Goal: Task Accomplishment & Management: Manage account settings

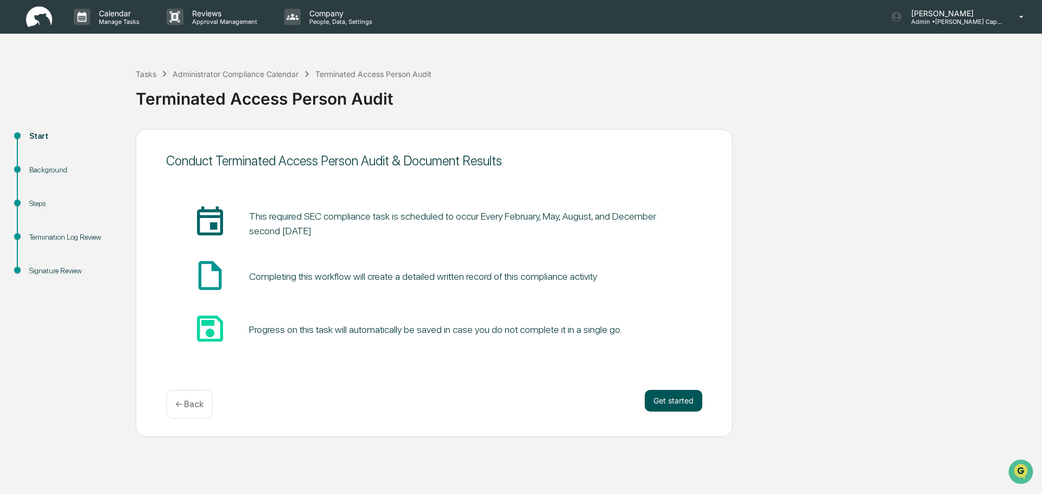
click at [678, 399] on button "Get started" at bounding box center [674, 401] width 58 height 22
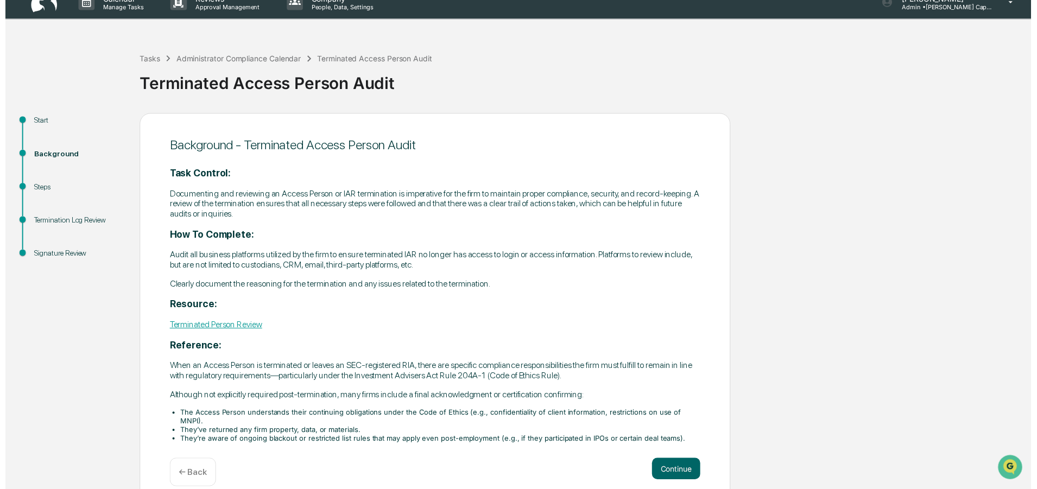
scroll to position [22, 0]
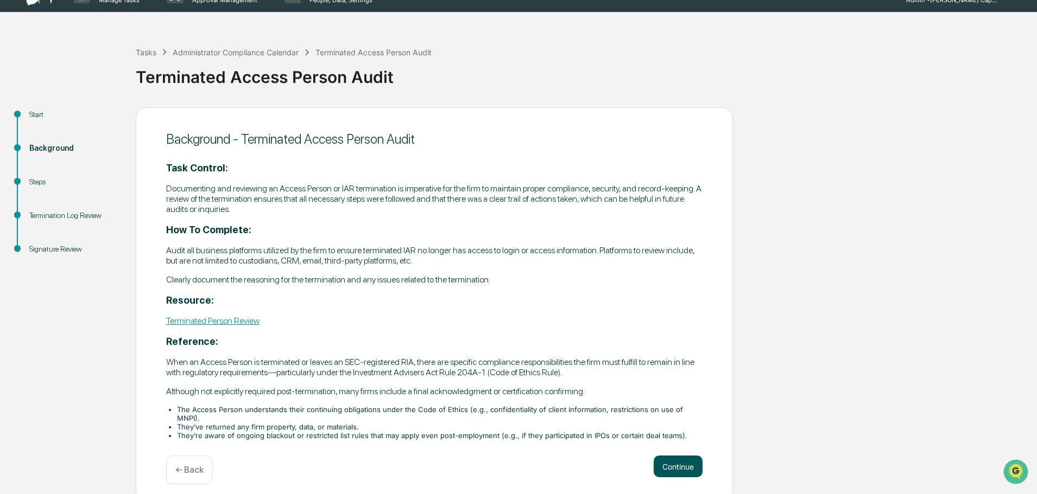
click at [679, 456] on button "Continue" at bounding box center [677, 467] width 49 height 22
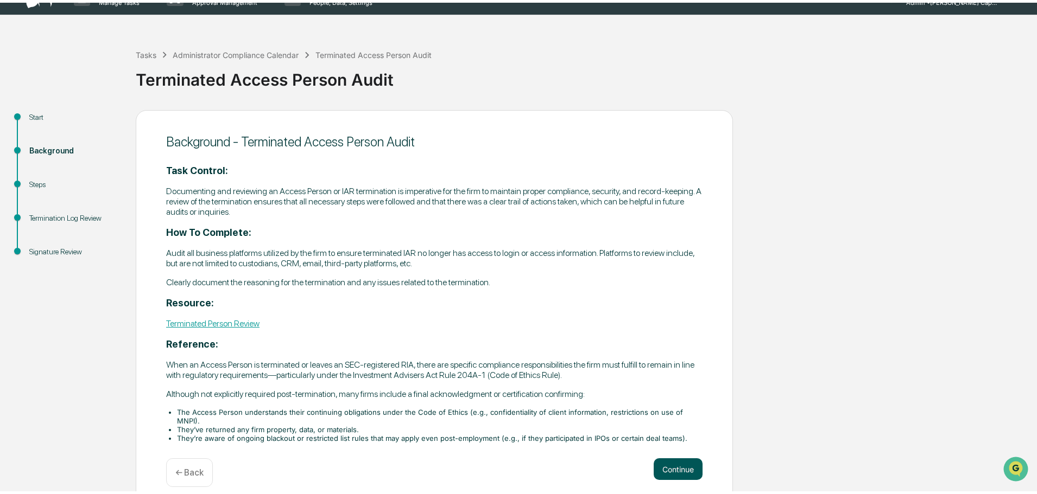
scroll to position [0, 0]
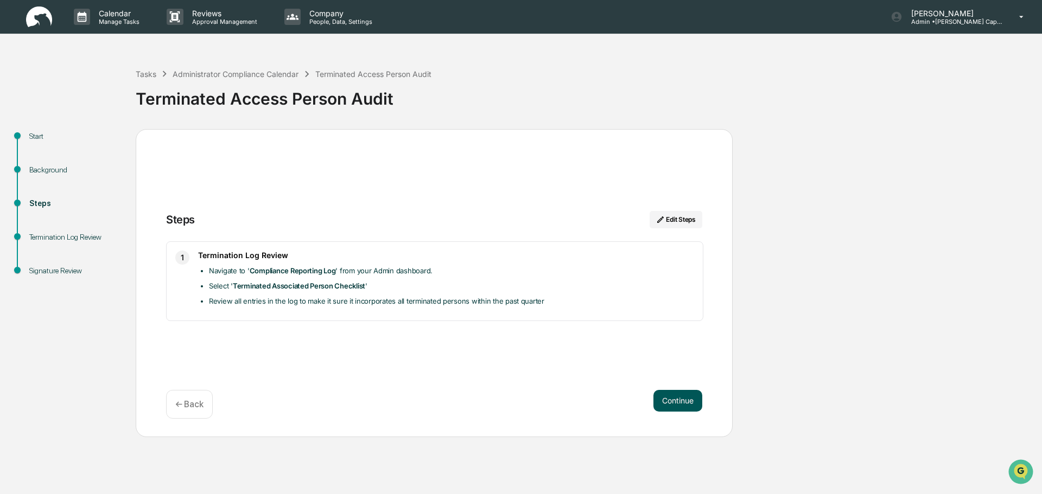
click at [668, 400] on button "Continue" at bounding box center [677, 401] width 49 height 22
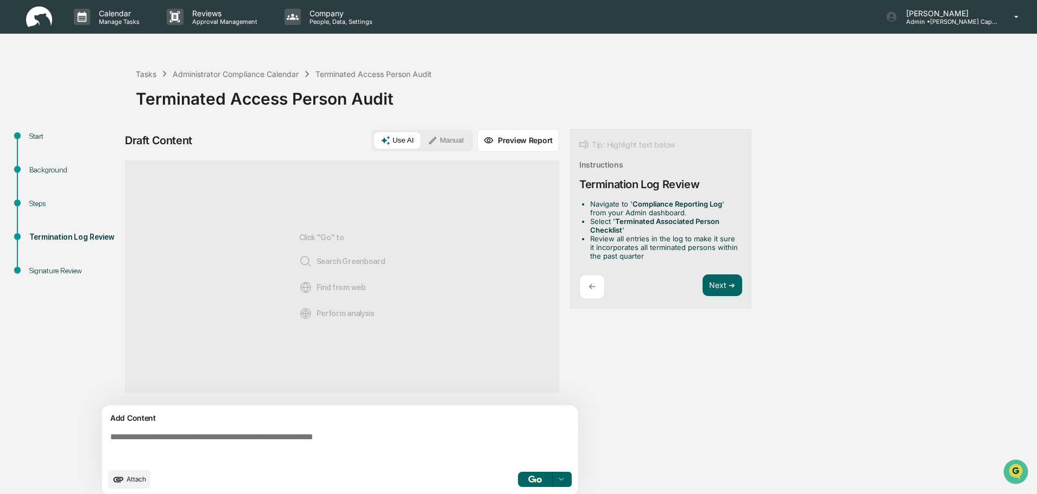
click at [320, 438] on textarea at bounding box center [342, 447] width 472 height 39
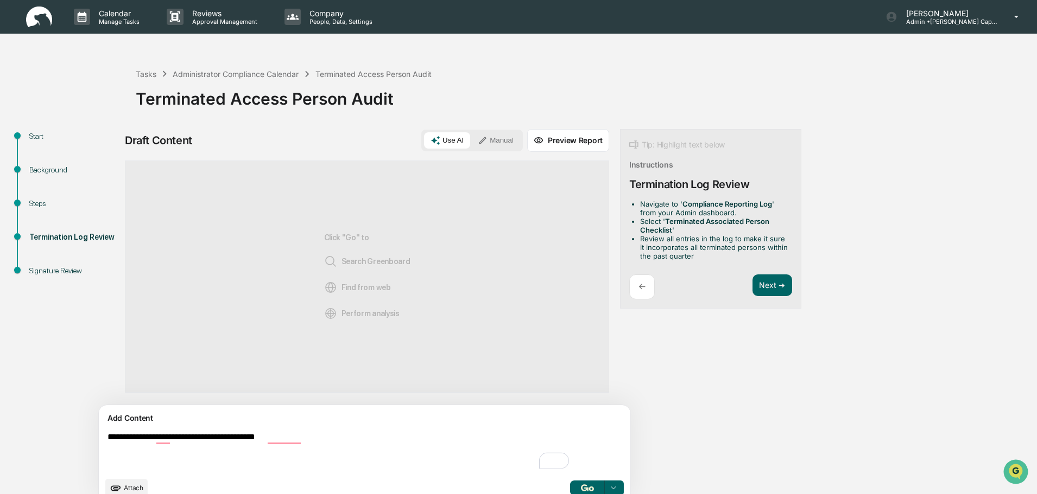
click at [176, 432] on textarea "**********" at bounding box center [339, 452] width 472 height 48
click at [275, 433] on textarea "**********" at bounding box center [339, 452] width 472 height 48
click at [316, 432] on textarea "**********" at bounding box center [339, 452] width 472 height 48
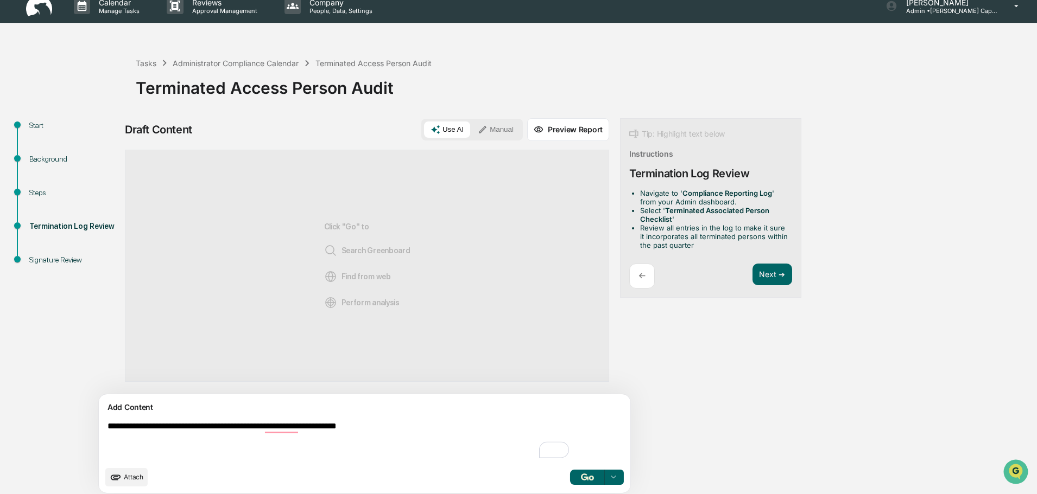
scroll to position [17, 0]
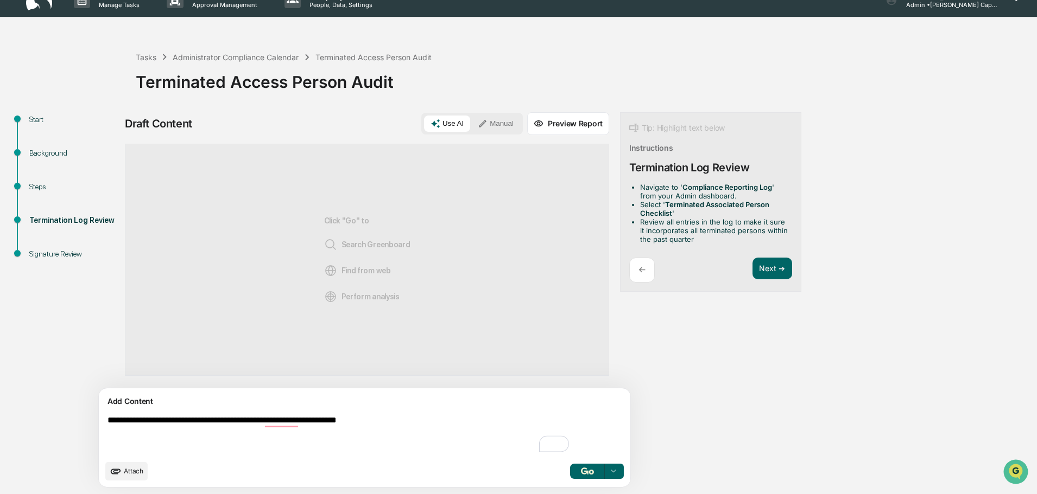
type textarea "**********"
click at [581, 473] on img "button" at bounding box center [587, 471] width 13 height 7
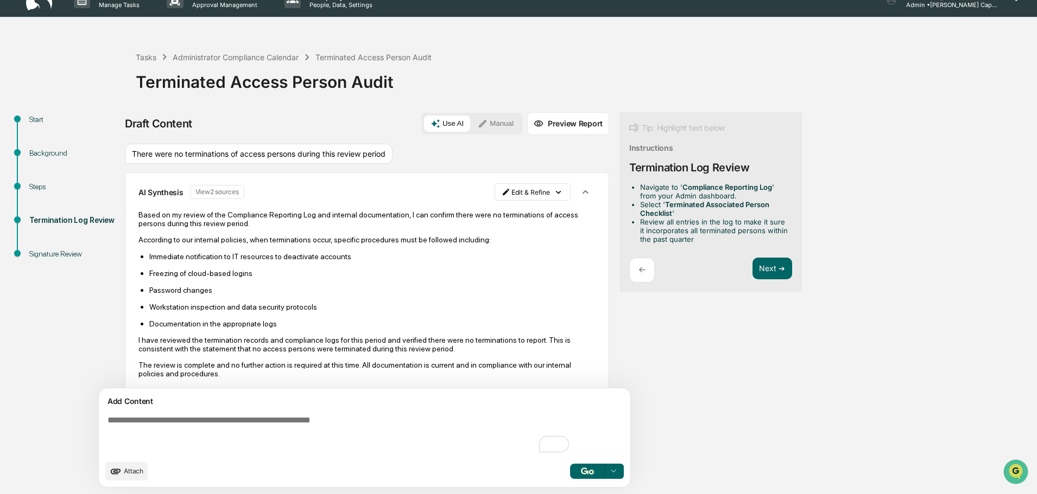
click at [689, 321] on div "Draft Content Use AI Manual Preview Report Sources There were no terminations o…" at bounding box center [429, 303] width 608 height 382
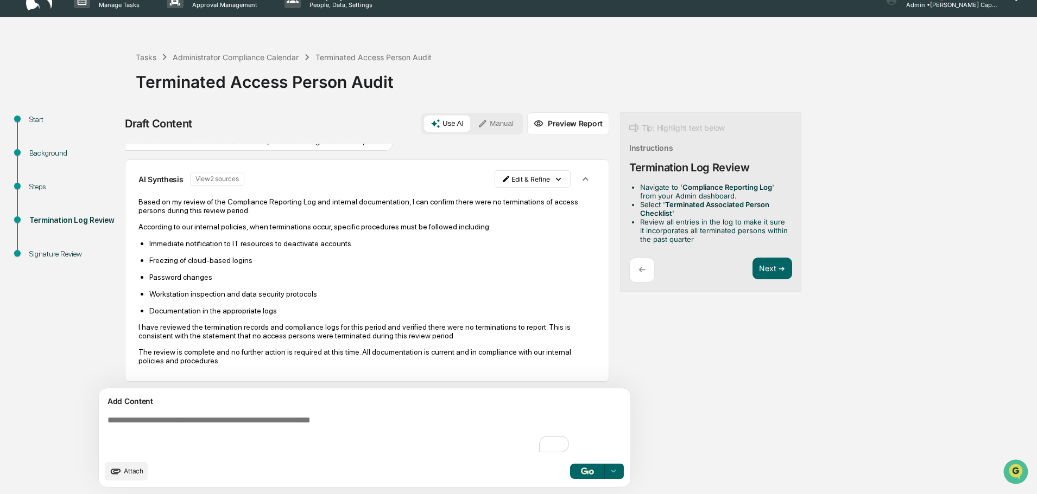
scroll to position [15, 0]
click at [752, 266] on button "Next ➔" at bounding box center [772, 269] width 40 height 22
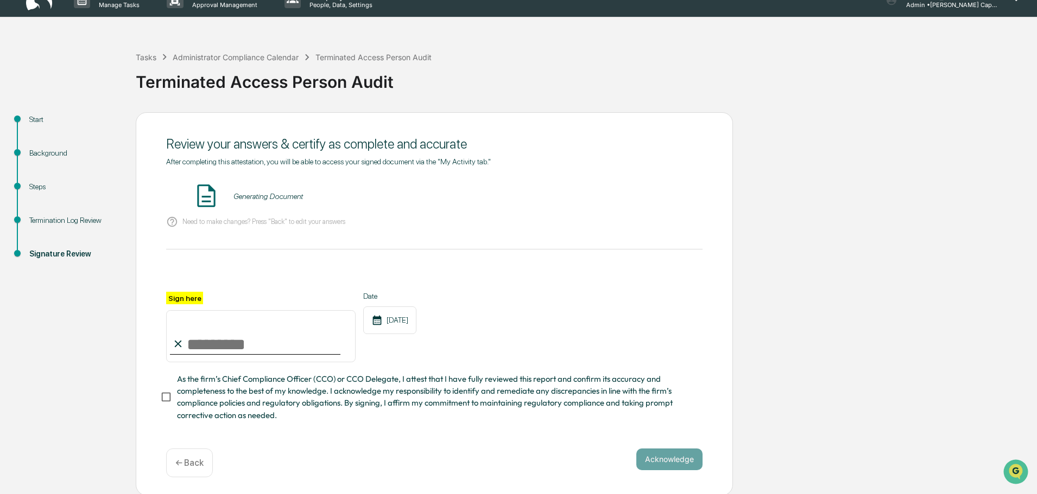
click at [229, 351] on input "Sign here" at bounding box center [260, 336] width 189 height 52
type input "**********"
click at [329, 215] on div "Need to make changes? Press "Back" to edit your answers" at bounding box center [434, 222] width 536 height 22
click at [647, 196] on button "VIEW" at bounding box center [640, 196] width 71 height 18
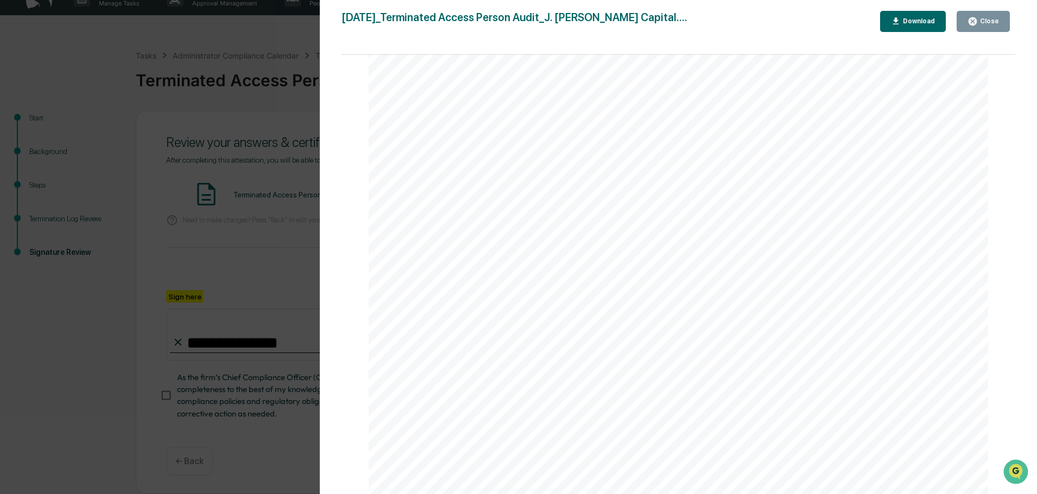
scroll to position [22, 0]
click at [933, 19] on div "Download" at bounding box center [917, 21] width 34 height 8
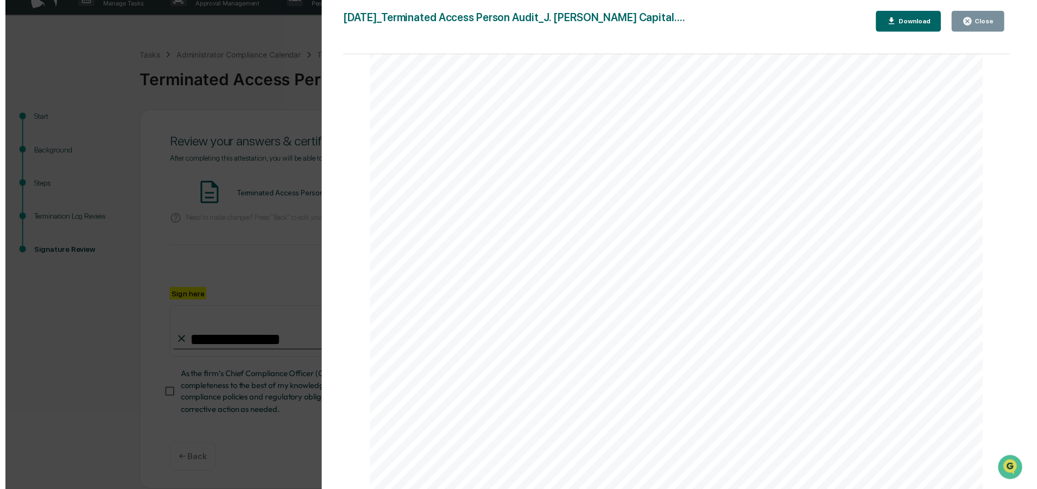
scroll to position [1373, 0]
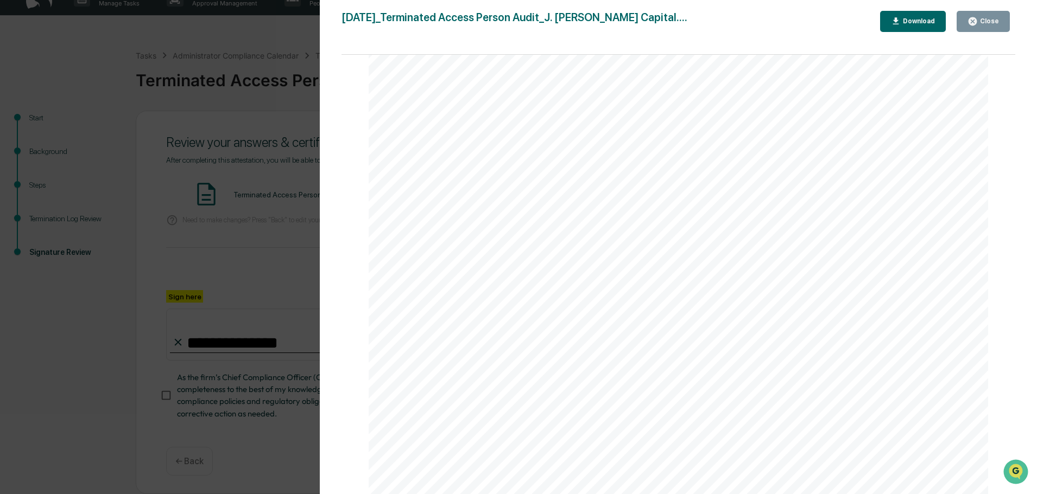
click at [982, 21] on div "Close" at bounding box center [987, 21] width 21 height 8
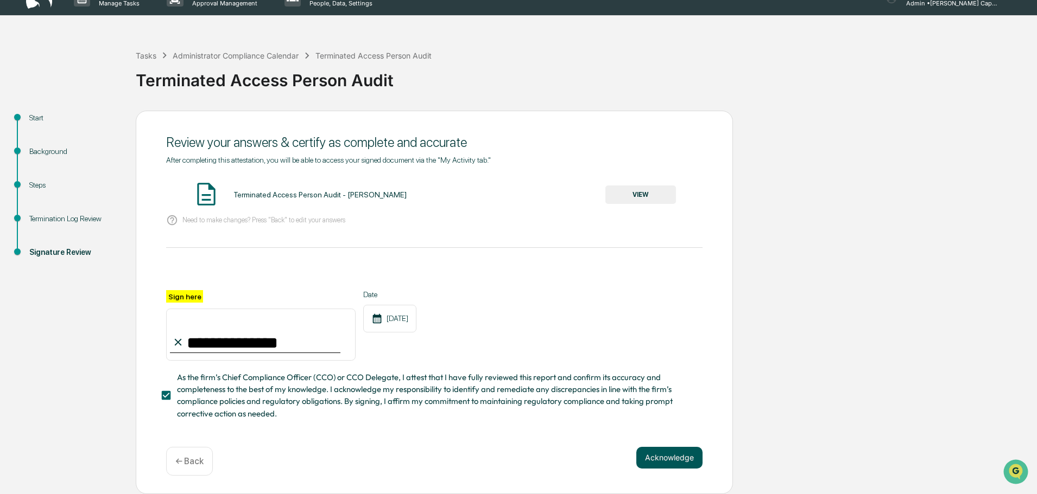
click at [655, 457] on button "Acknowledge" at bounding box center [669, 458] width 66 height 22
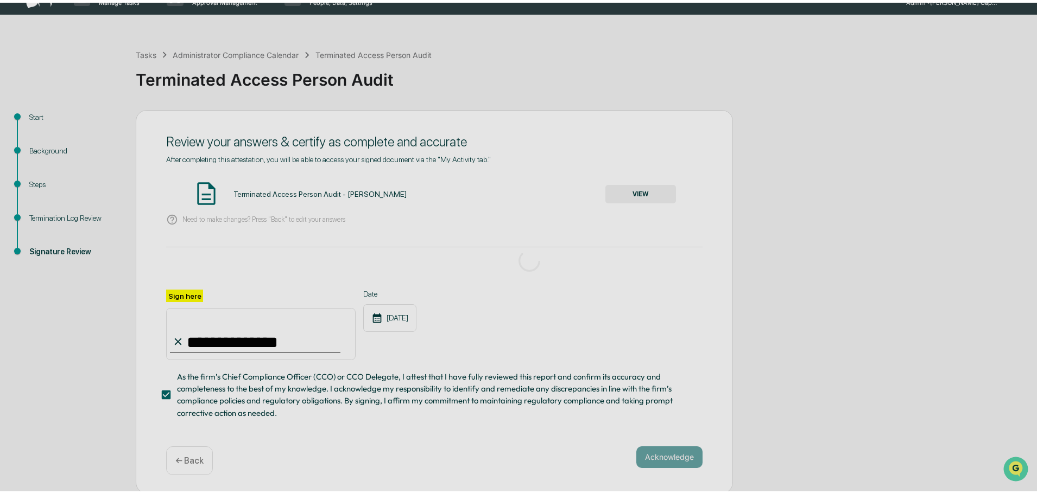
scroll to position [0, 0]
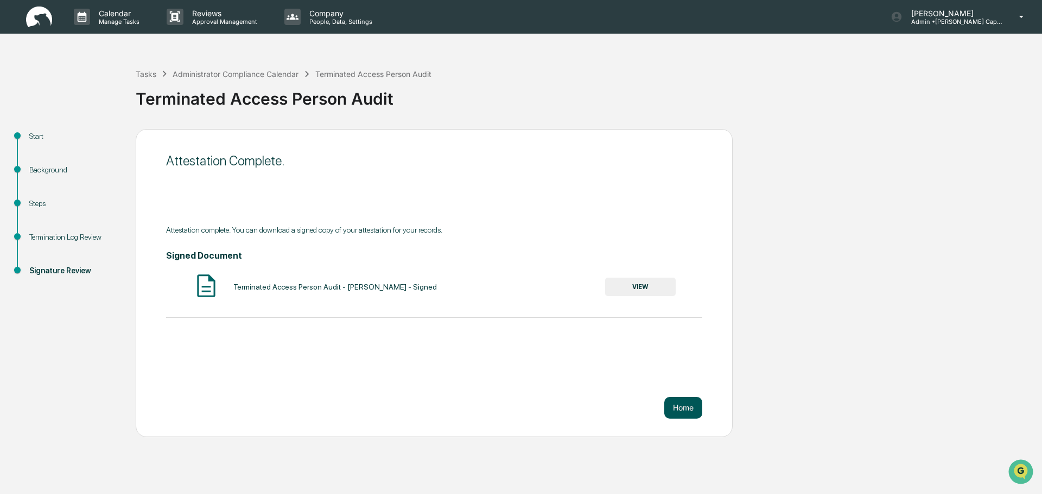
click at [689, 409] on button "Home" at bounding box center [683, 408] width 38 height 22
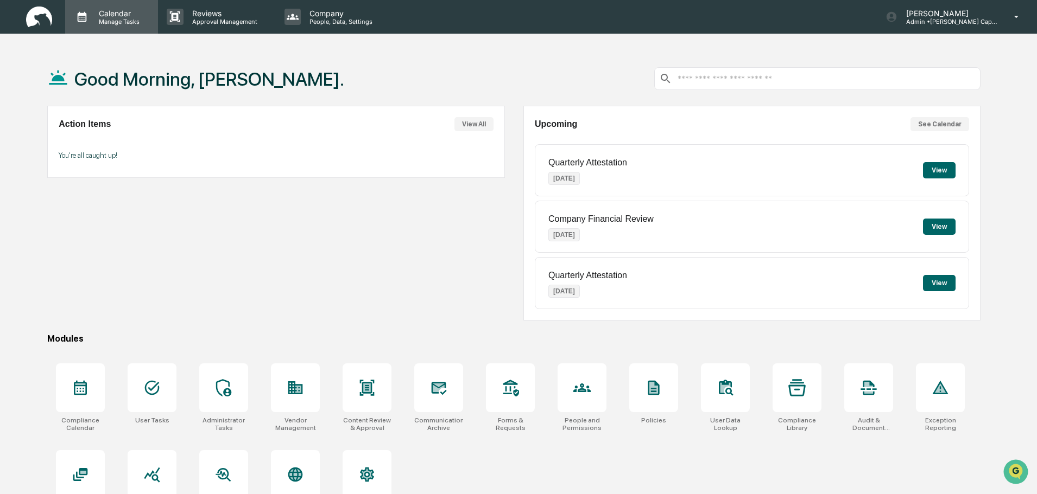
click at [101, 20] on p "Manage Tasks" at bounding box center [117, 22] width 55 height 8
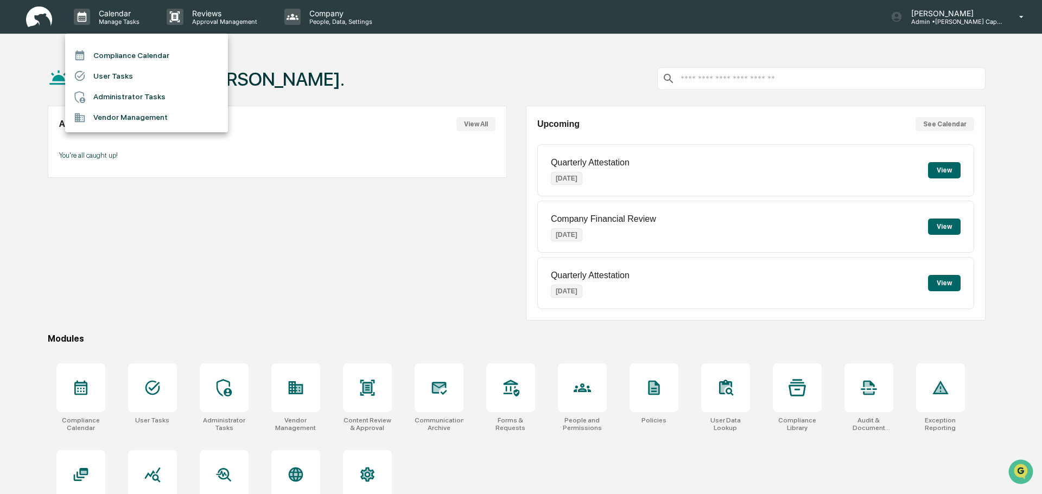
click at [115, 75] on li "User Tasks" at bounding box center [146, 76] width 163 height 21
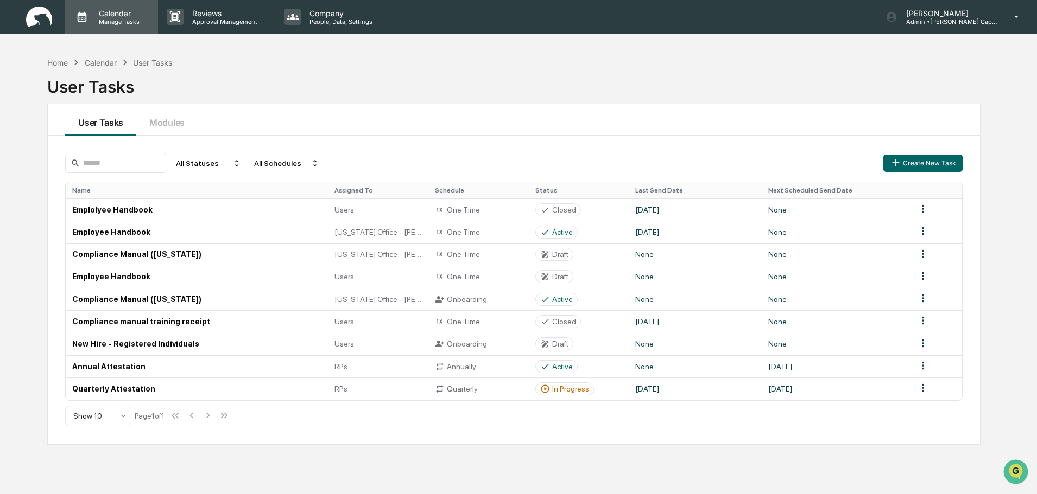
click at [128, 16] on p "Calendar" at bounding box center [117, 13] width 55 height 9
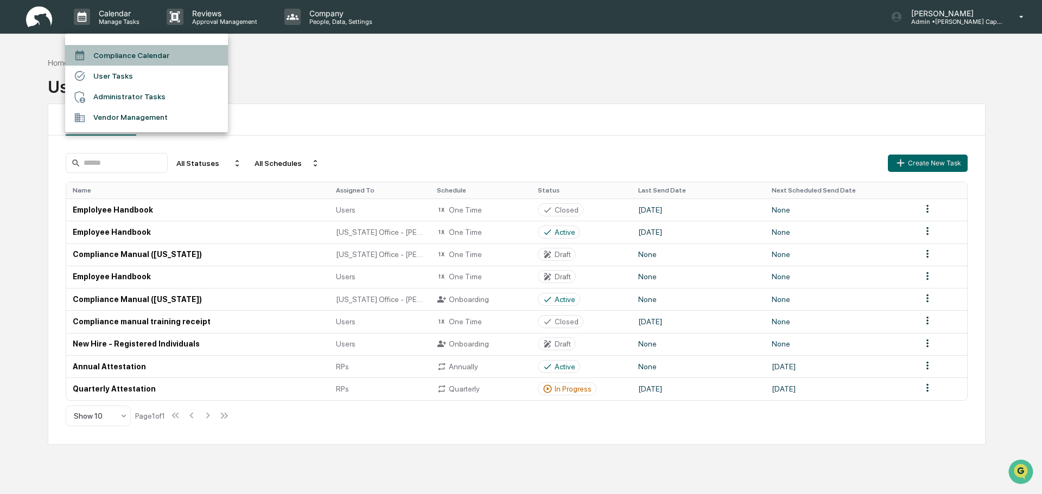
click at [132, 51] on li "Compliance Calendar" at bounding box center [146, 55] width 163 height 21
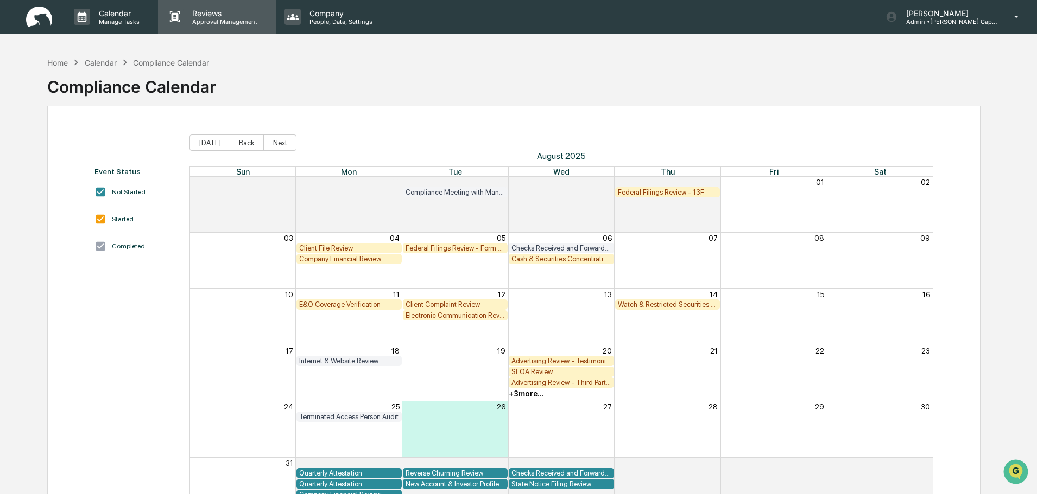
click at [218, 12] on p "Reviews" at bounding box center [222, 13] width 79 height 9
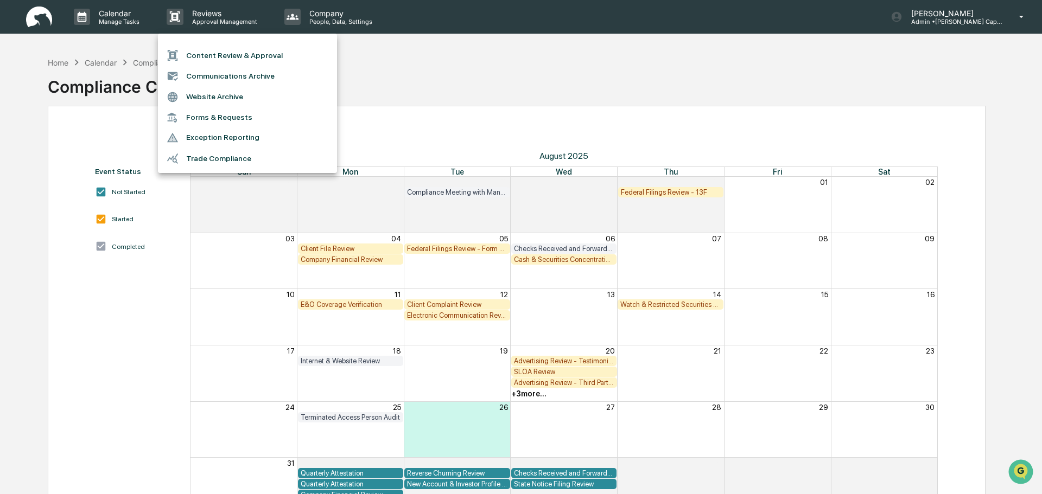
click at [120, 16] on div at bounding box center [521, 247] width 1042 height 494
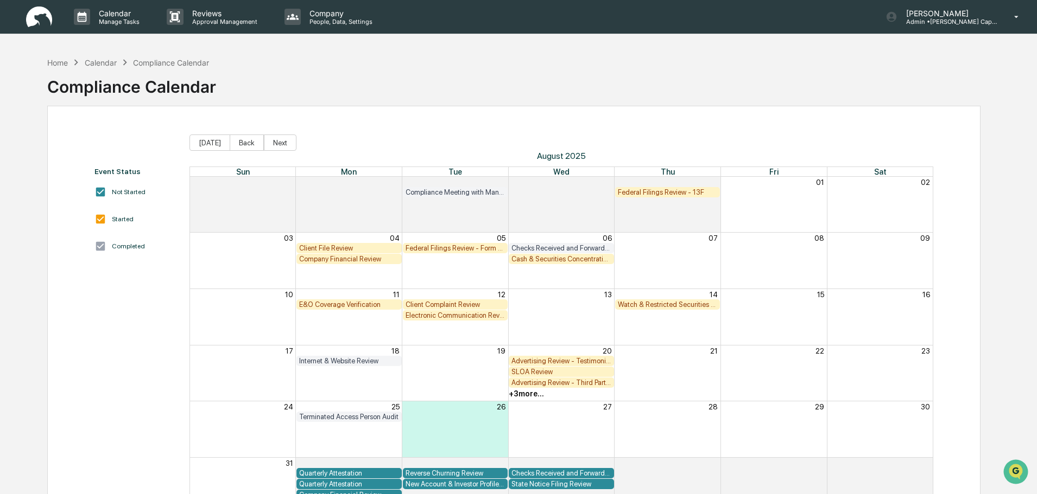
click at [120, 16] on p "Calendar" at bounding box center [117, 13] width 55 height 9
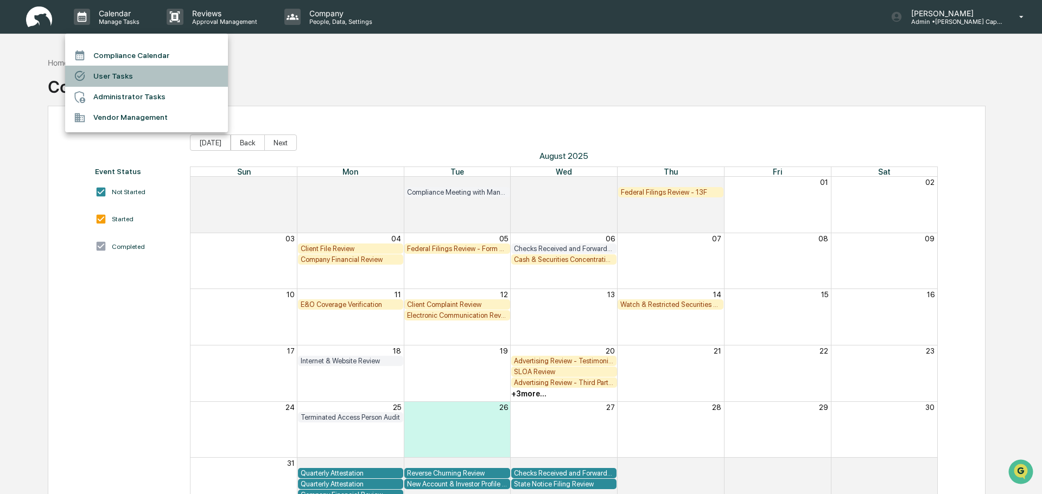
click at [109, 73] on li "User Tasks" at bounding box center [146, 76] width 163 height 21
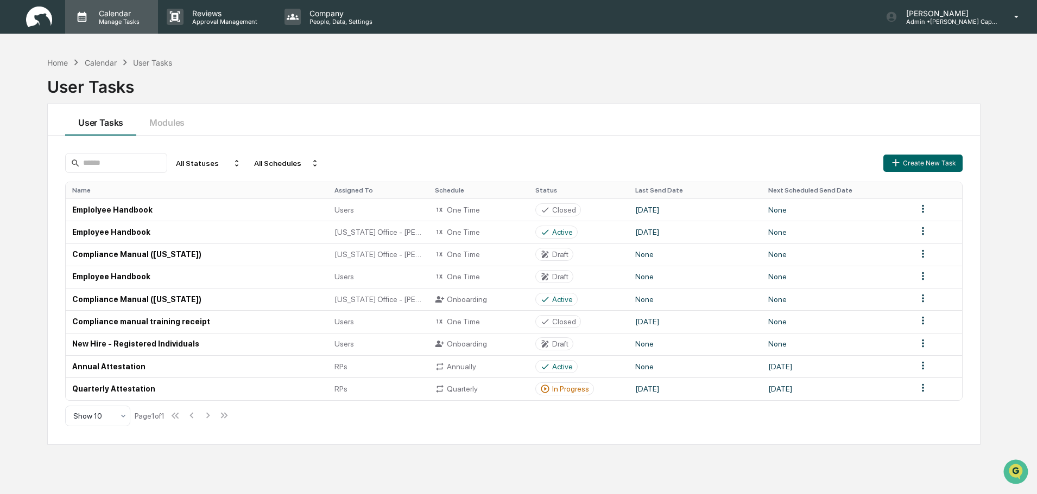
click at [121, 13] on p "Calendar" at bounding box center [117, 13] width 55 height 9
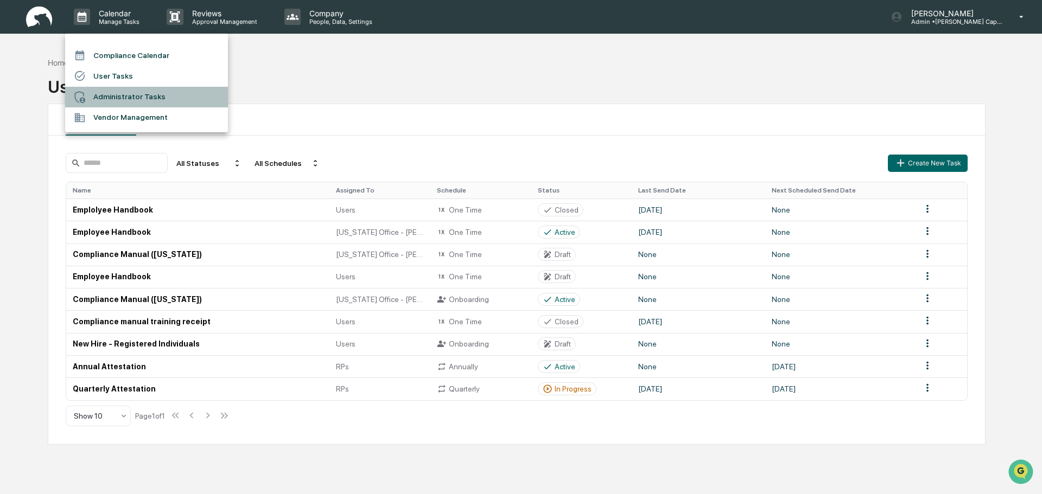
click at [110, 94] on li "Administrator Tasks" at bounding box center [146, 97] width 163 height 21
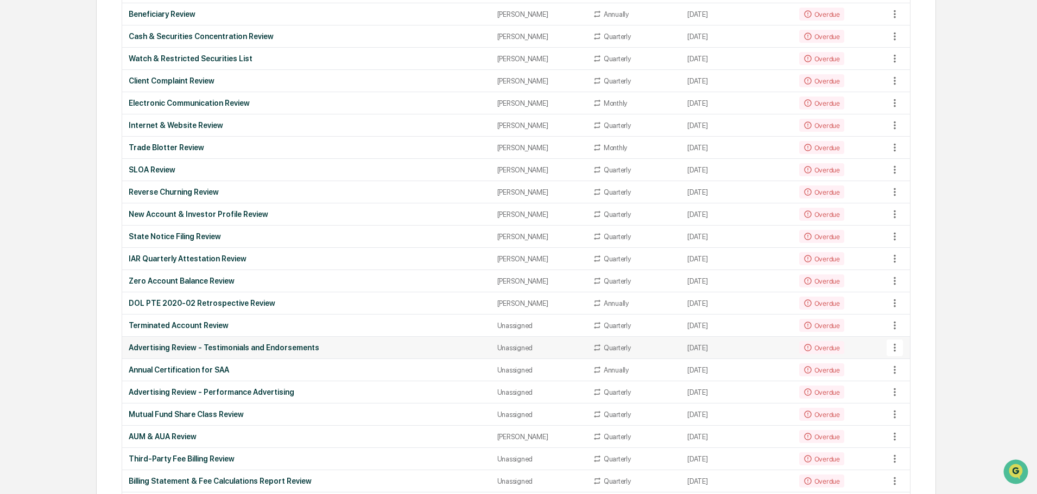
scroll to position [217, 0]
click at [897, 323] on icon at bounding box center [894, 324] width 12 height 12
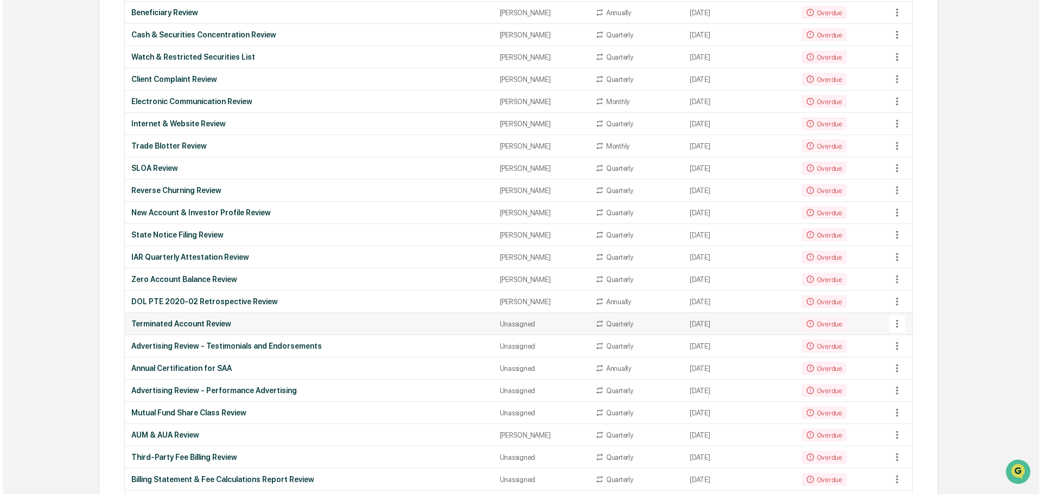
scroll to position [218, 0]
click at [913, 335] on li "View Task" at bounding box center [935, 343] width 87 height 20
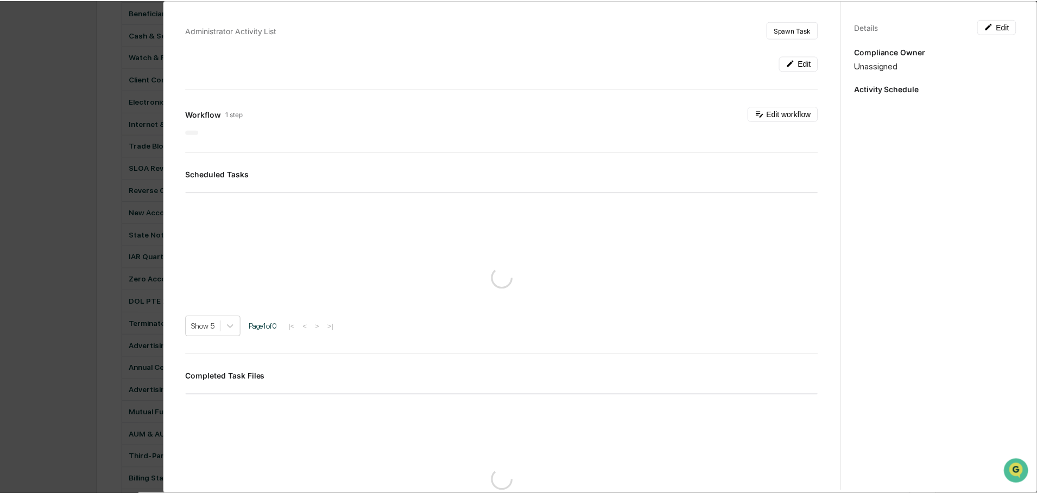
scroll to position [217, 0]
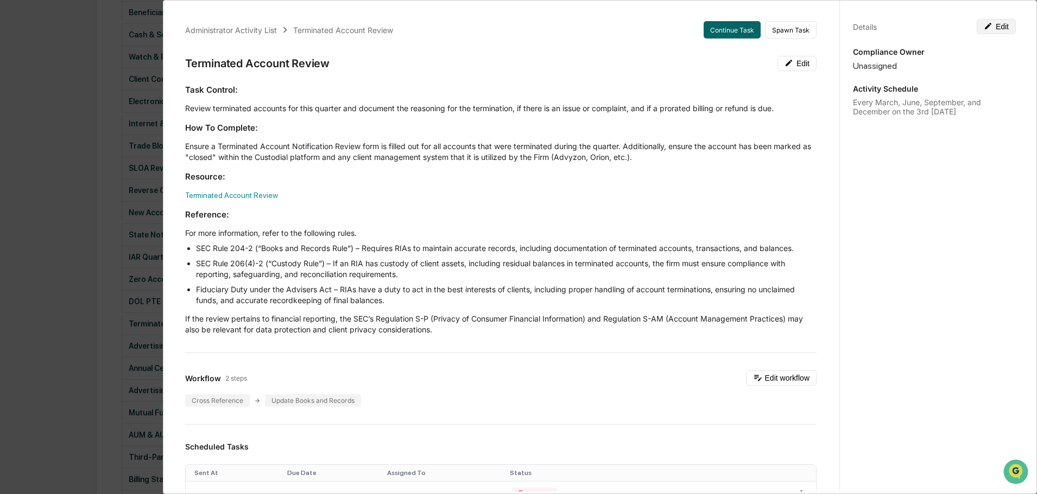
click at [1000, 25] on button "Edit" at bounding box center [995, 26] width 39 height 15
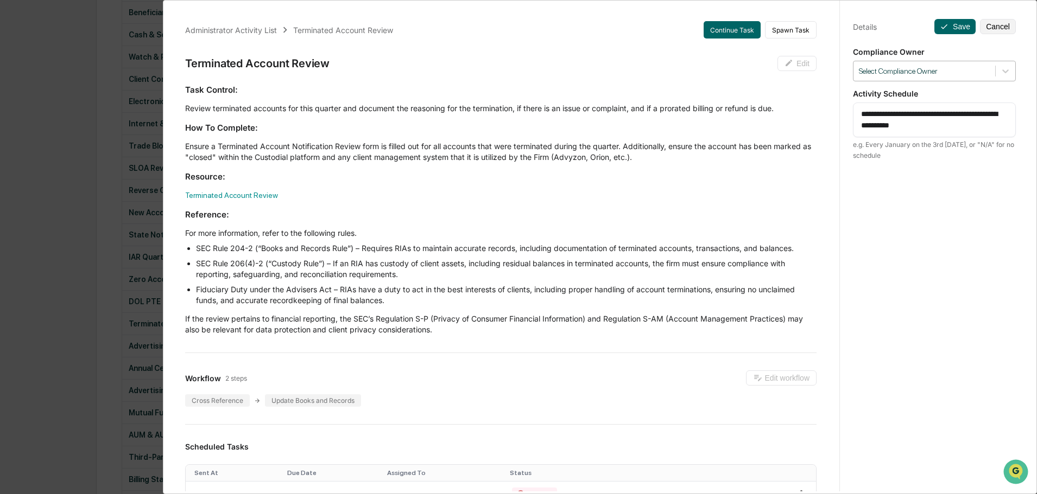
click at [955, 79] on div "Select Compliance Owner" at bounding box center [934, 71] width 163 height 21
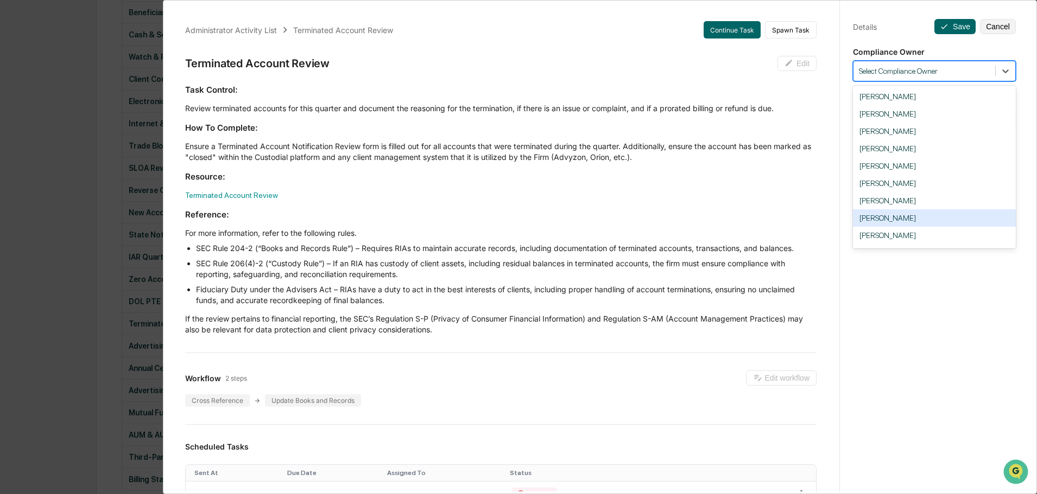
click at [894, 211] on div "[PERSON_NAME]" at bounding box center [934, 217] width 163 height 17
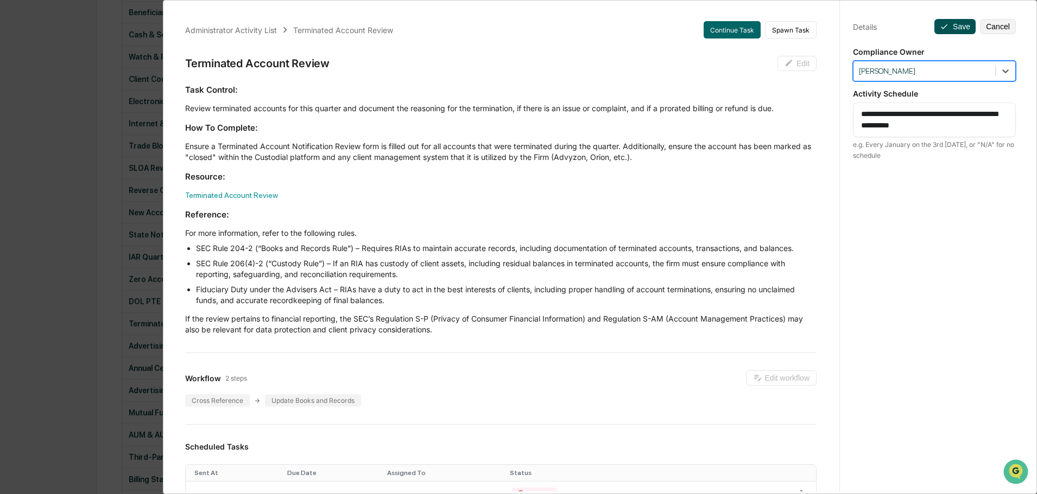
click at [953, 26] on button "Save" at bounding box center [954, 26] width 41 height 15
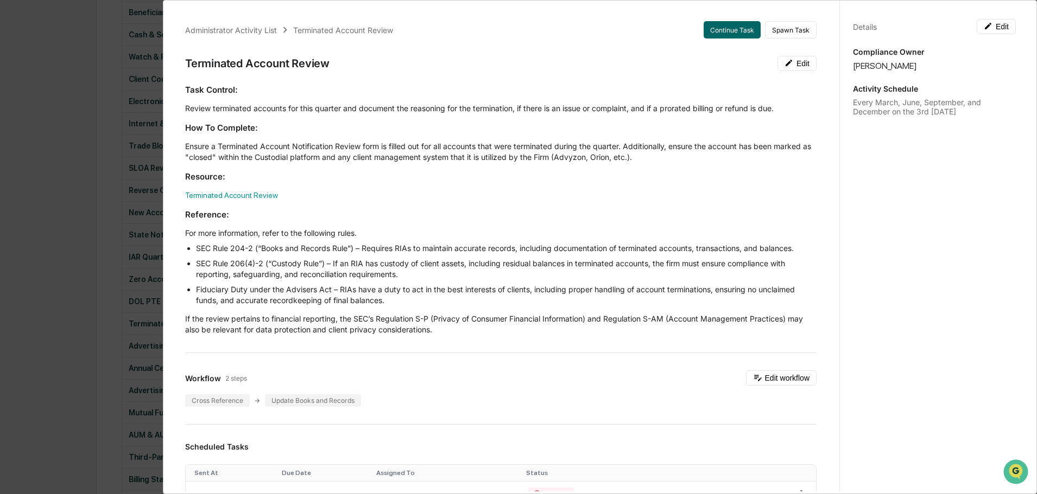
click at [86, 107] on div "Administrator Activity List Terminated Account Review Continue Task Spawn Task …" at bounding box center [518, 247] width 1037 height 494
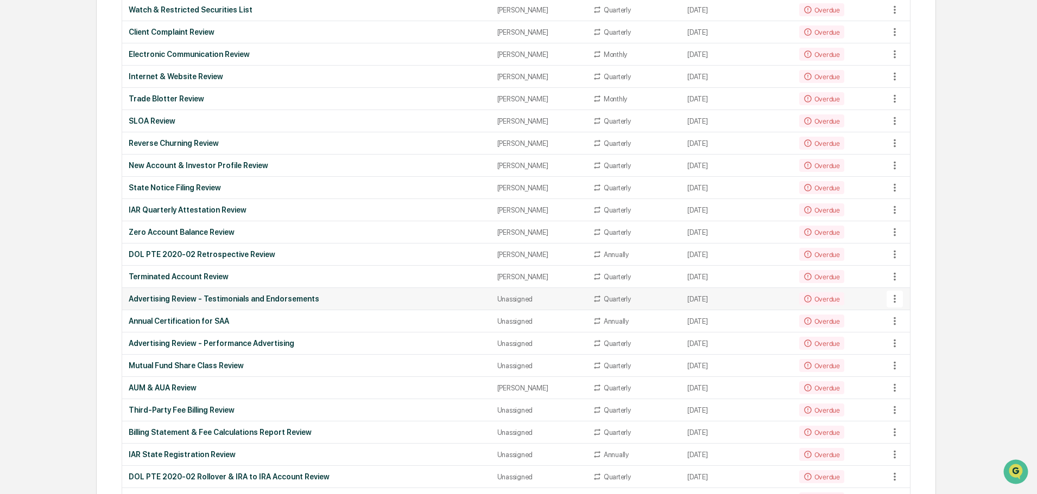
scroll to position [271, 0]
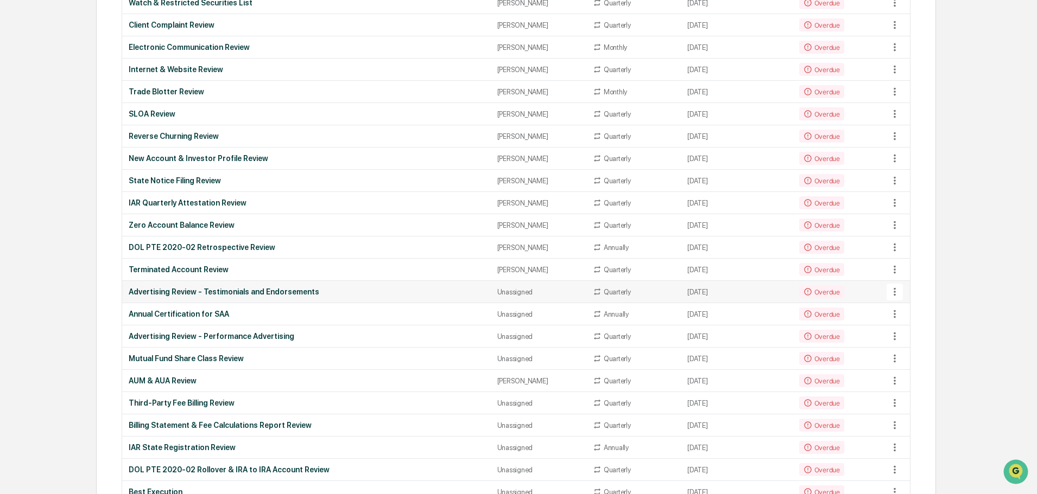
click at [892, 291] on icon at bounding box center [894, 292] width 12 height 12
click at [903, 308] on li "View Task" at bounding box center [935, 311] width 87 height 20
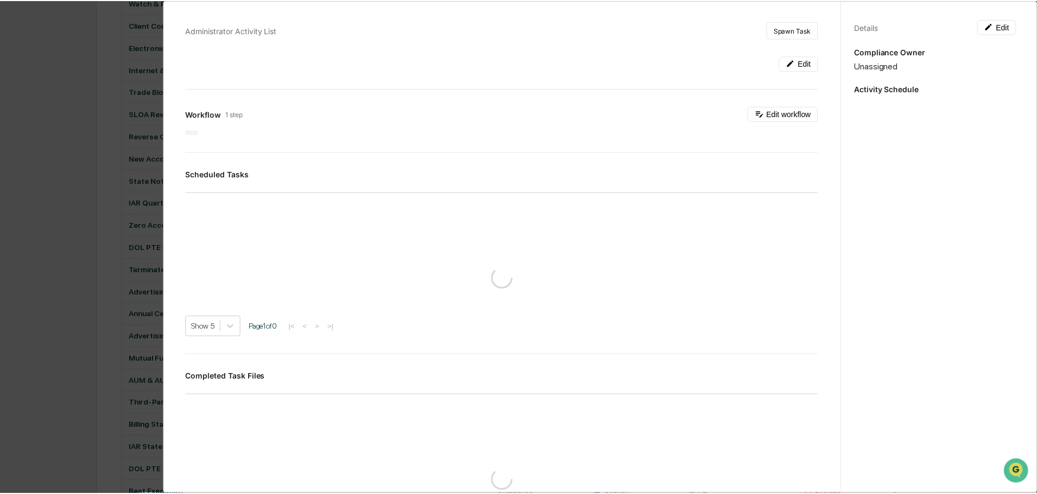
scroll to position [271, 0]
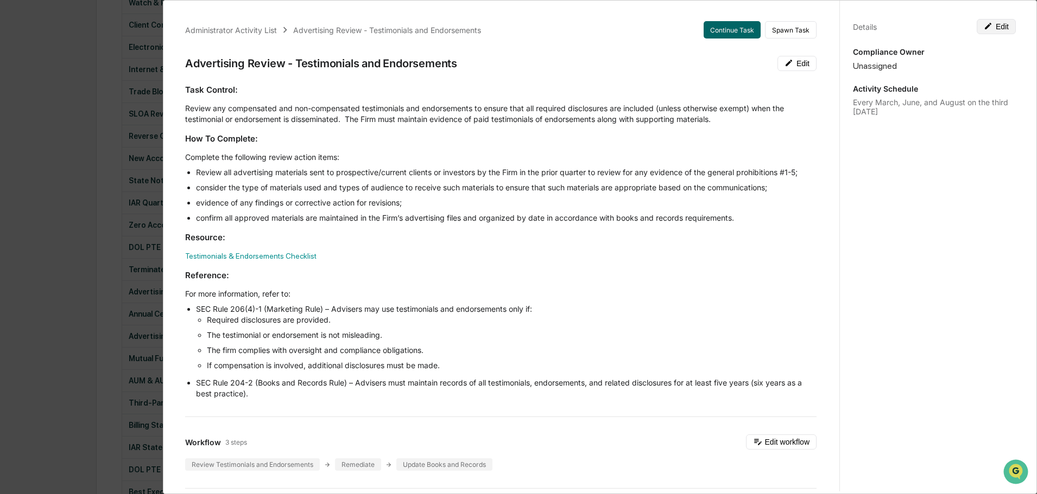
click at [1000, 29] on button "Edit" at bounding box center [995, 26] width 39 height 15
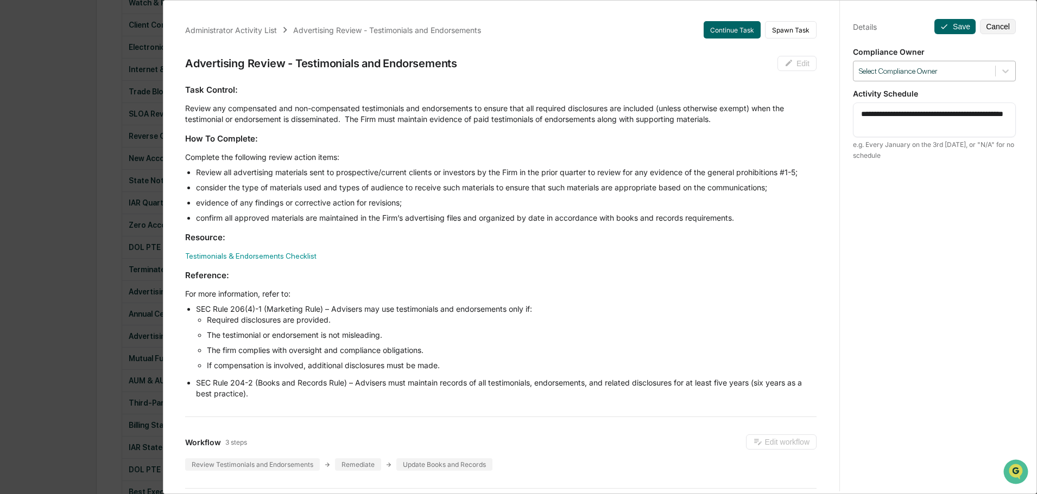
click at [926, 75] on div at bounding box center [924, 71] width 131 height 10
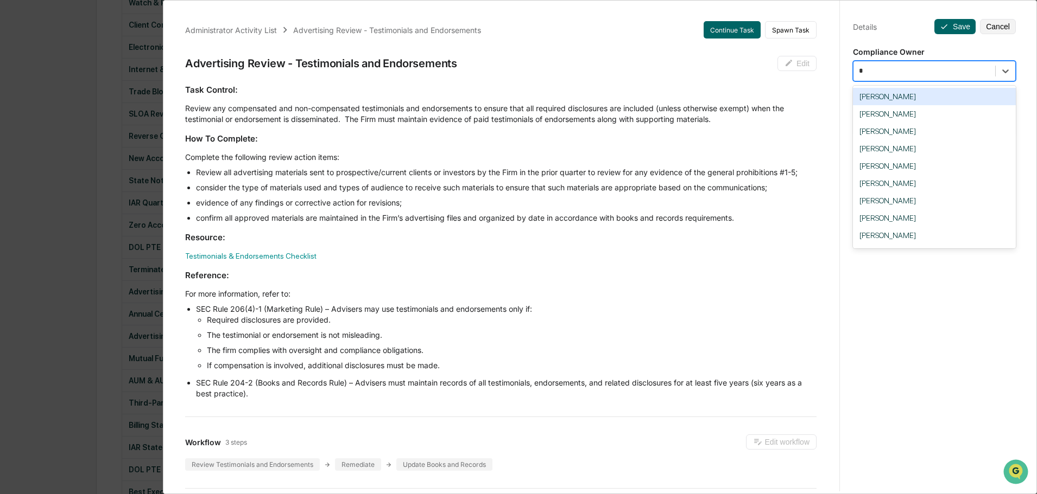
type input "**"
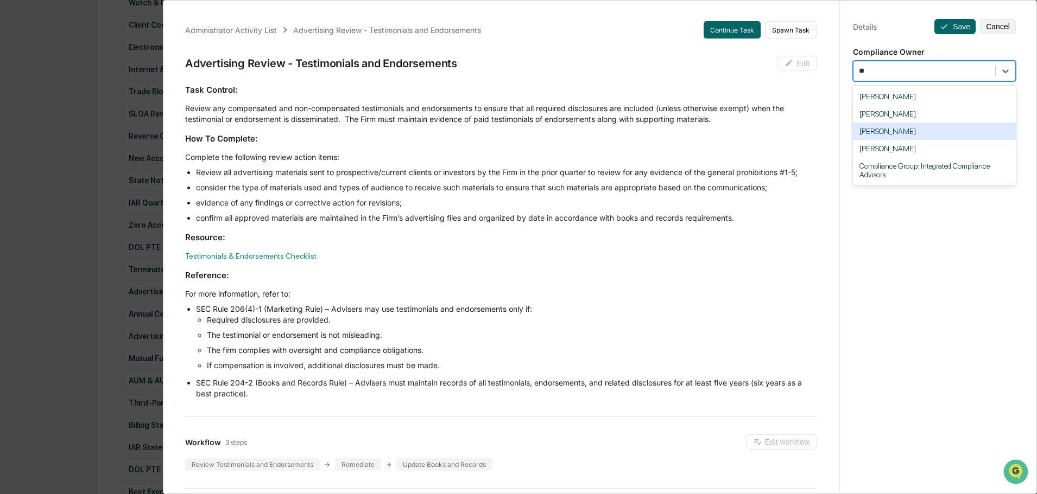
click at [874, 130] on div "[PERSON_NAME]" at bounding box center [934, 131] width 163 height 17
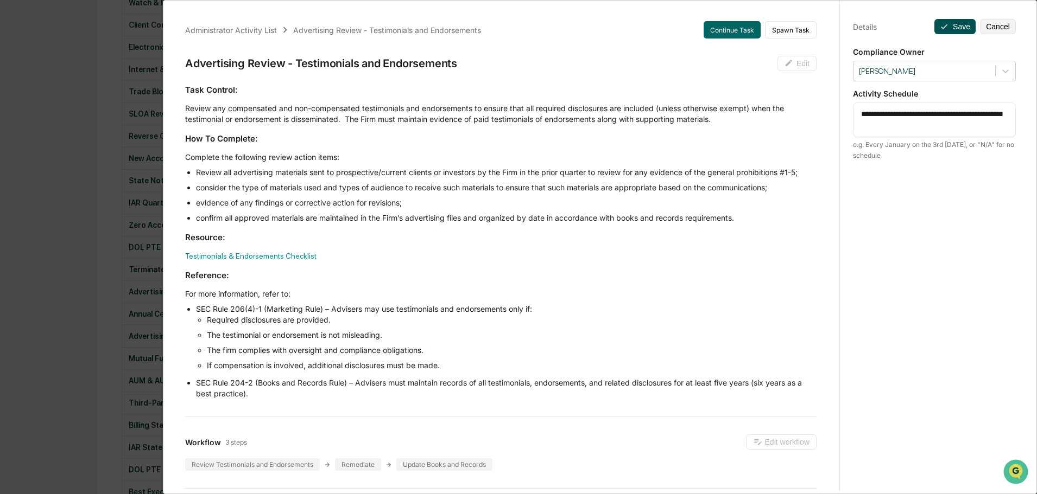
click at [946, 27] on button "Save" at bounding box center [954, 26] width 41 height 15
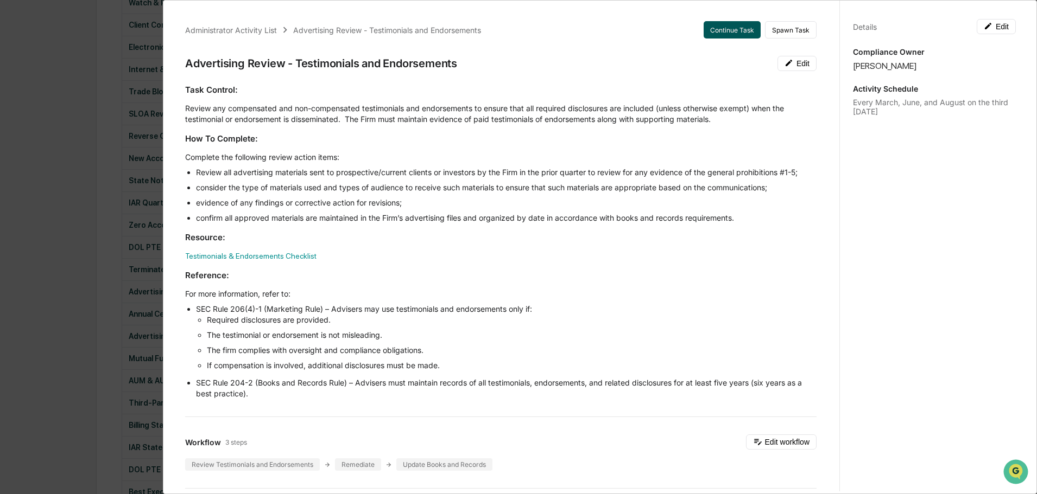
click at [717, 31] on button "Continue Task" at bounding box center [731, 29] width 57 height 17
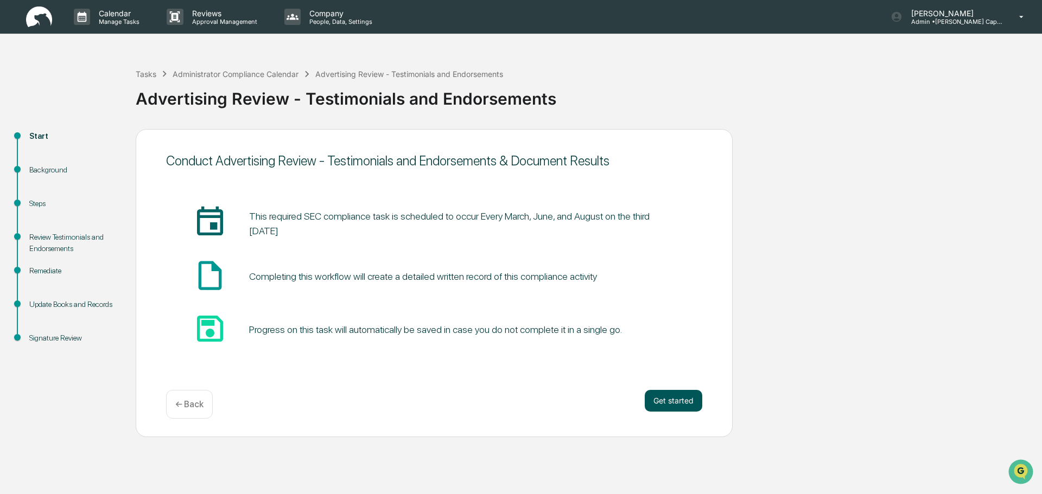
click at [664, 398] on button "Get started" at bounding box center [674, 401] width 58 height 22
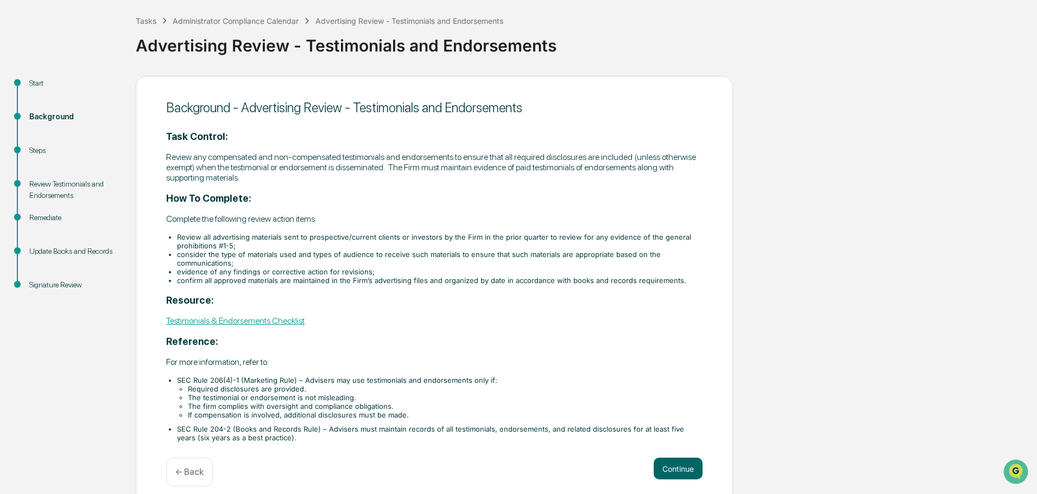
scroll to position [54, 0]
click at [227, 321] on link "Testimonials & Endorsements Checklist" at bounding box center [235, 320] width 138 height 10
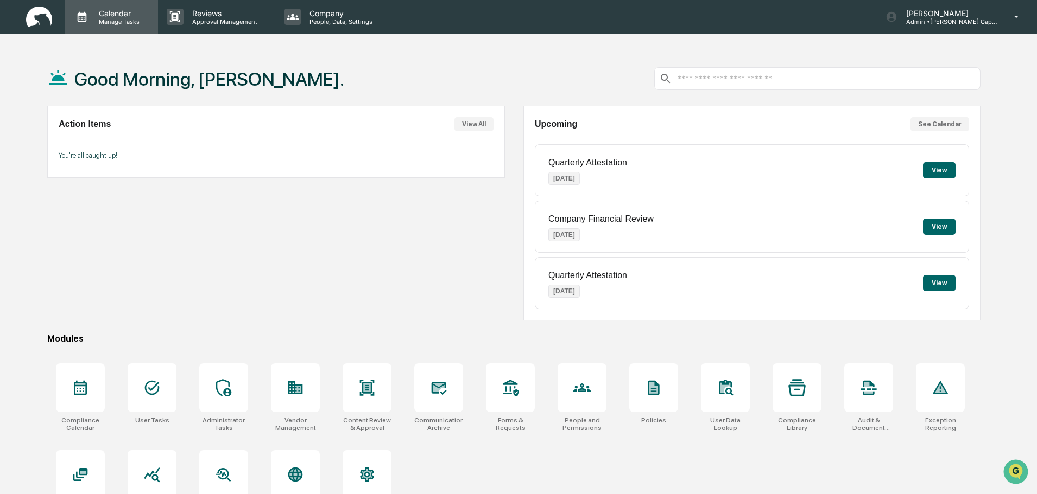
click at [111, 21] on p "Manage Tasks" at bounding box center [117, 22] width 55 height 8
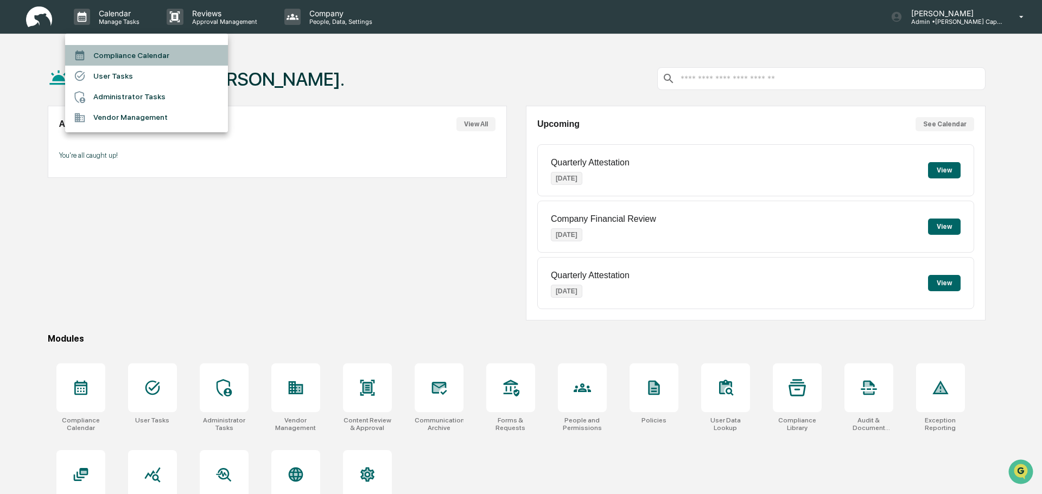
click at [107, 52] on li "Compliance Calendar" at bounding box center [146, 55] width 163 height 21
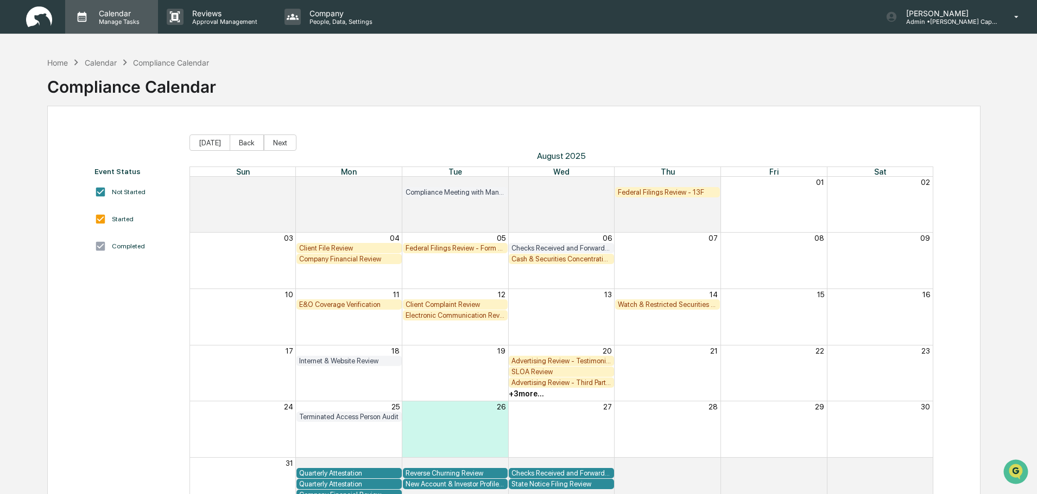
click at [112, 14] on p "Calendar" at bounding box center [117, 13] width 55 height 9
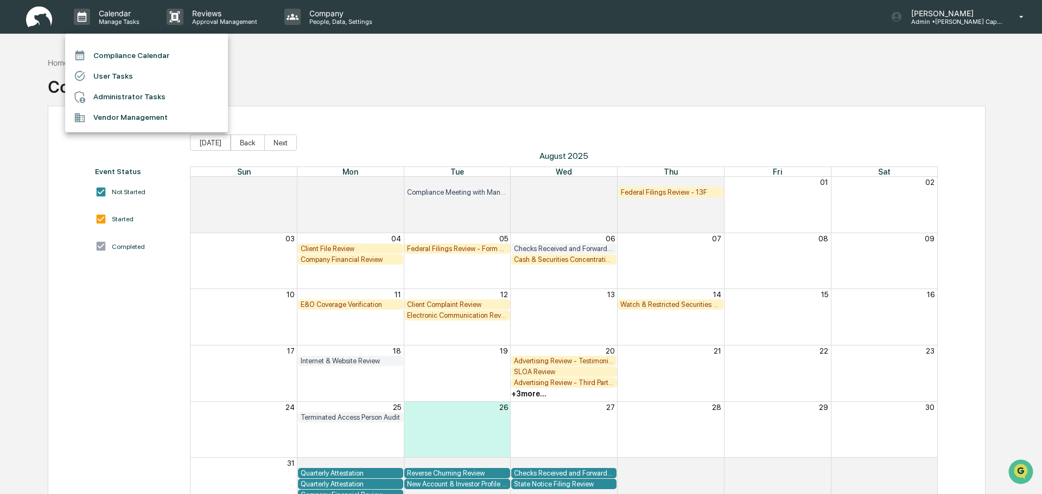
click at [113, 98] on li "Administrator Tasks" at bounding box center [146, 97] width 163 height 21
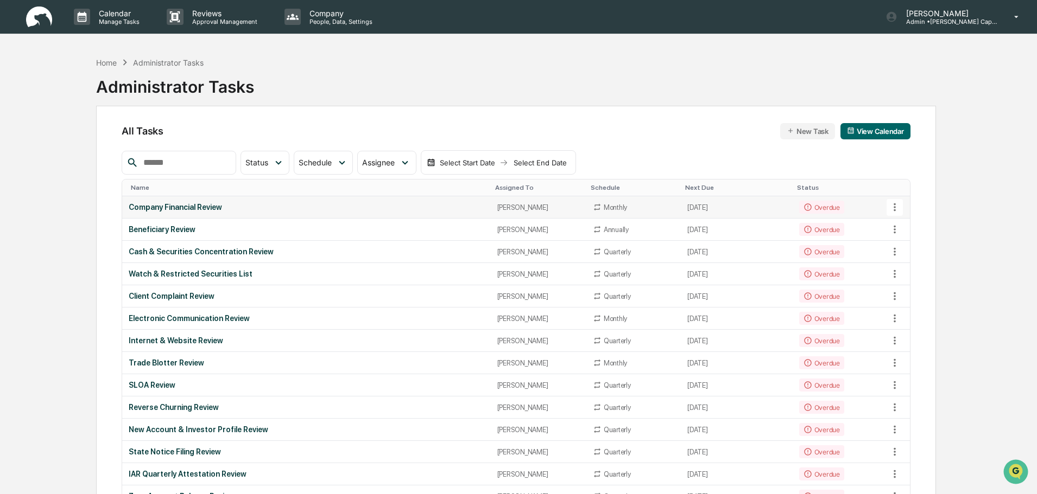
click at [257, 201] on td "Company Financial Review" at bounding box center [306, 207] width 368 height 22
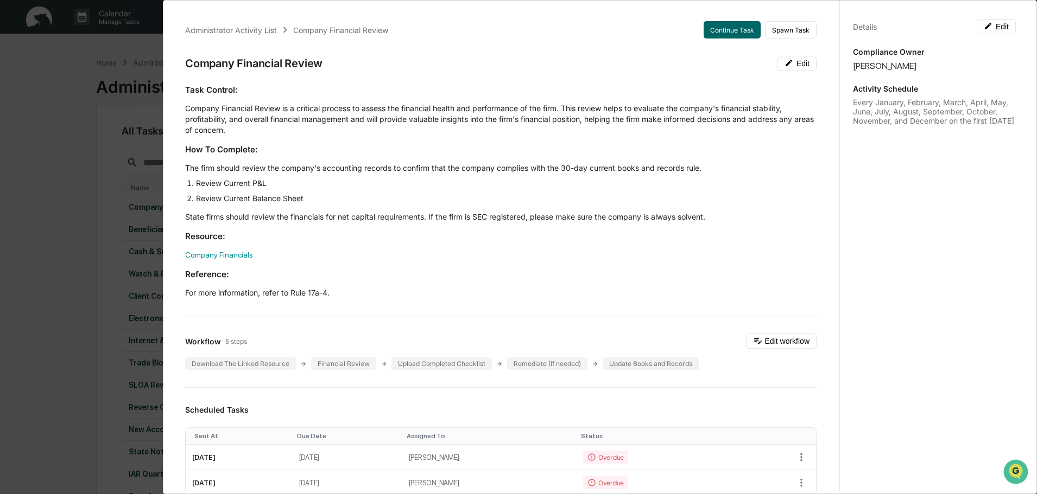
click at [116, 64] on div "Administrator Activity List Company Financial Review Continue Task Spawn Task C…" at bounding box center [518, 247] width 1037 height 494
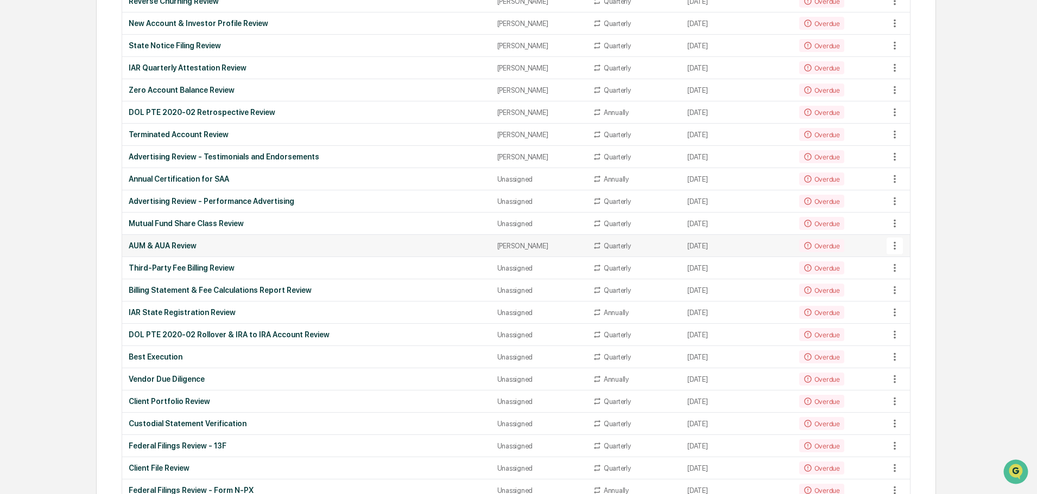
scroll to position [380, 0]
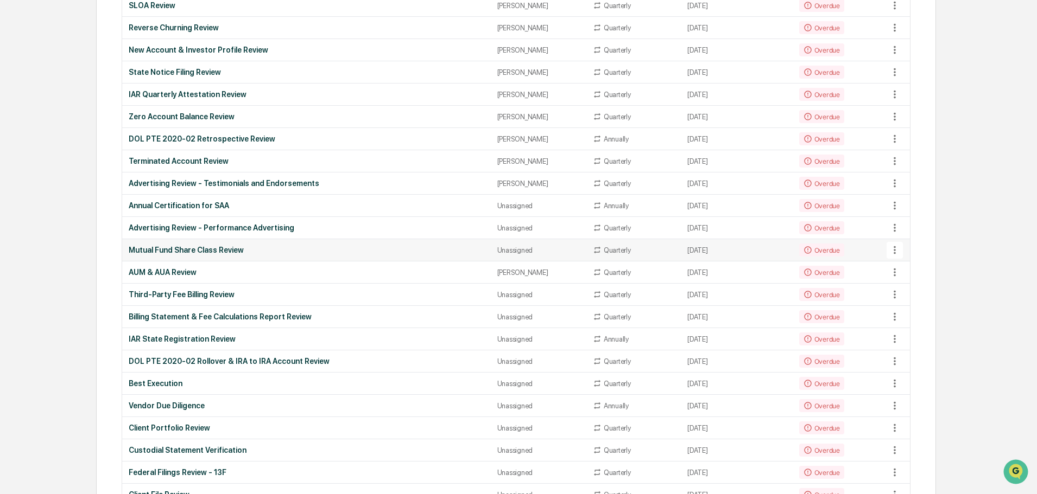
click at [340, 250] on div "Mutual Fund Share Class Review" at bounding box center [306, 250] width 355 height 9
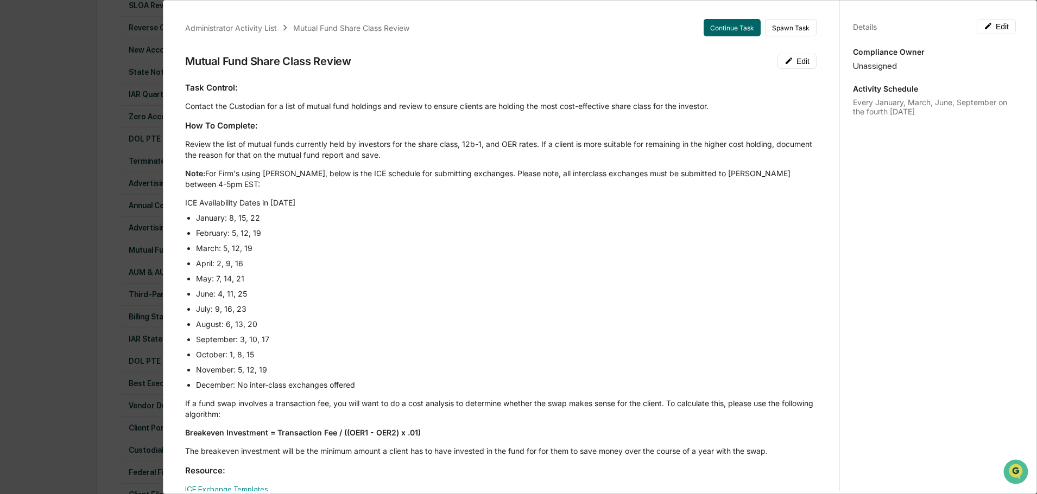
scroll to position [0, 0]
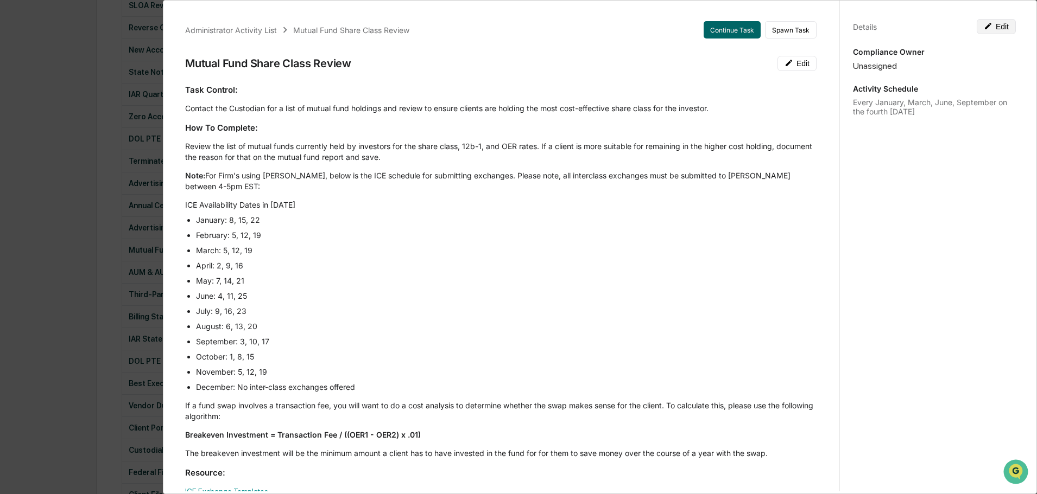
click at [991, 25] on button "Edit" at bounding box center [995, 26] width 39 height 15
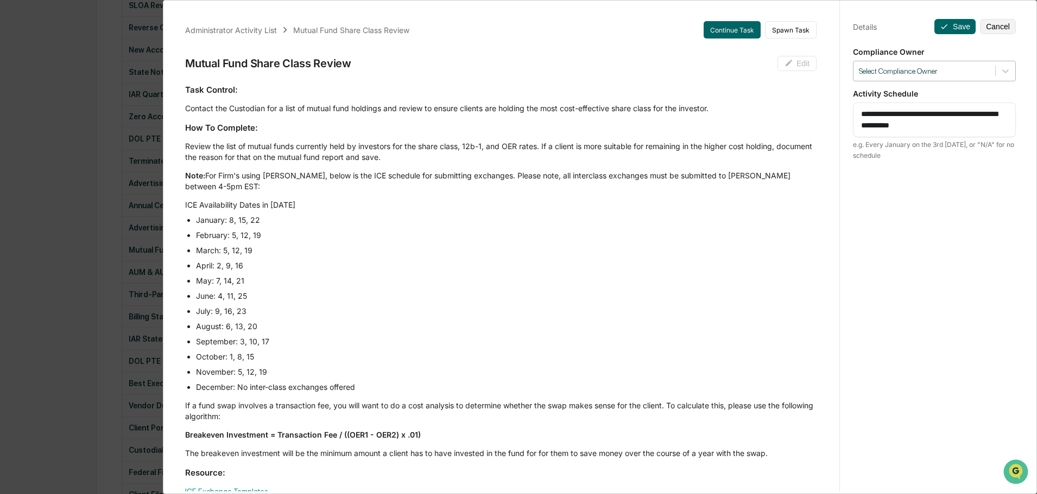
click at [934, 65] on div "Select Compliance Owner" at bounding box center [924, 71] width 142 height 15
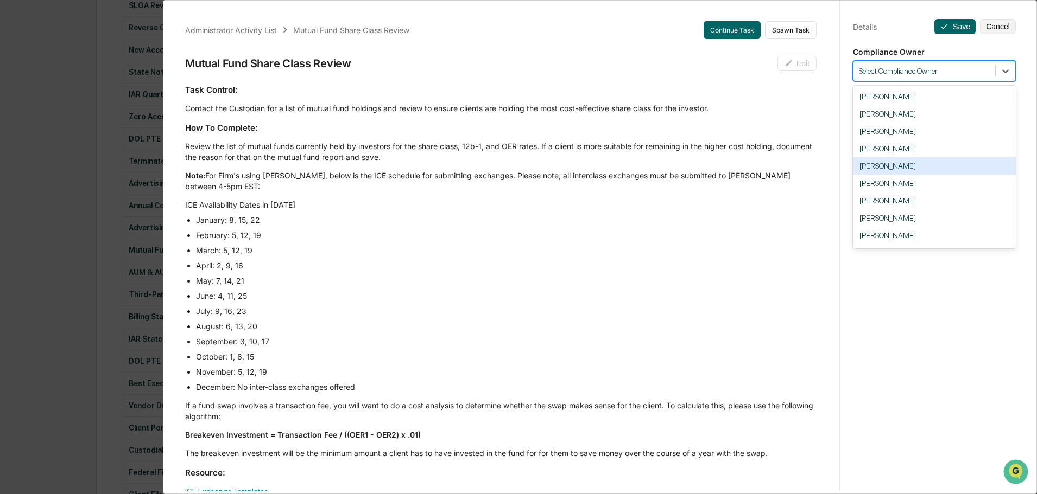
scroll to position [54, 0]
click at [883, 165] on div "[PERSON_NAME]" at bounding box center [934, 163] width 163 height 17
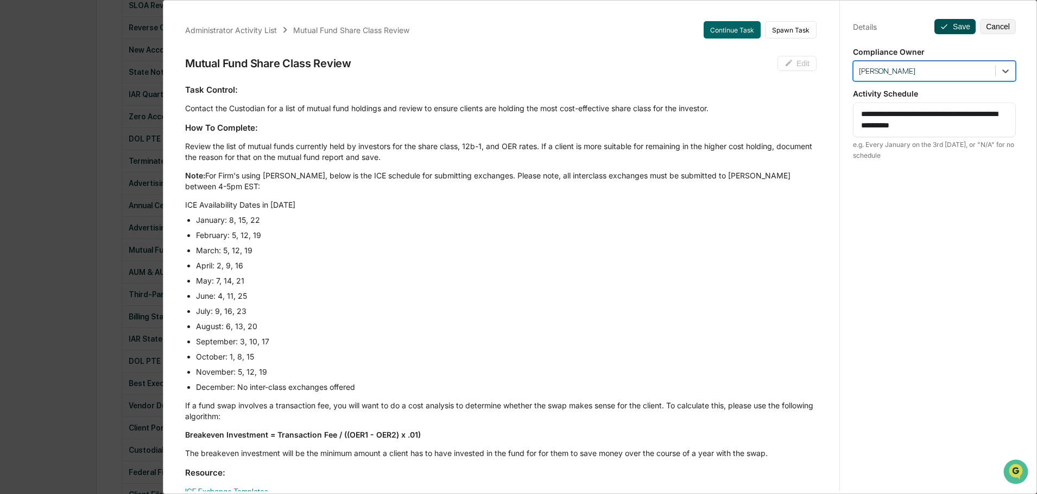
click at [955, 22] on button "Save" at bounding box center [954, 26] width 41 height 15
click at [955, 26] on button "Save" at bounding box center [954, 26] width 41 height 15
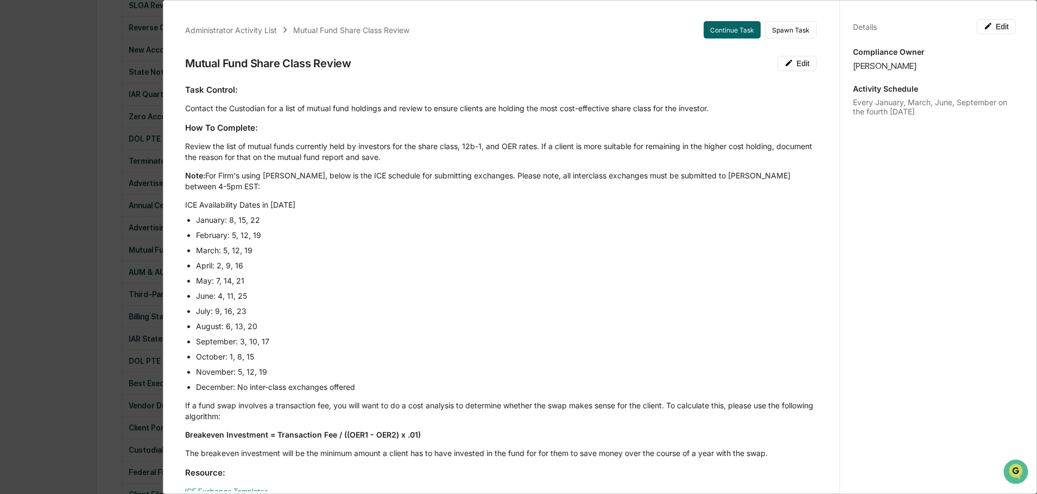
click at [116, 80] on div "Administrator Activity List Mutual Fund Share Class Review Continue Task Spawn …" at bounding box center [518, 247] width 1037 height 494
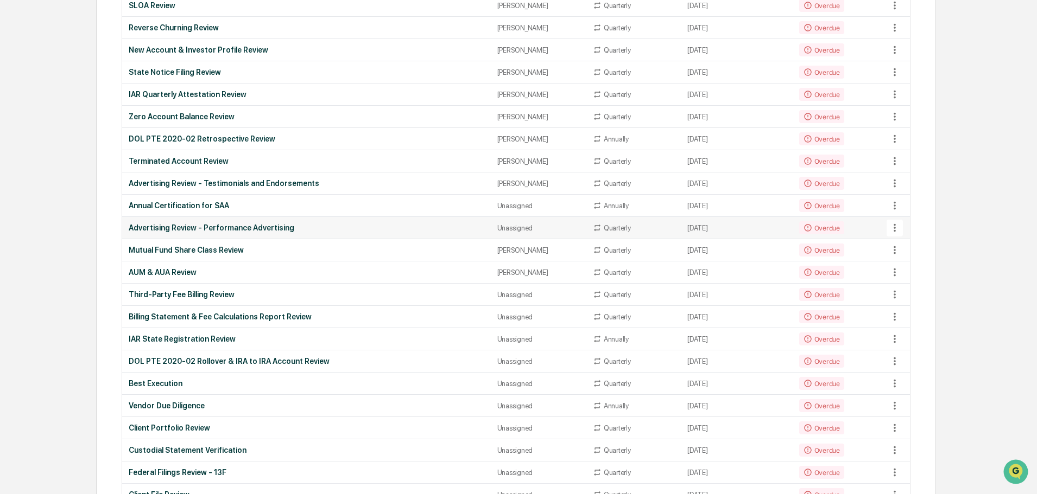
click at [497, 225] on div "Unassigned" at bounding box center [538, 228] width 82 height 8
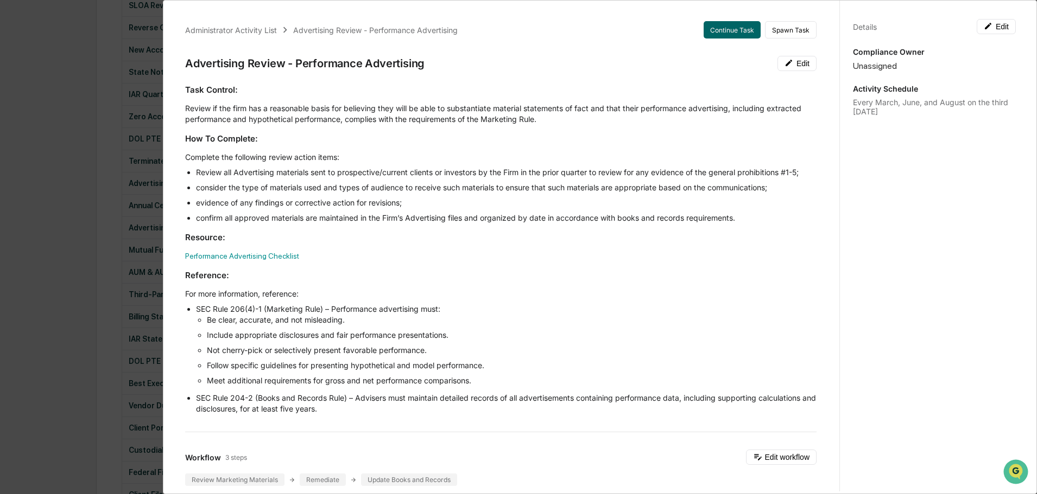
click at [995, 36] on div "Details Edit Compliance Owner Unassigned Activity Schedule Every March, June, a…" at bounding box center [933, 257] width 189 height 520
click at [983, 24] on icon at bounding box center [987, 26] width 9 height 9
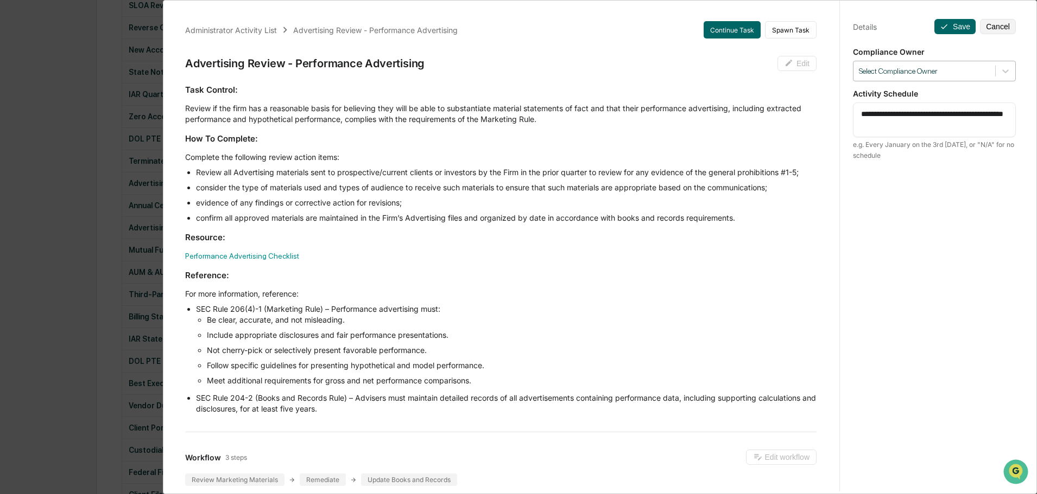
click at [947, 62] on div "Compliance Owner Select Compliance Owner" at bounding box center [934, 64] width 163 height 34
click at [948, 70] on div at bounding box center [924, 71] width 131 height 10
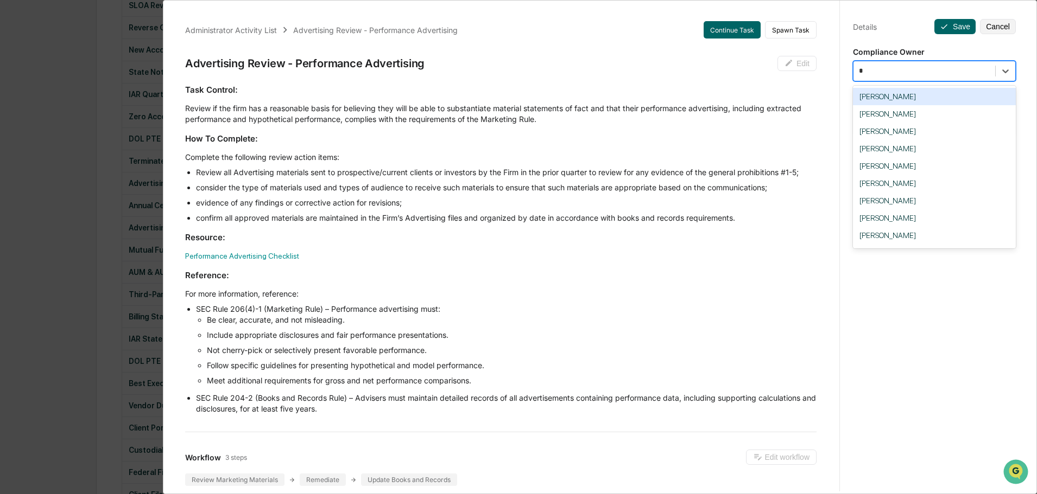
type input "**"
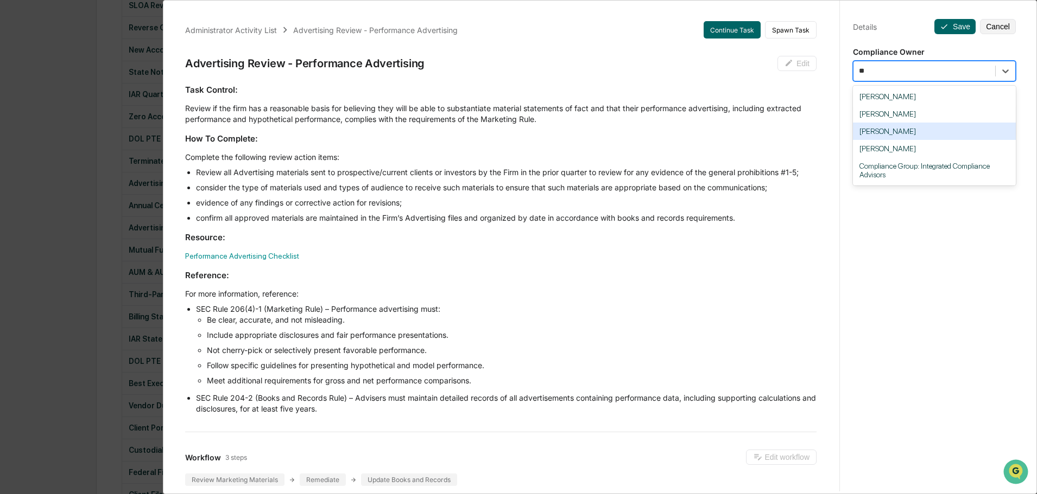
click at [900, 132] on div "[PERSON_NAME]" at bounding box center [934, 131] width 163 height 17
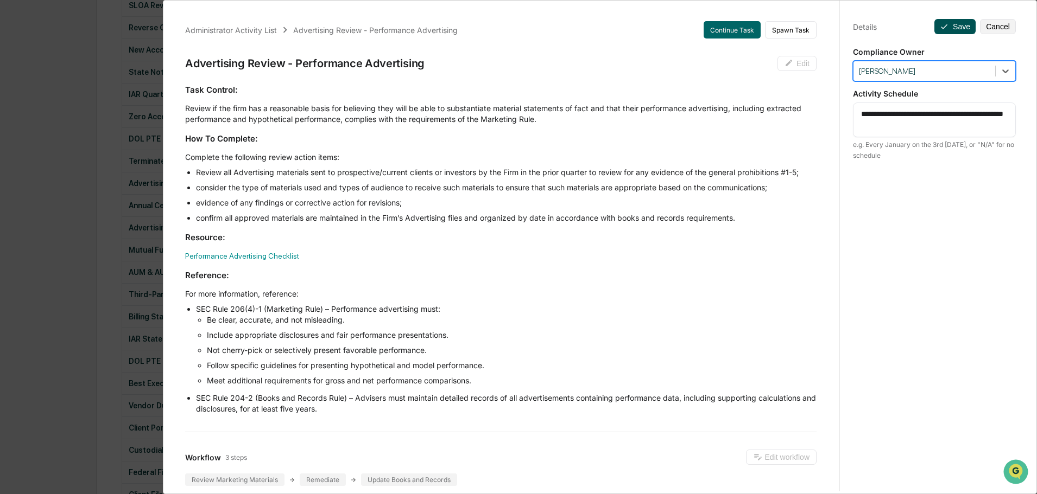
click at [942, 23] on icon at bounding box center [943, 26] width 9 height 9
click at [943, 27] on button "Save" at bounding box center [954, 26] width 41 height 15
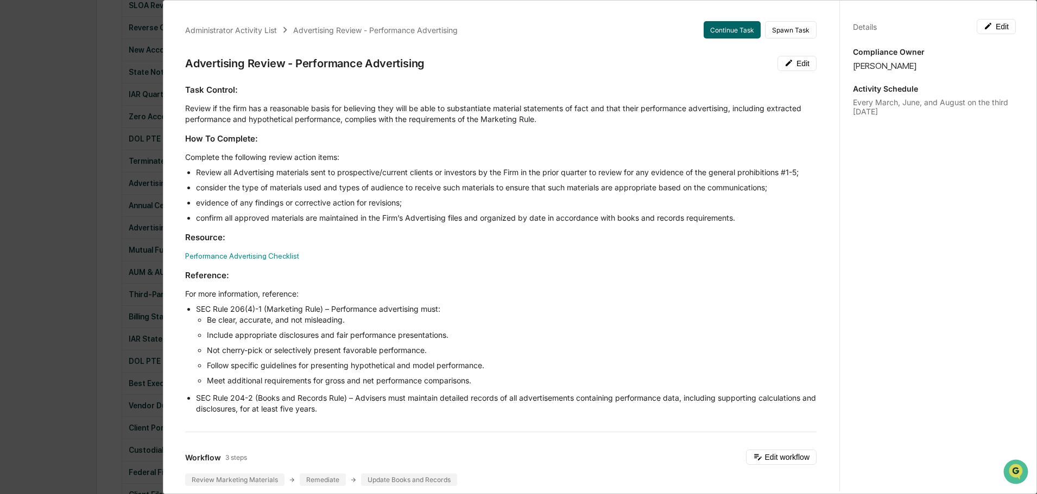
click at [99, 55] on div "Administrator Activity List Advertising Review - Performance Advertising Contin…" at bounding box center [518, 247] width 1037 height 494
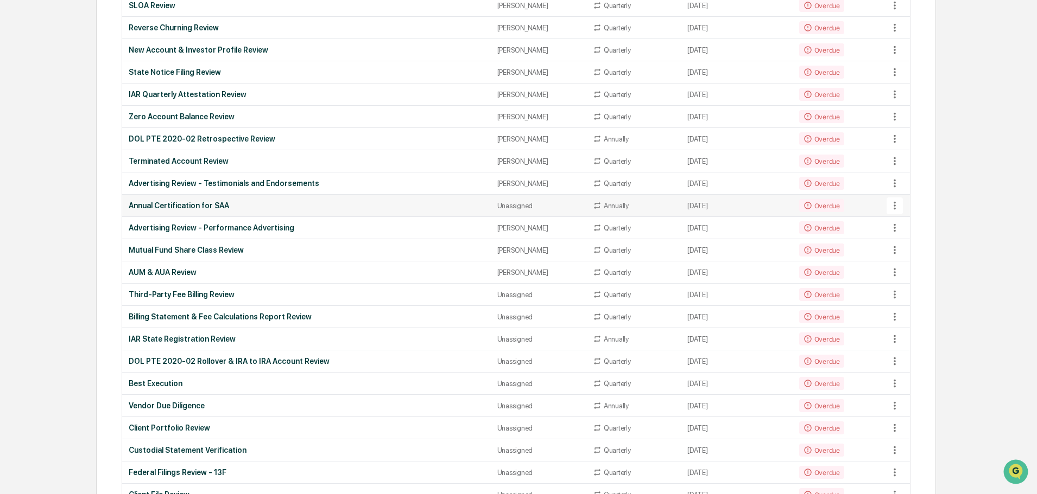
click at [497, 207] on div "Unassigned" at bounding box center [538, 206] width 82 height 8
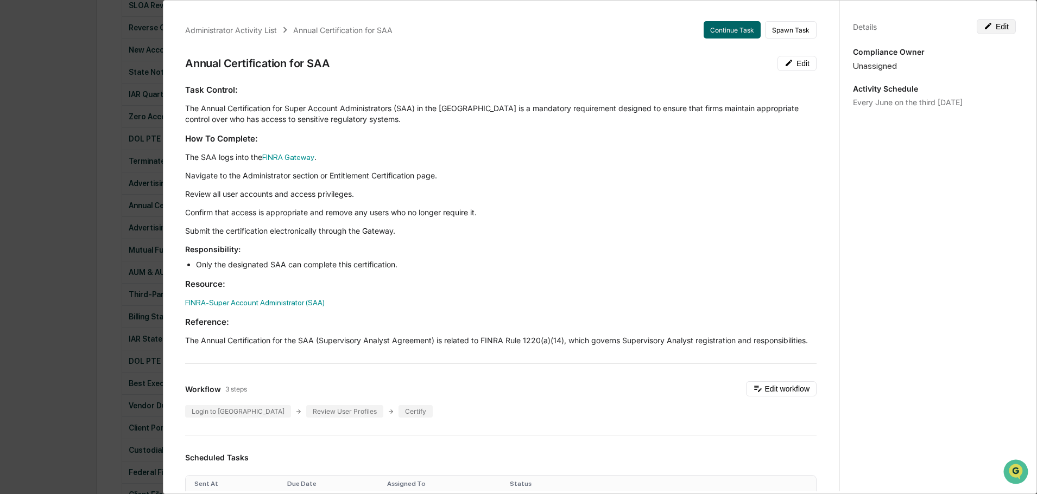
click at [990, 29] on button "Edit" at bounding box center [995, 26] width 39 height 15
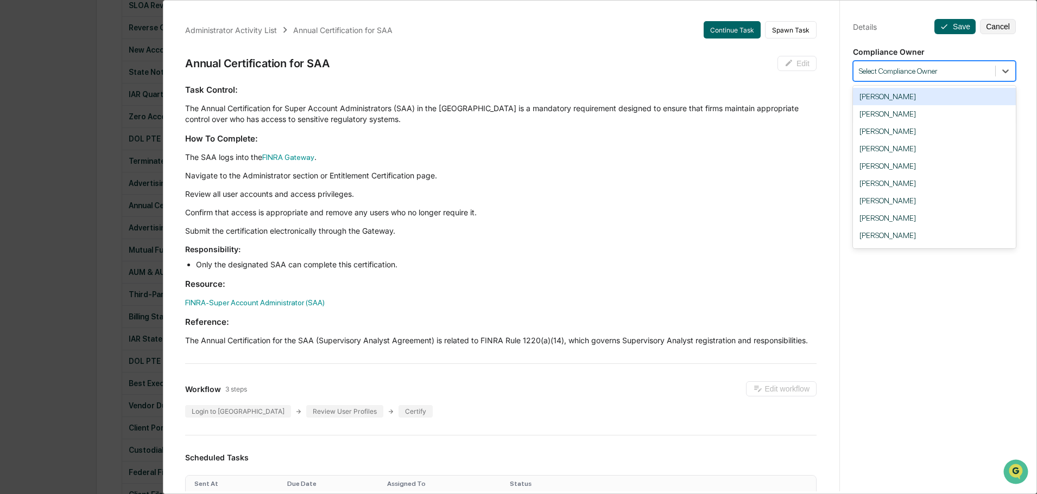
click at [898, 67] on div at bounding box center [924, 71] width 131 height 10
click at [879, 240] on div "[PERSON_NAME]" at bounding box center [934, 235] width 163 height 17
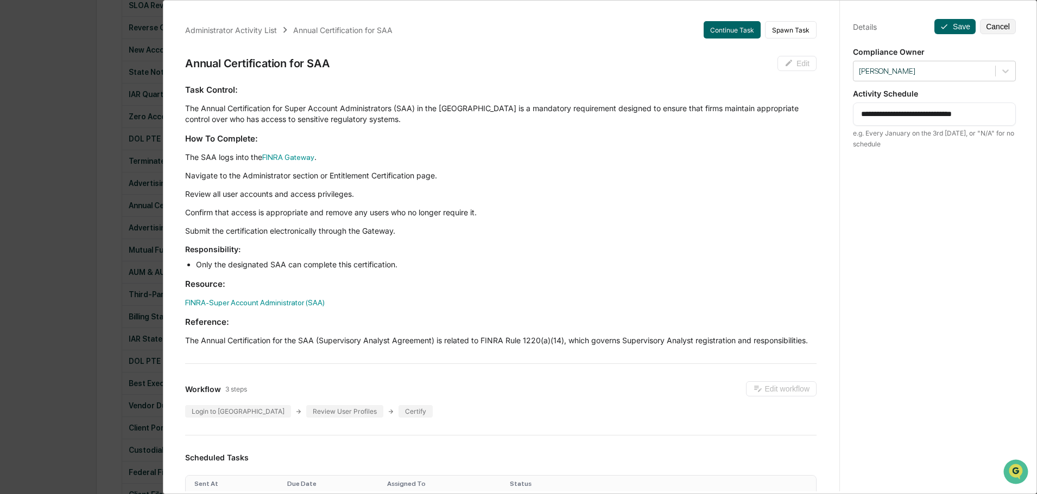
click at [939, 17] on div "**********" at bounding box center [933, 257] width 189 height 520
click at [942, 22] on icon at bounding box center [943, 26] width 9 height 9
click at [939, 22] on icon at bounding box center [943, 26] width 9 height 9
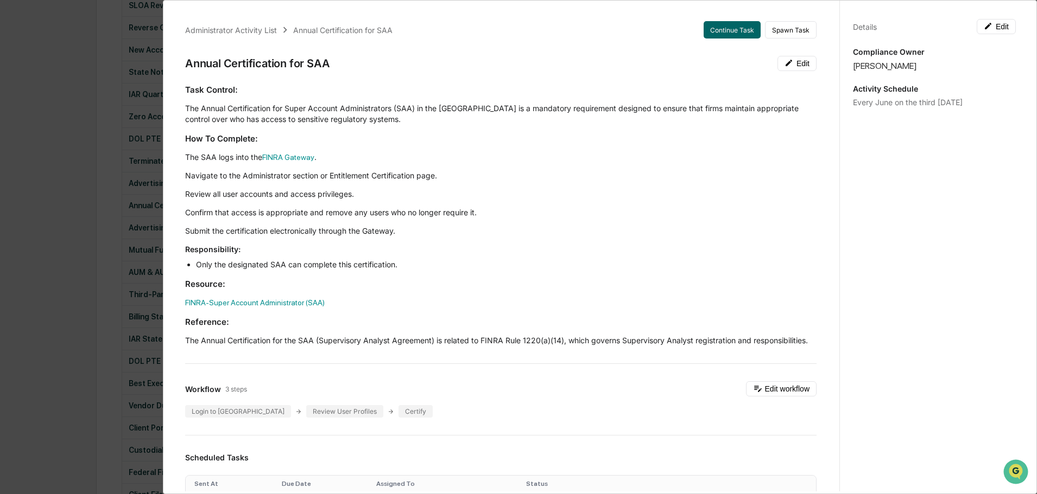
click at [124, 190] on div "Administrator Activity List Annual Certification for SAA Continue Task Spawn Ta…" at bounding box center [518, 247] width 1037 height 494
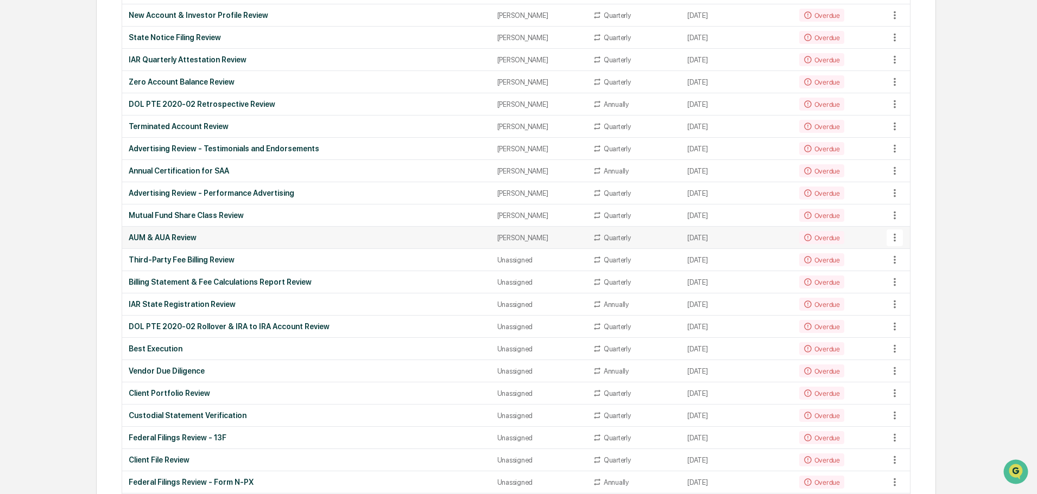
scroll to position [434, 0]
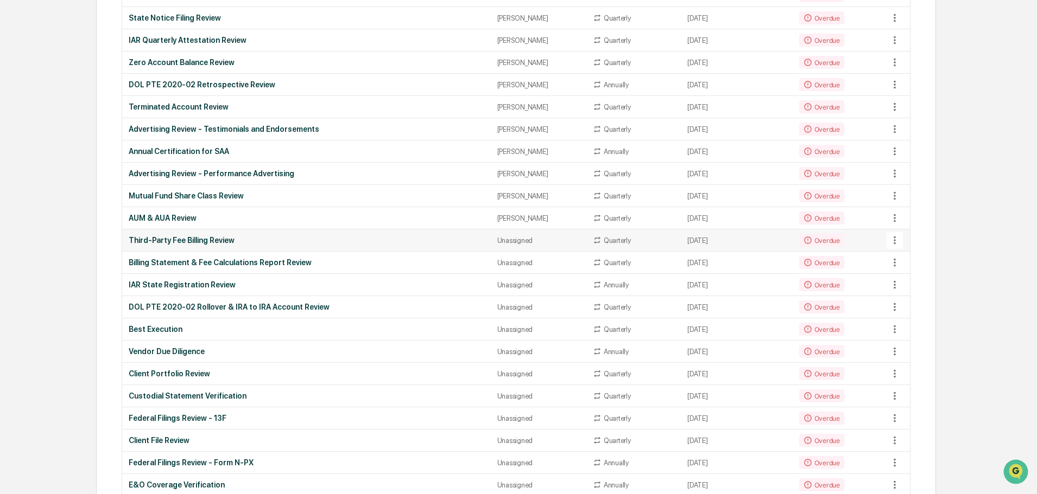
click at [497, 237] on div "Unassigned" at bounding box center [538, 241] width 82 height 8
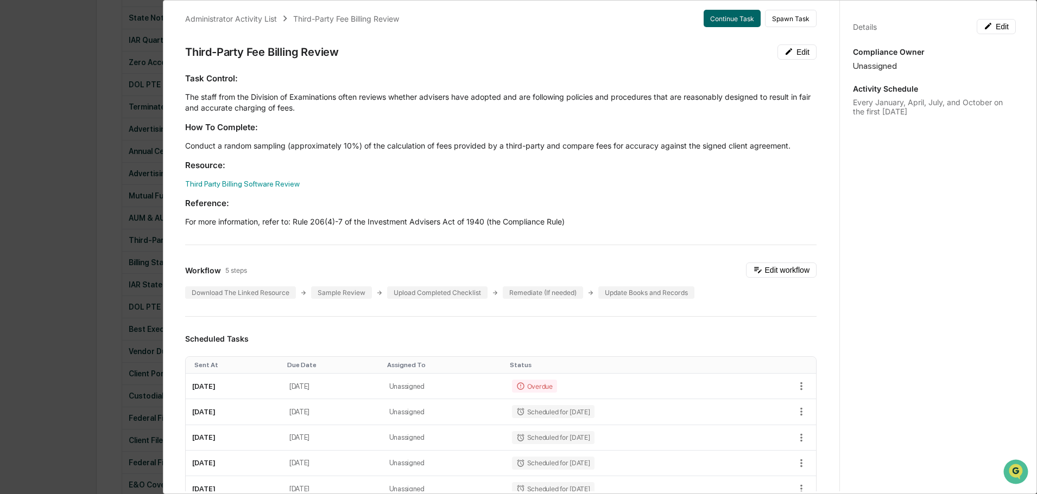
scroll to position [0, 0]
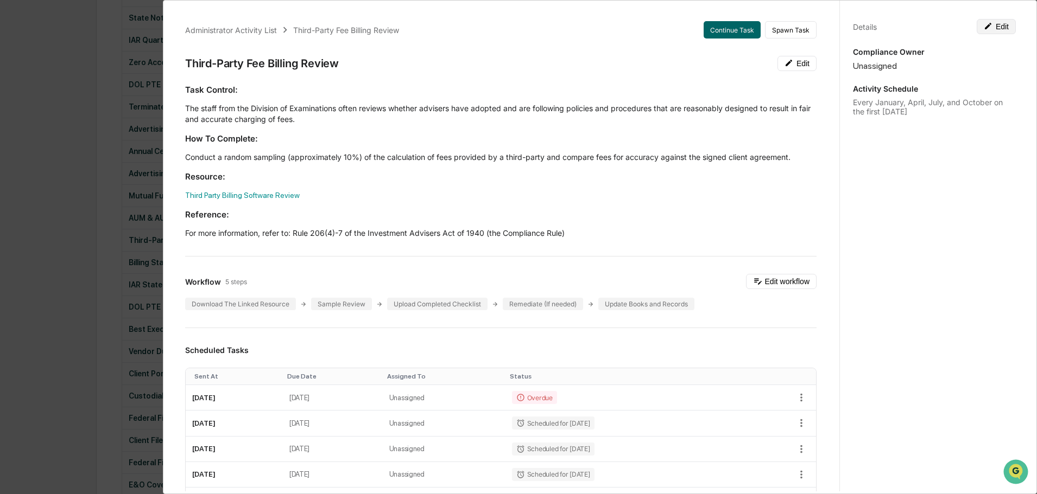
click at [994, 25] on button "Edit" at bounding box center [995, 26] width 39 height 15
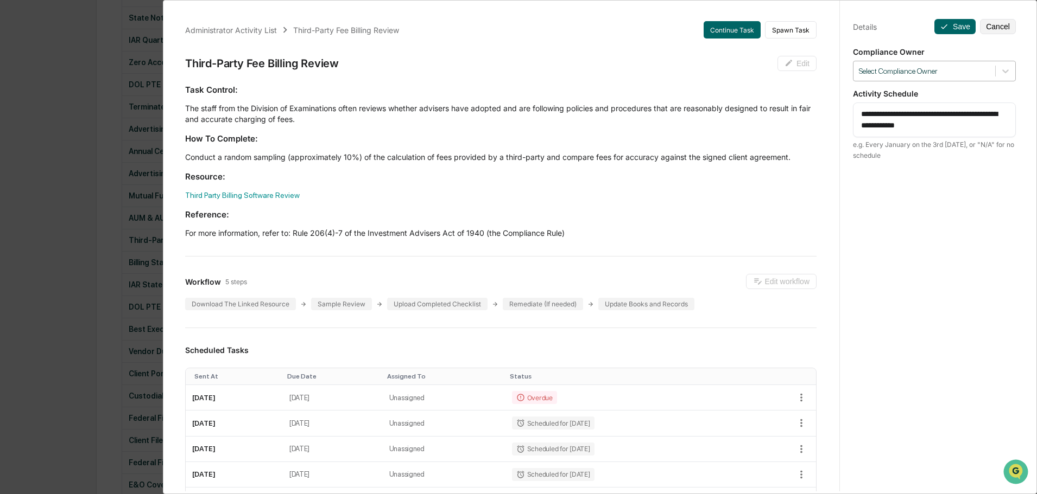
click at [934, 72] on div at bounding box center [924, 71] width 131 height 10
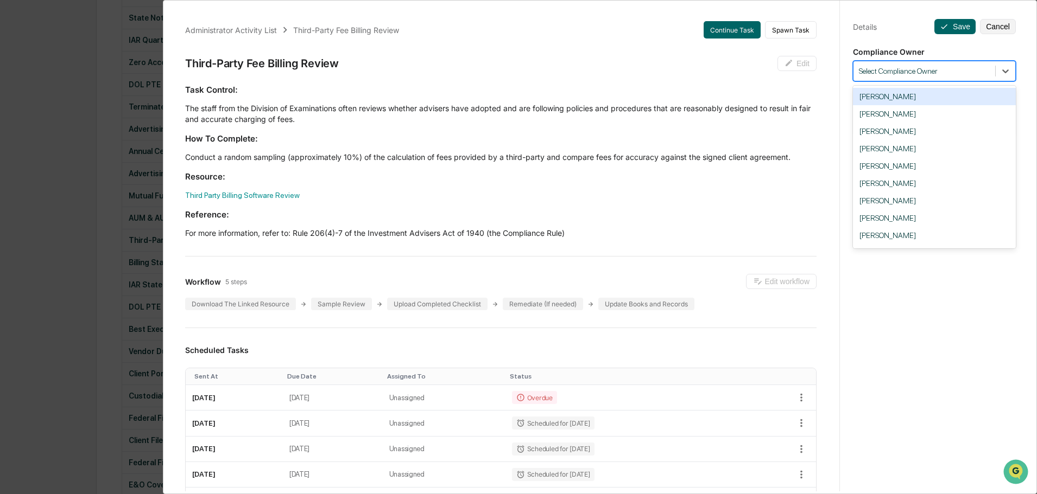
click at [870, 68] on div at bounding box center [924, 71] width 131 height 10
type input "***"
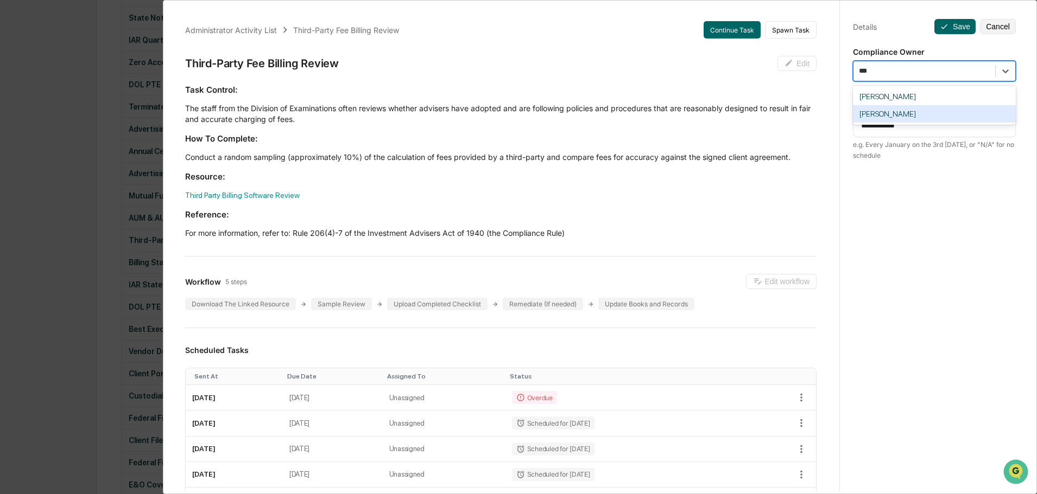
click at [886, 112] on div "[PERSON_NAME]" at bounding box center [934, 113] width 163 height 17
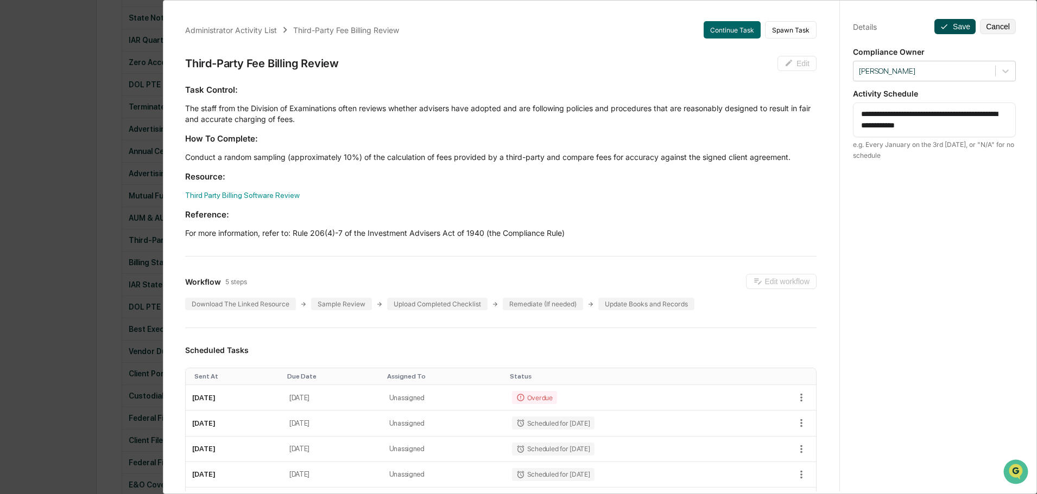
click at [947, 22] on button "Save" at bounding box center [954, 26] width 41 height 15
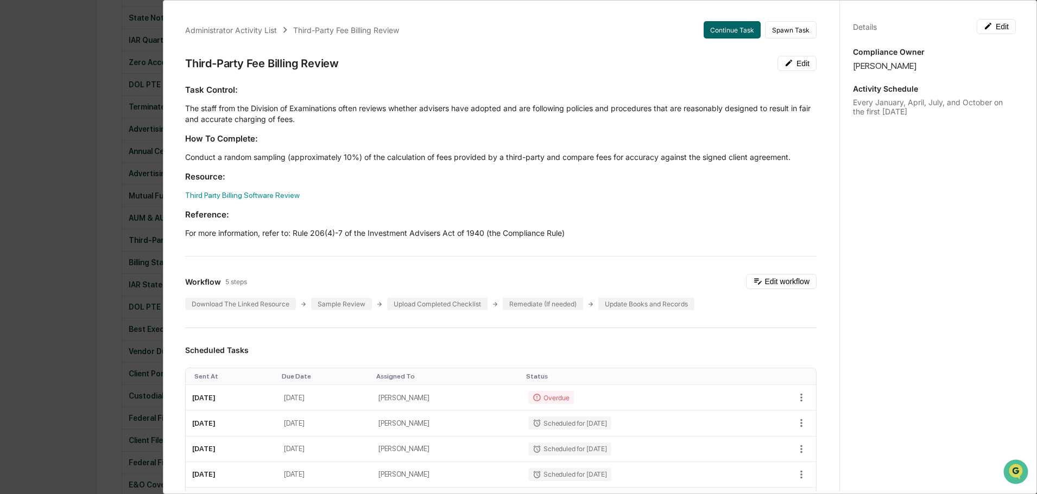
click at [68, 43] on div "Administrator Activity List Third-Party Fee Billing Review Continue Task Spawn …" at bounding box center [518, 247] width 1037 height 494
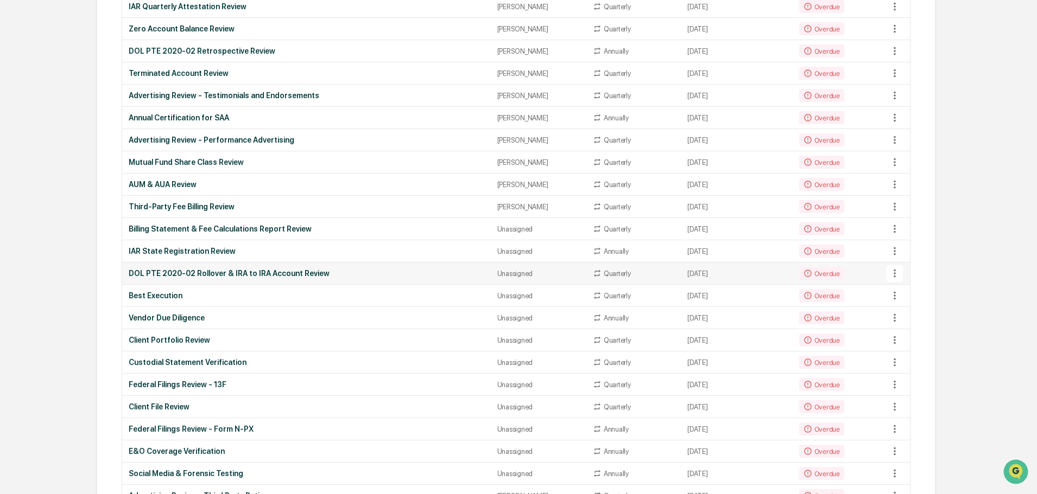
scroll to position [488, 0]
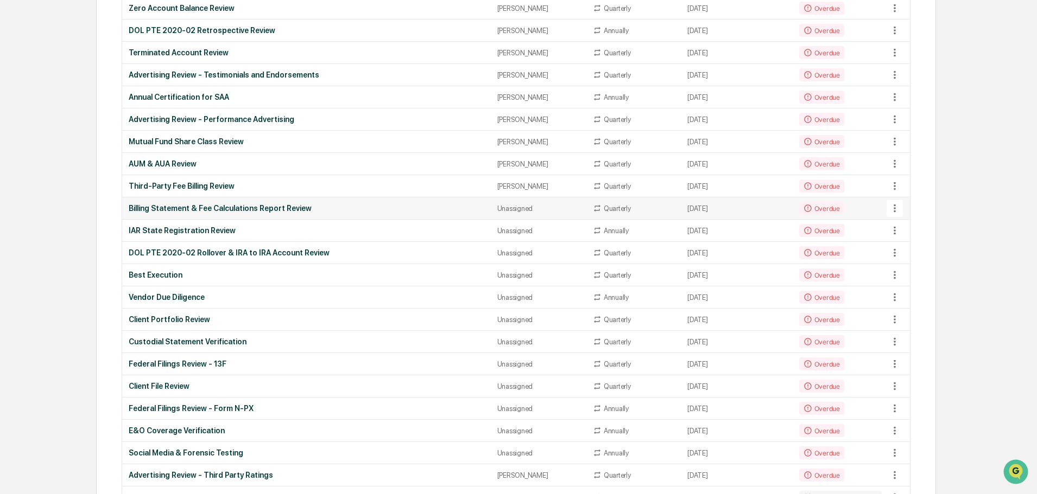
click at [497, 209] on div "Unassigned" at bounding box center [538, 209] width 82 height 8
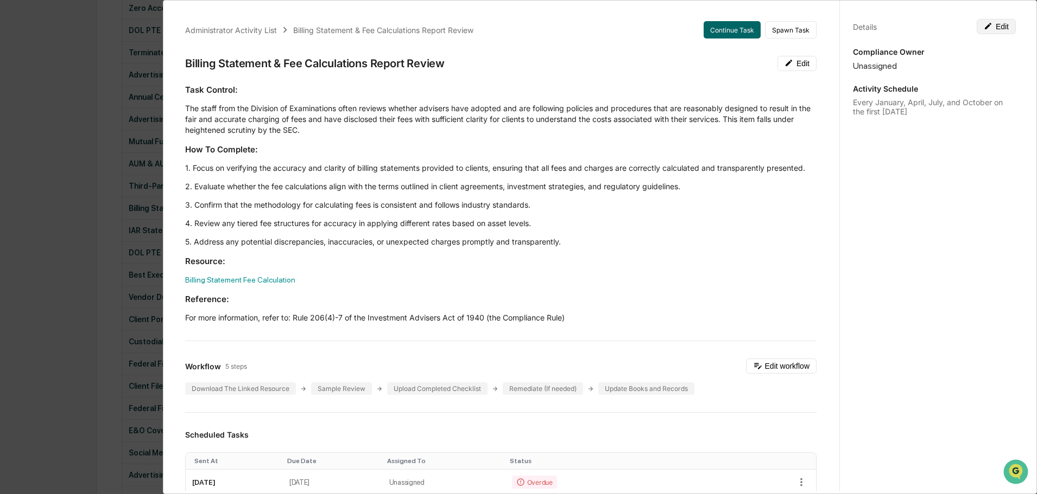
click at [1003, 23] on button "Edit" at bounding box center [995, 26] width 39 height 15
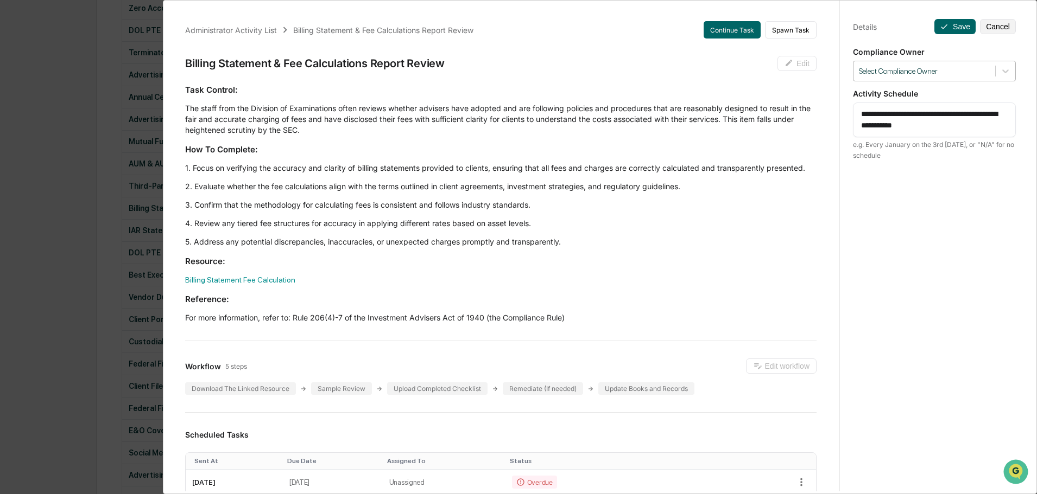
click at [946, 66] on div at bounding box center [924, 71] width 131 height 10
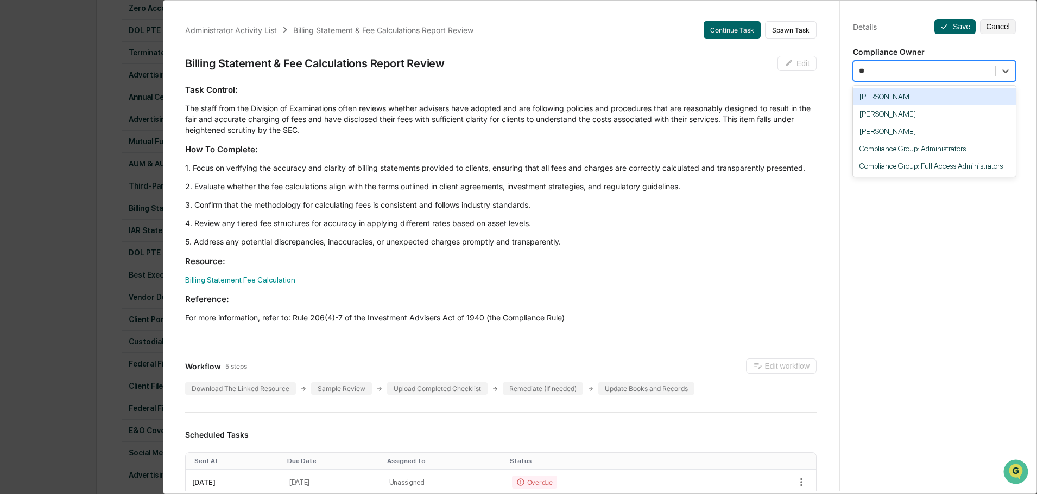
type input "***"
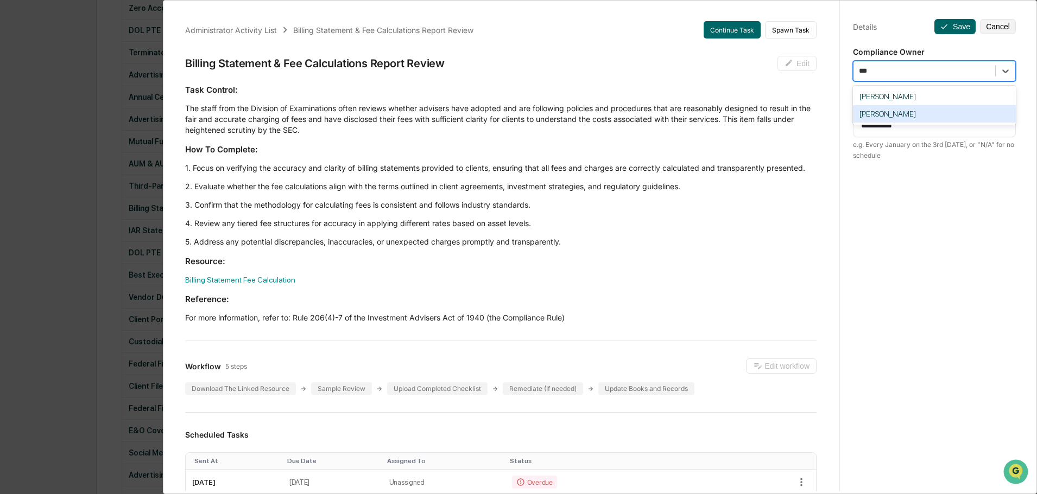
click at [902, 112] on div "[PERSON_NAME]" at bounding box center [934, 113] width 163 height 17
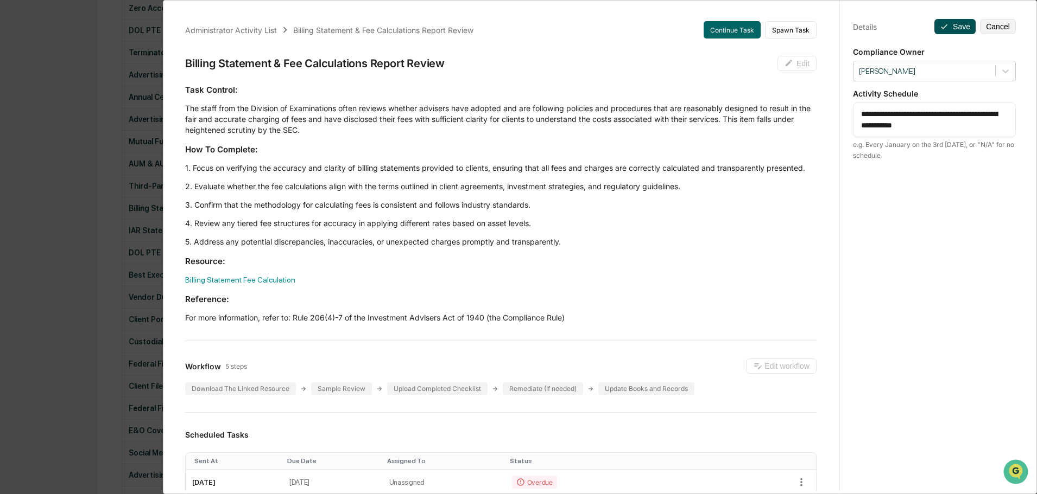
click at [939, 21] on button "Save" at bounding box center [954, 26] width 41 height 15
click at [945, 32] on button "Save" at bounding box center [954, 26] width 41 height 15
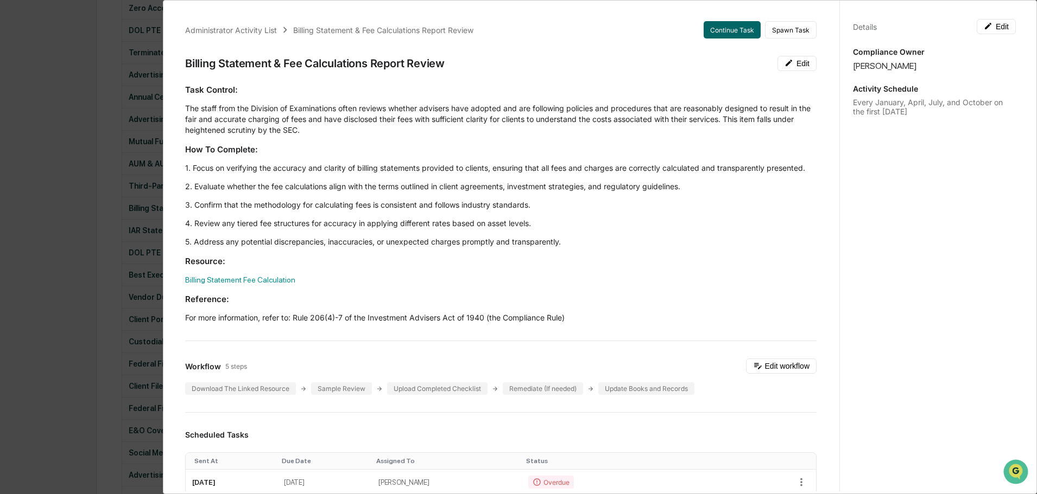
click at [72, 115] on div "Administrator Activity List Billing Statement & Fee Calculations Report Review …" at bounding box center [518, 247] width 1037 height 494
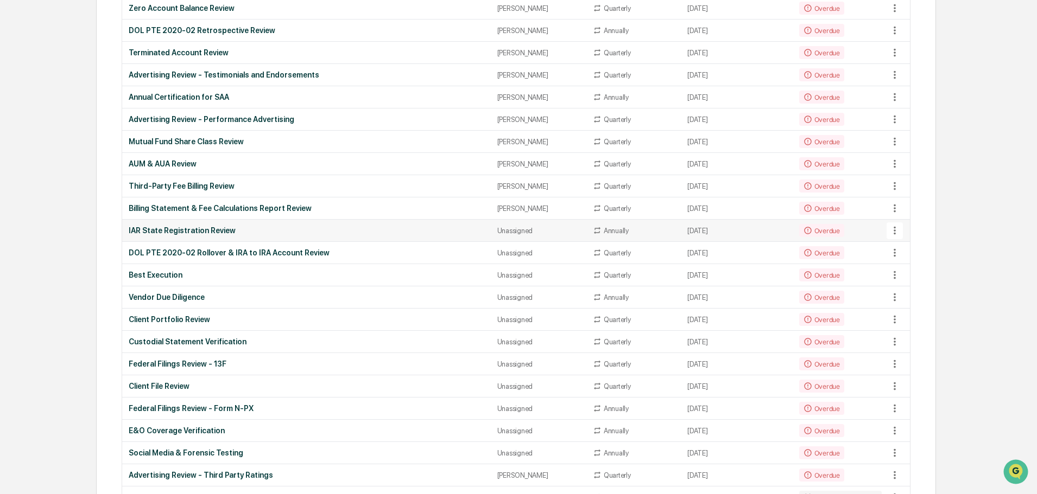
click at [891, 232] on icon at bounding box center [894, 231] width 12 height 12
click at [926, 251] on li "View Task" at bounding box center [935, 249] width 87 height 20
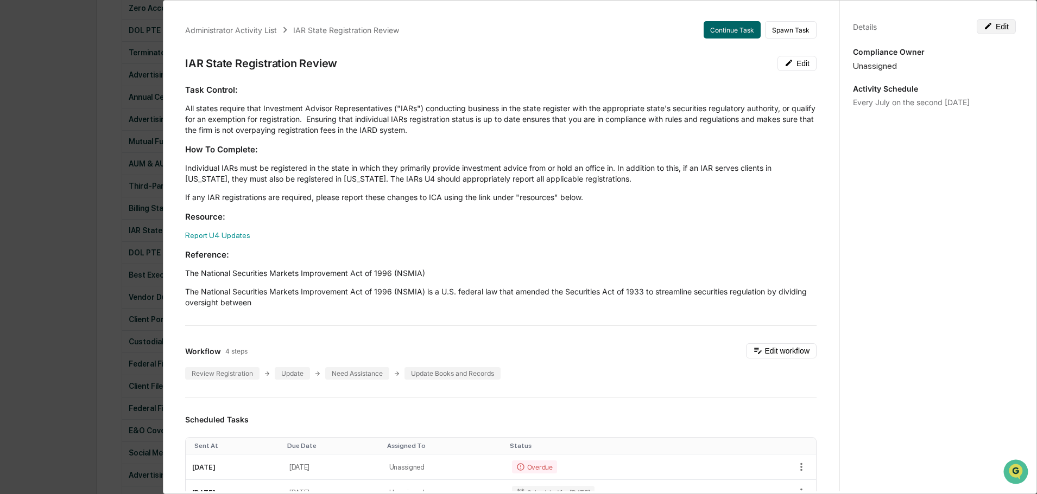
click at [994, 32] on button "Edit" at bounding box center [995, 26] width 39 height 15
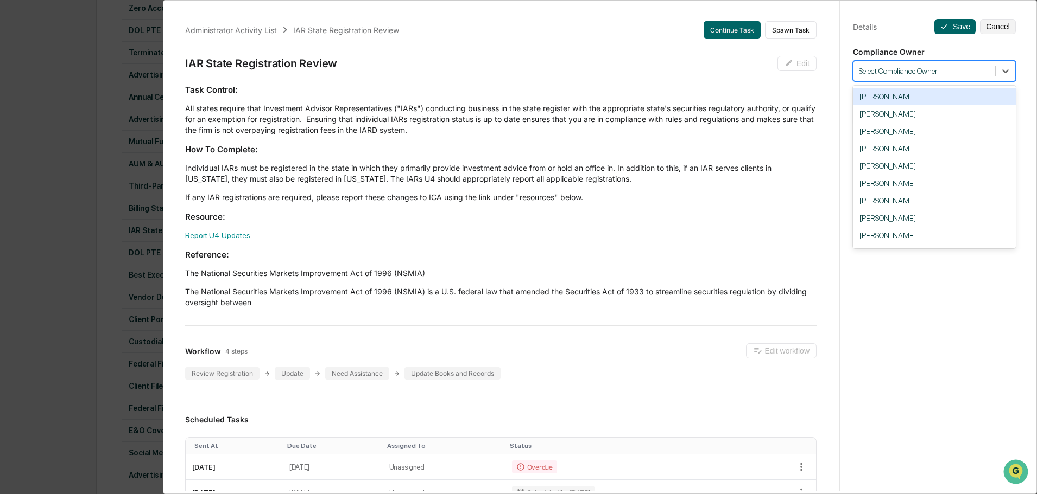
click at [927, 75] on div at bounding box center [924, 71] width 131 height 10
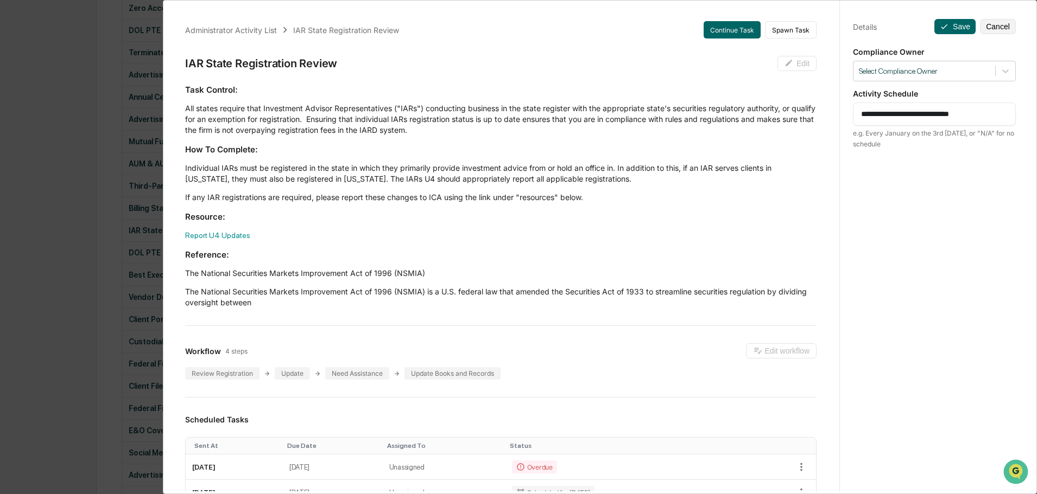
click at [853, 28] on div "Details" at bounding box center [865, 26] width 24 height 9
click at [900, 113] on textarea "**********" at bounding box center [934, 114] width 147 height 11
click at [887, 68] on div at bounding box center [924, 71] width 131 height 10
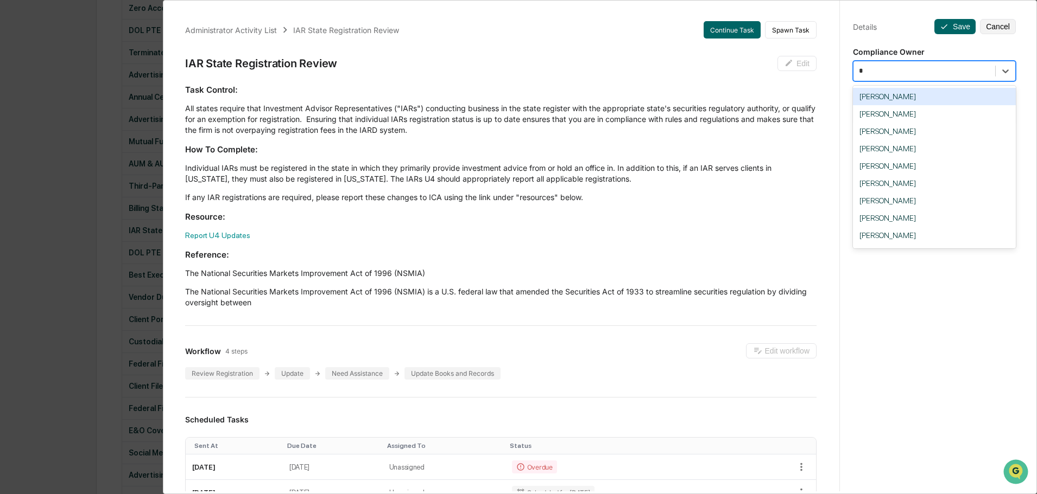
type input "**"
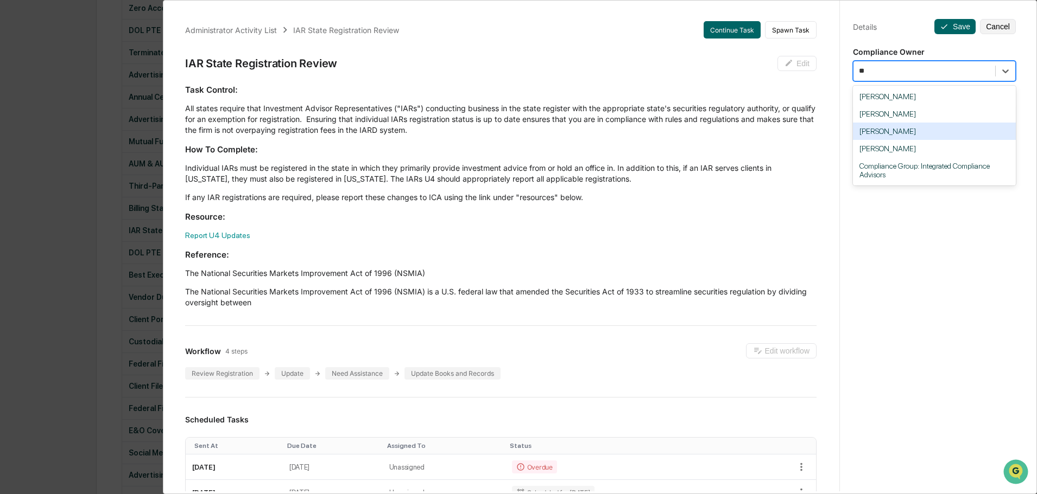
click at [892, 130] on div "[PERSON_NAME]" at bounding box center [934, 131] width 163 height 17
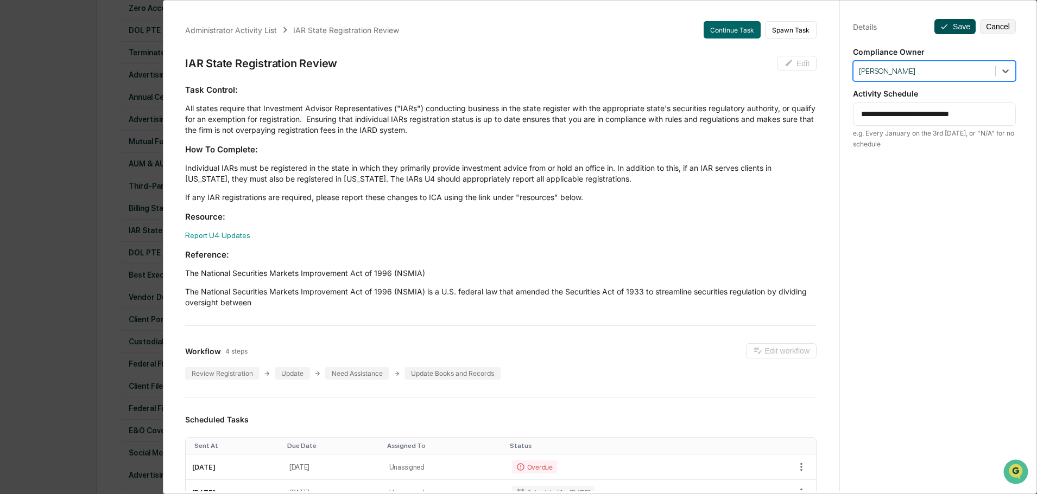
click at [939, 27] on icon at bounding box center [943, 26] width 9 height 9
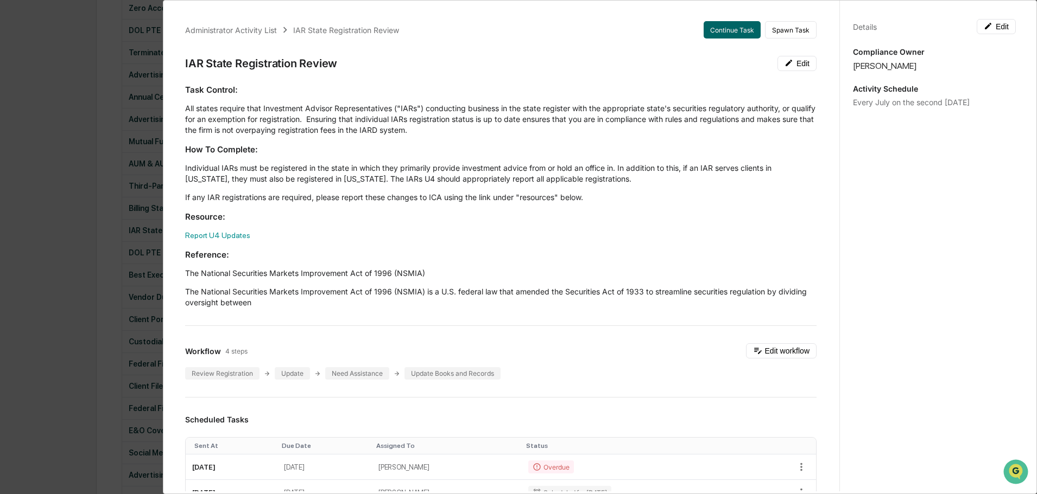
click at [106, 48] on div "Administrator Activity List IAR State Registration Review Continue Task Spawn T…" at bounding box center [518, 247] width 1037 height 494
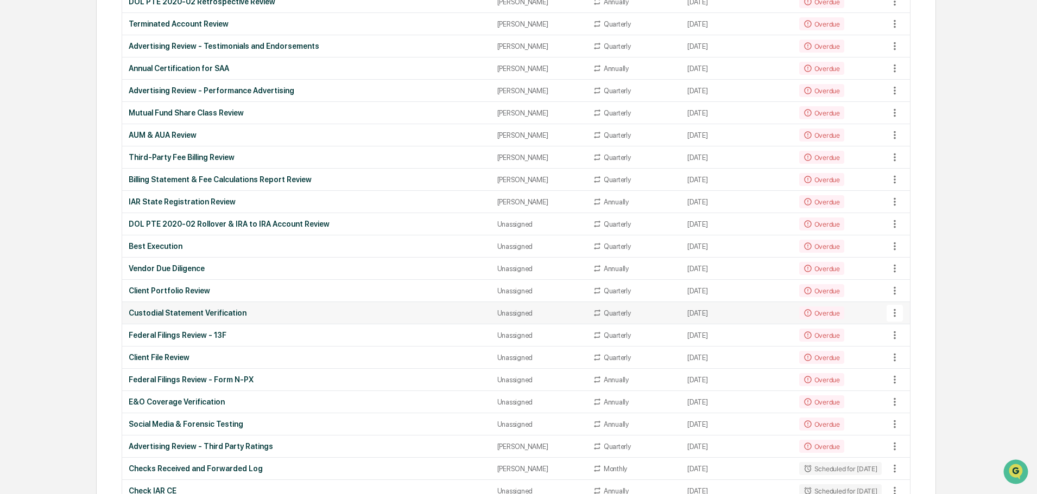
scroll to position [543, 0]
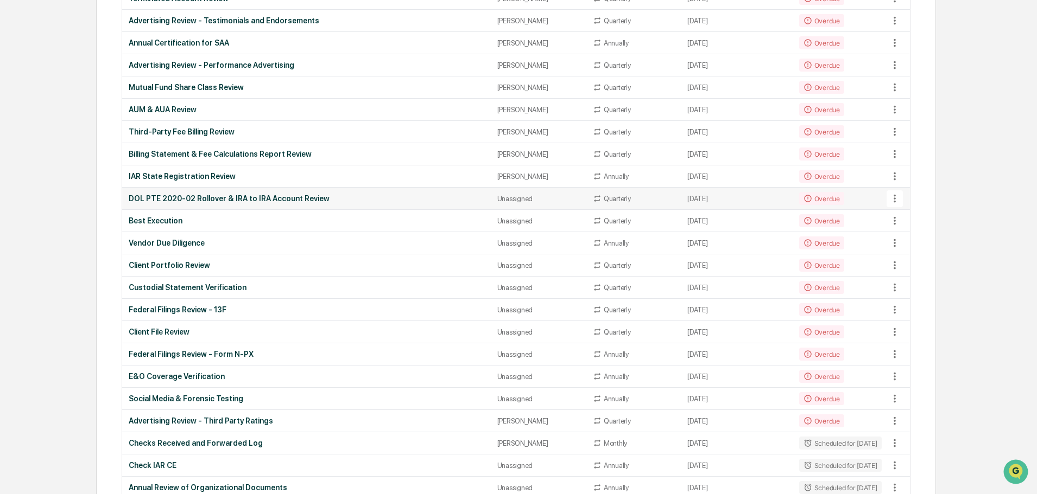
click at [352, 198] on div "DOL PTE 2020-02 Rollover & IRA to IRA Account Review" at bounding box center [306, 198] width 355 height 9
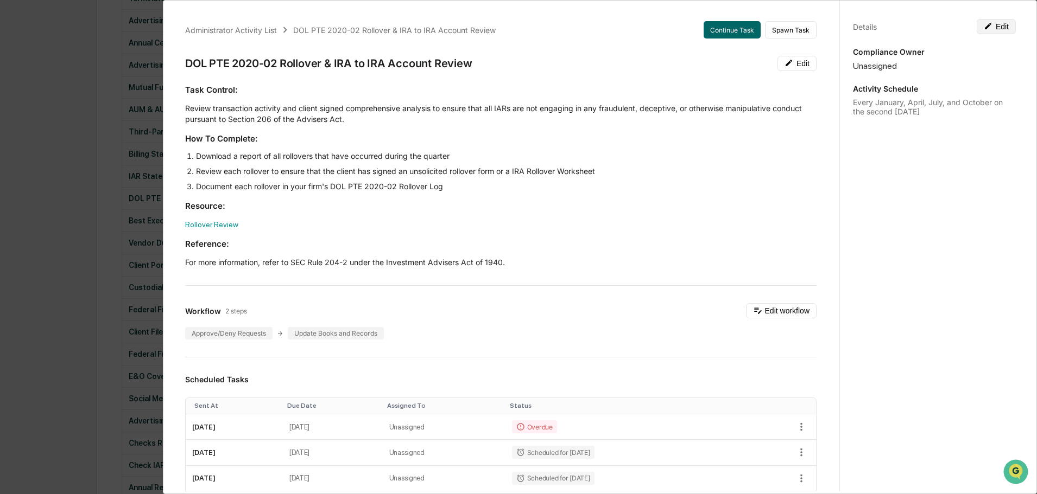
click at [996, 30] on button "Edit" at bounding box center [995, 26] width 39 height 15
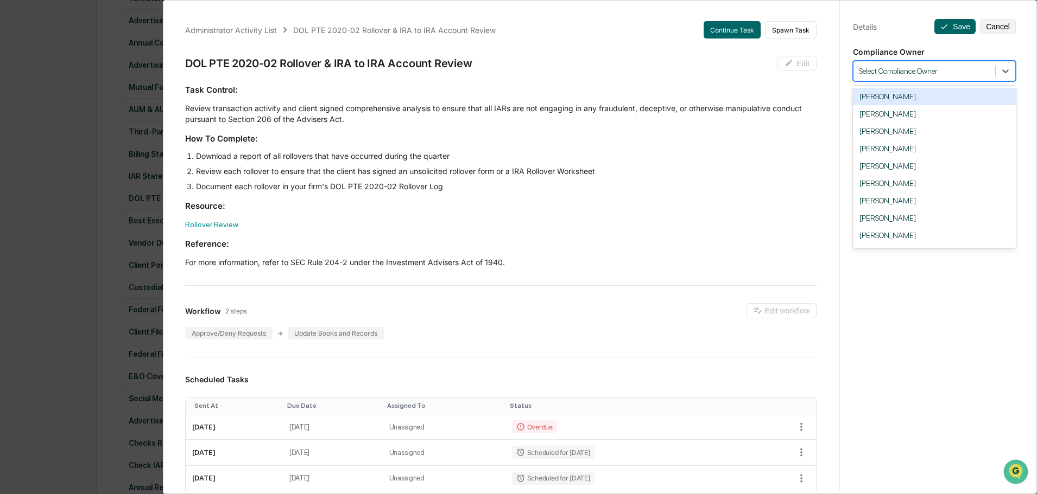
click at [939, 73] on div at bounding box center [924, 71] width 131 height 10
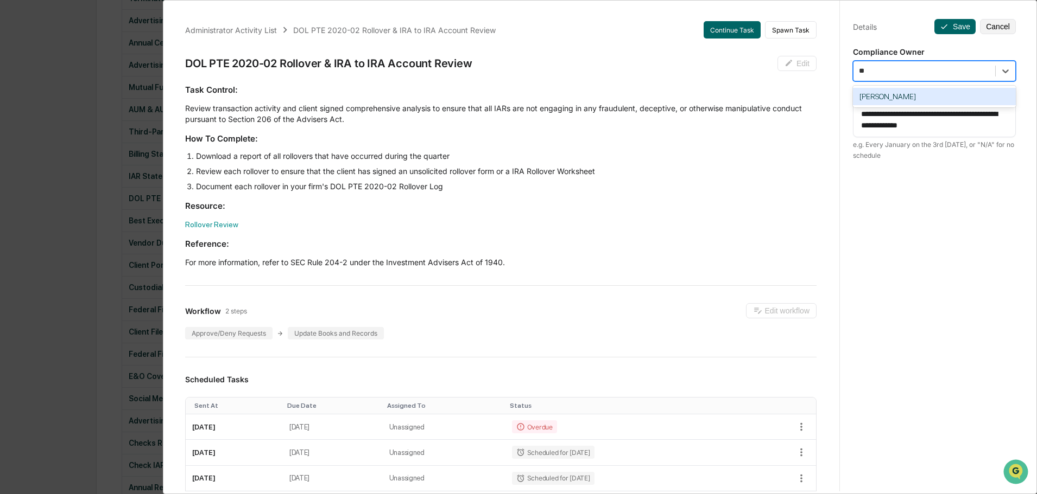
type input "*"
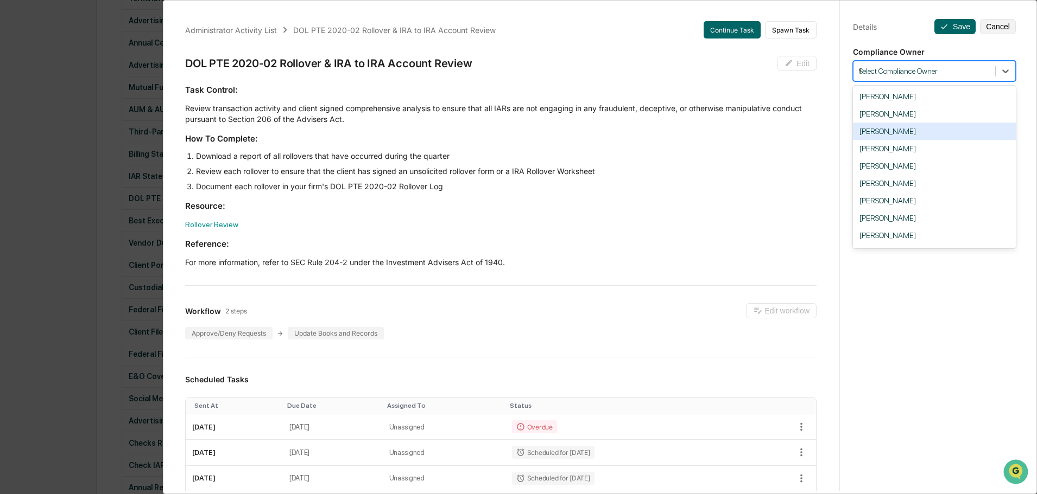
type input "**"
click at [898, 129] on div "[PERSON_NAME]" at bounding box center [934, 131] width 163 height 17
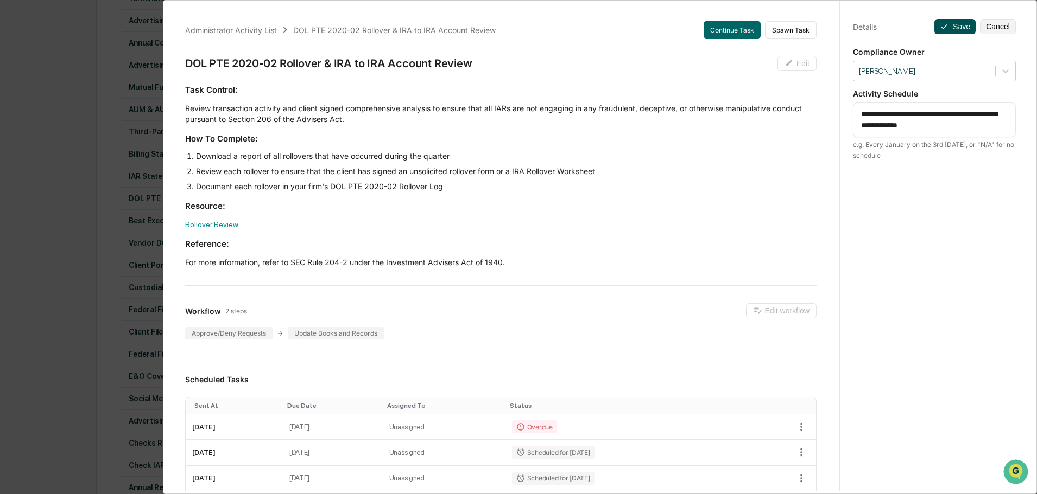
click at [942, 25] on icon at bounding box center [943, 26] width 9 height 9
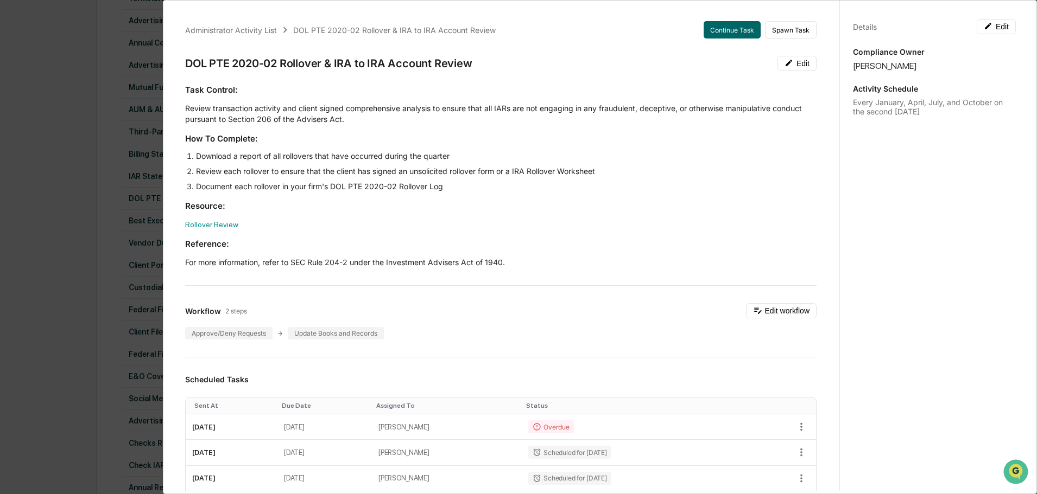
click at [118, 59] on div "Administrator Activity List DOL PTE 2020-02 Rollover & IRA to IRA Account Revie…" at bounding box center [518, 247] width 1037 height 494
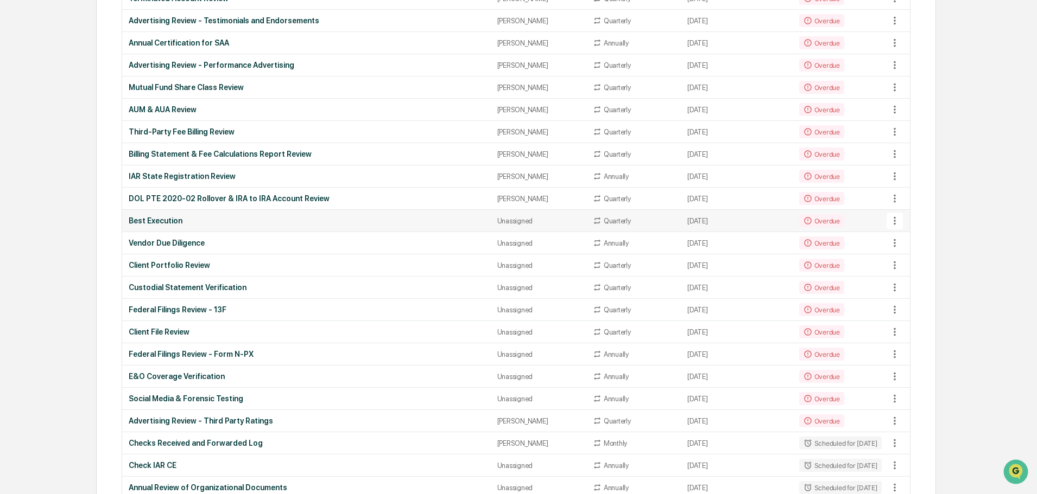
click at [536, 217] on div "Unassigned" at bounding box center [538, 221] width 82 height 8
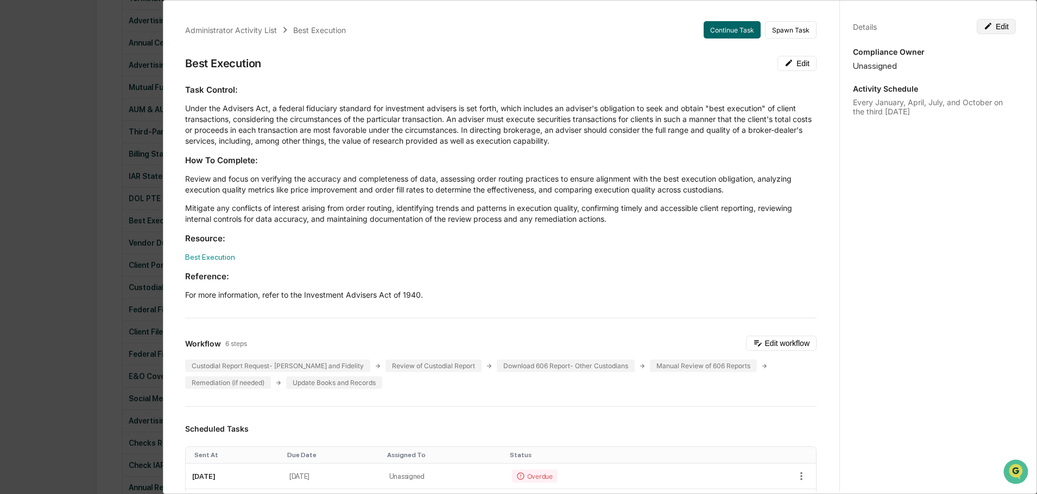
click at [981, 20] on button "Edit" at bounding box center [995, 26] width 39 height 15
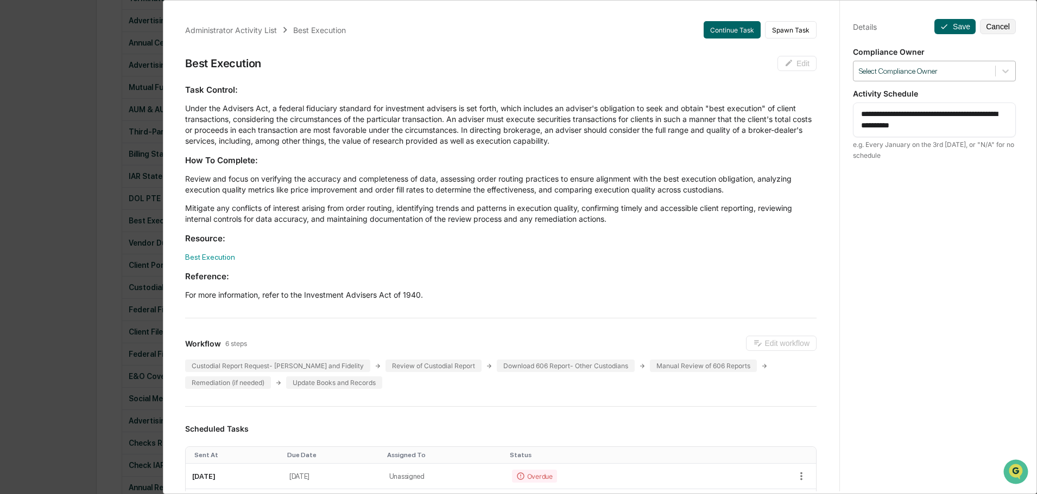
click at [925, 79] on div "Select Compliance Owner" at bounding box center [934, 71] width 163 height 21
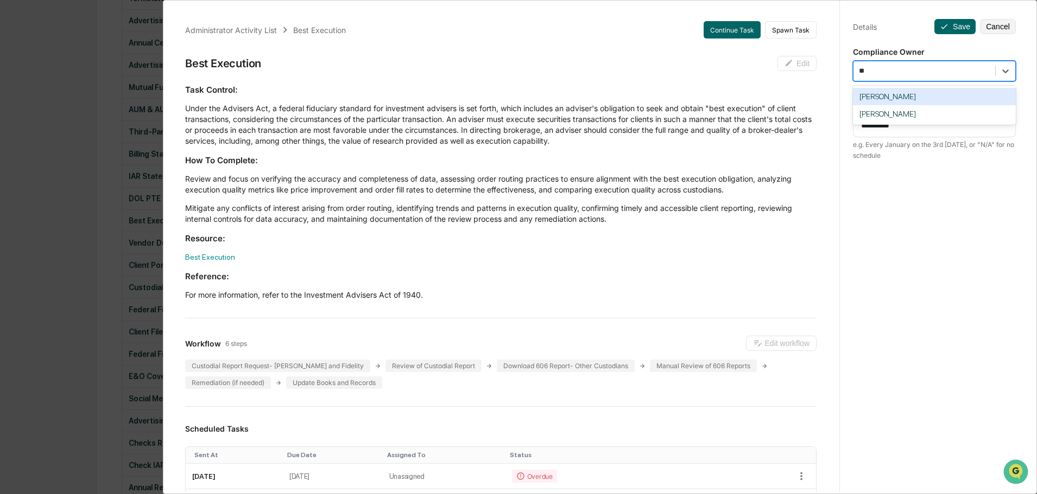
type input "***"
click at [947, 99] on div "[PERSON_NAME]" at bounding box center [934, 96] width 163 height 17
click at [939, 23] on icon at bounding box center [943, 26] width 9 height 9
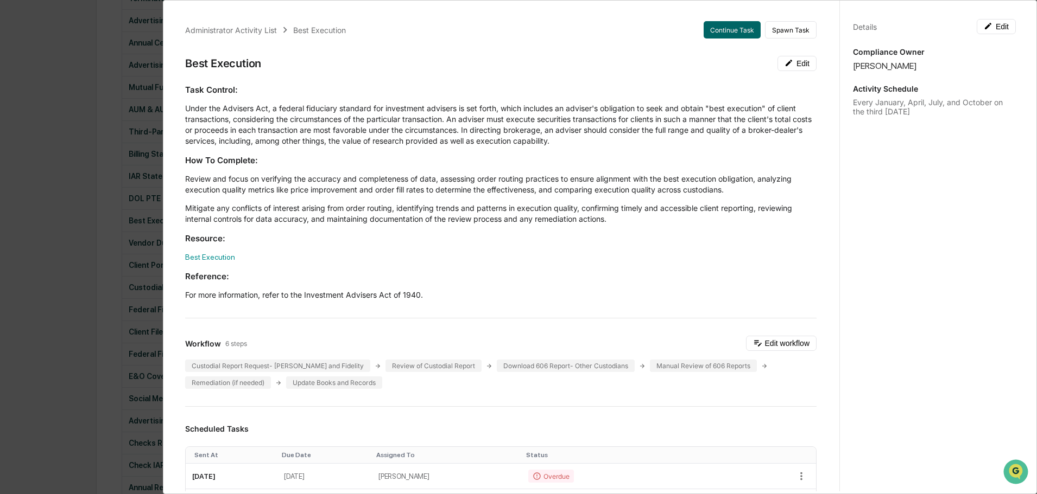
click at [943, 27] on div "Details Edit" at bounding box center [934, 26] width 163 height 15
click at [80, 78] on div "Administrator Activity List Best Execution Continue Task Spawn Task Best Execut…" at bounding box center [518, 247] width 1037 height 494
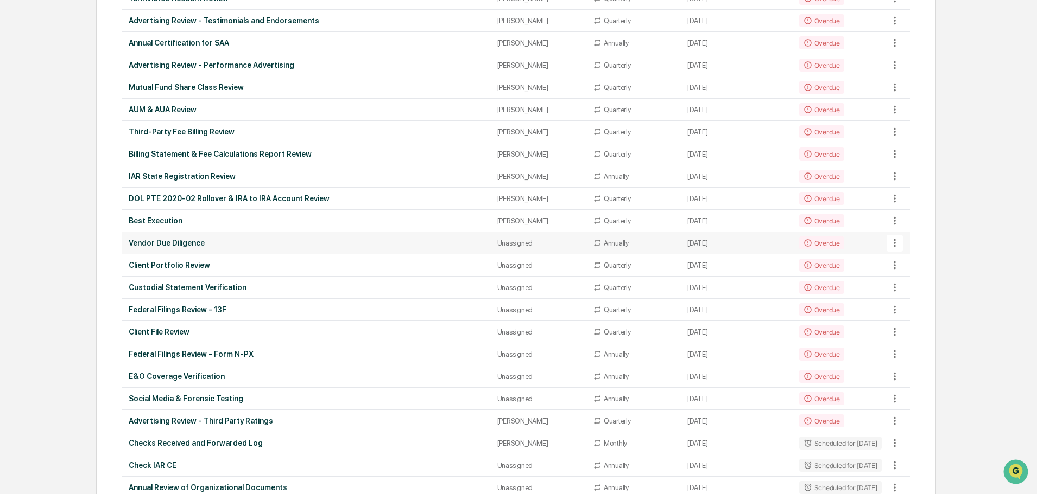
click at [507, 239] on div "Unassigned" at bounding box center [538, 243] width 82 height 8
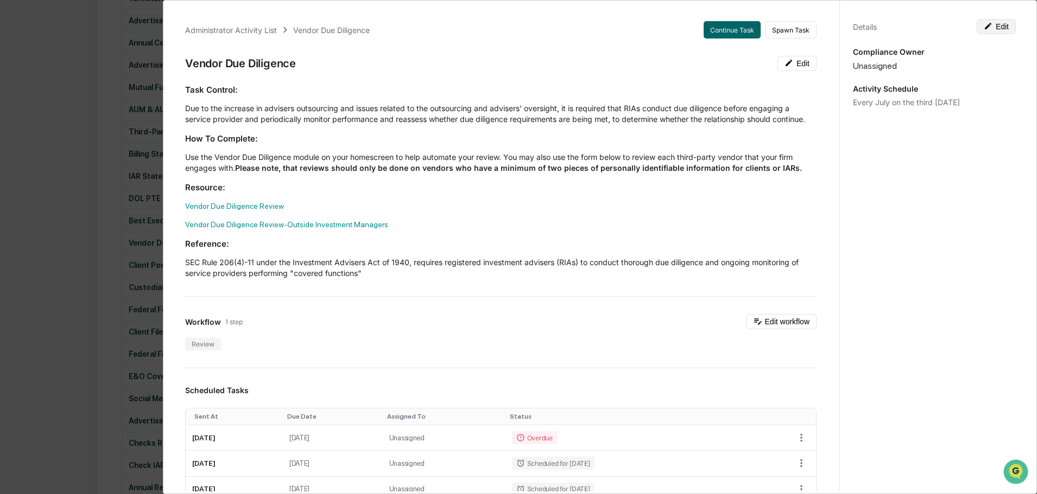
click at [989, 22] on button "Edit" at bounding box center [995, 26] width 39 height 15
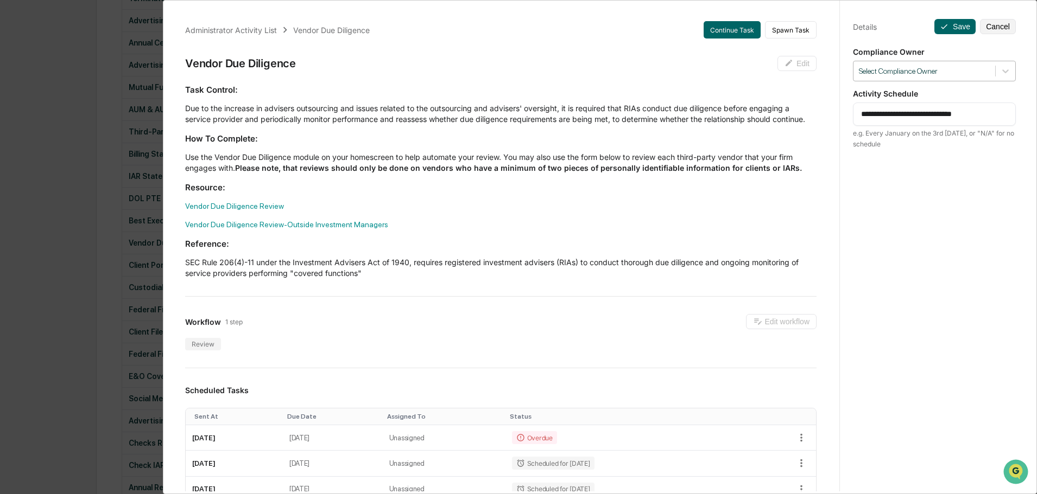
click at [910, 66] on div at bounding box center [924, 71] width 131 height 10
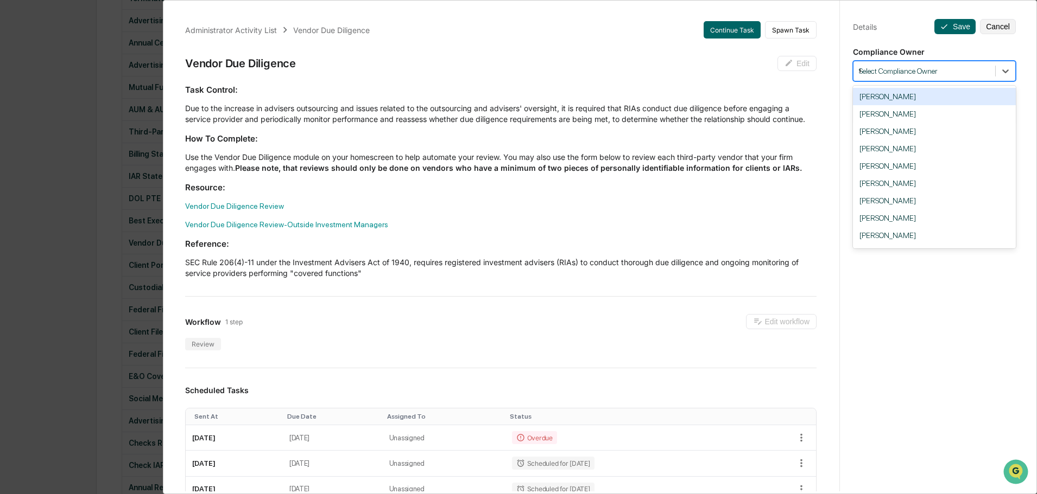
type input "**"
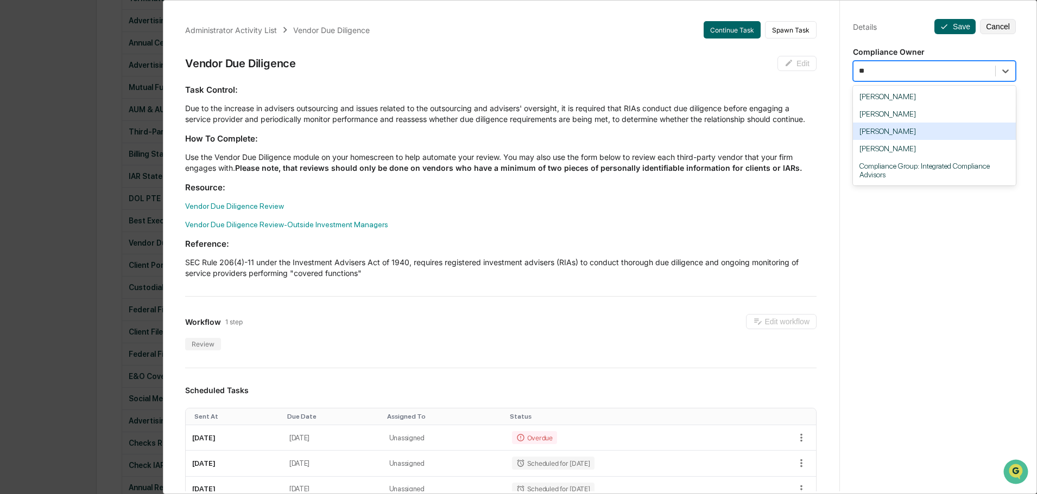
click at [888, 133] on div "[PERSON_NAME]" at bounding box center [934, 131] width 163 height 17
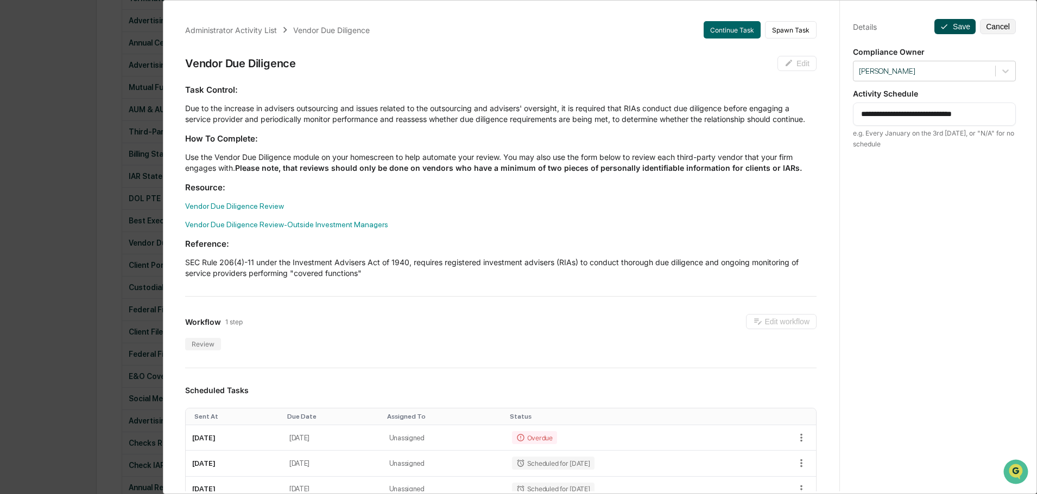
click at [952, 28] on button "Save" at bounding box center [954, 26] width 41 height 15
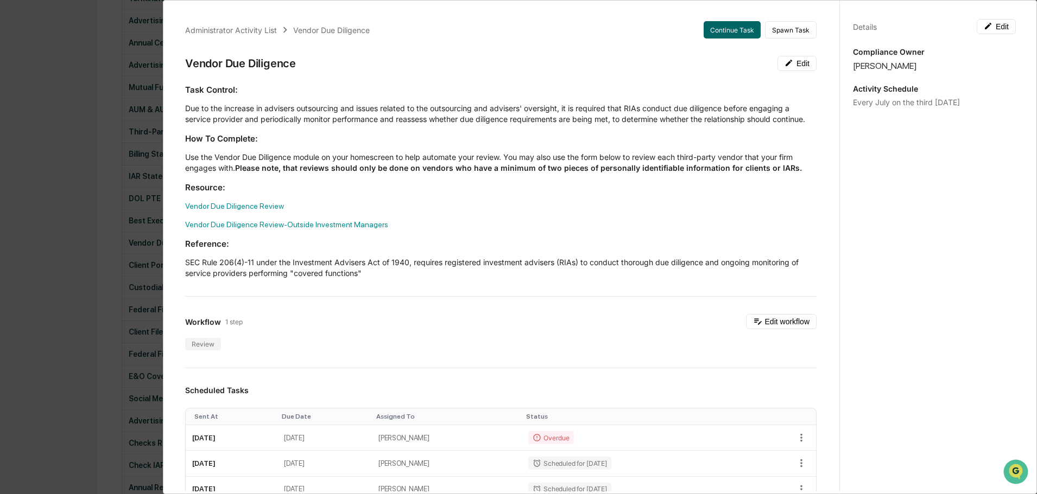
click at [101, 143] on div "Administrator Activity List Vendor Due Diligence Continue Task Spawn Task Vendo…" at bounding box center [518, 247] width 1037 height 494
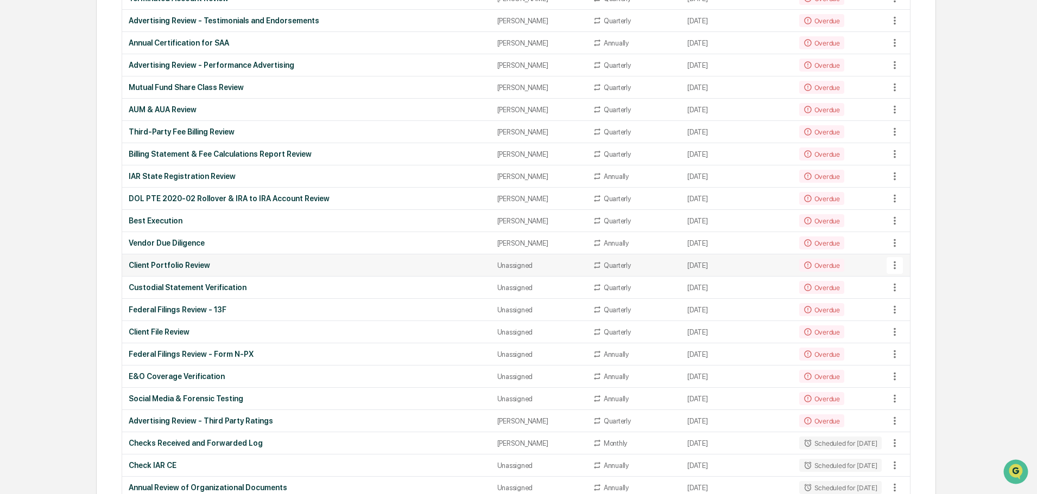
click at [522, 265] on div "Unassigned" at bounding box center [538, 266] width 82 height 8
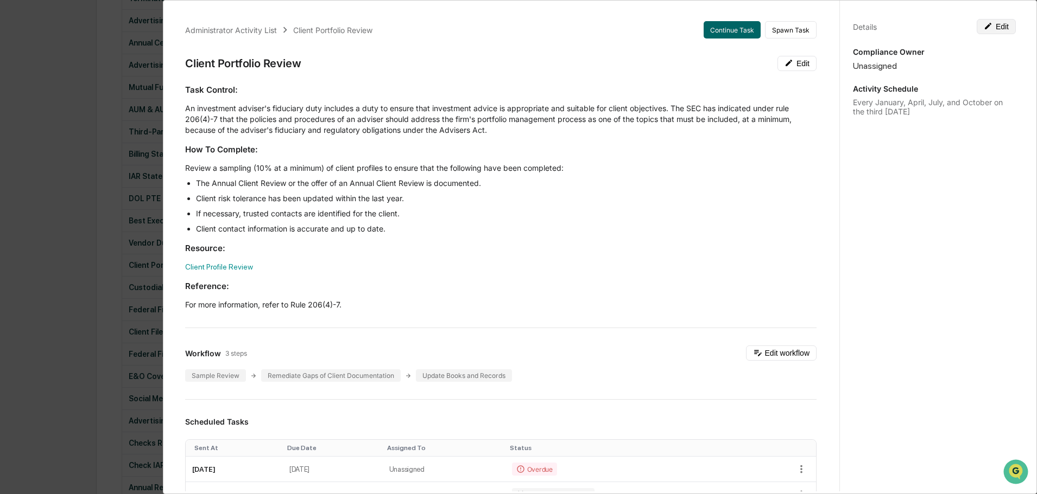
click at [985, 29] on icon at bounding box center [987, 26] width 9 height 9
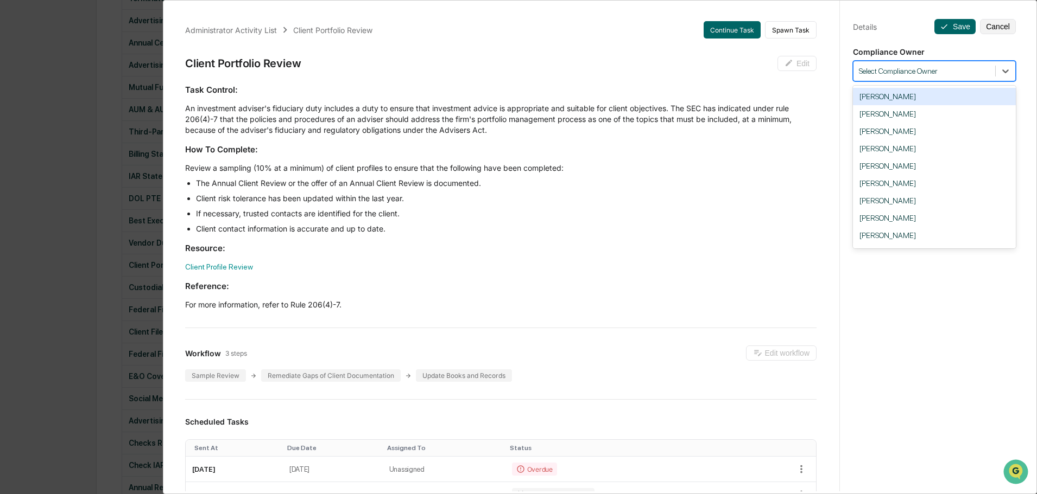
click at [913, 73] on div at bounding box center [924, 71] width 131 height 10
type input "**"
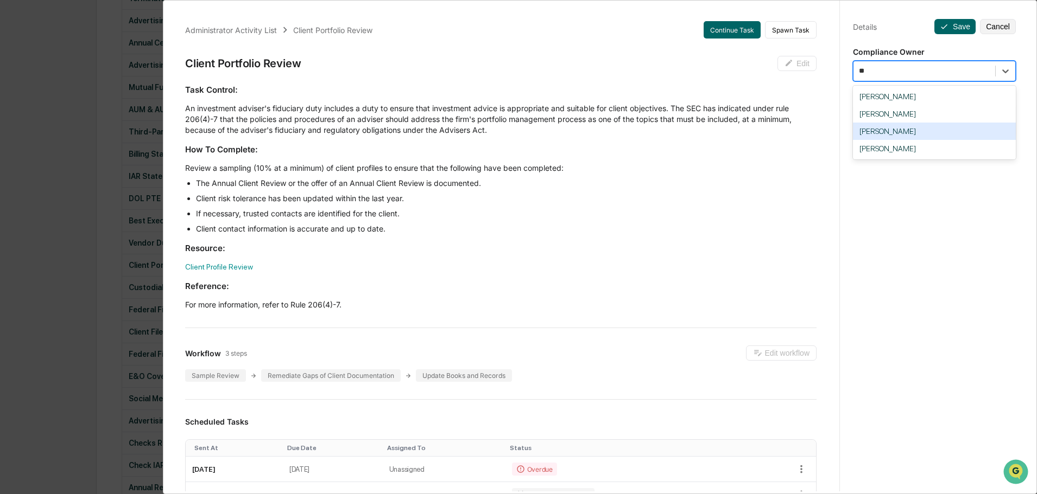
click at [905, 137] on div "[PERSON_NAME]" at bounding box center [934, 131] width 163 height 17
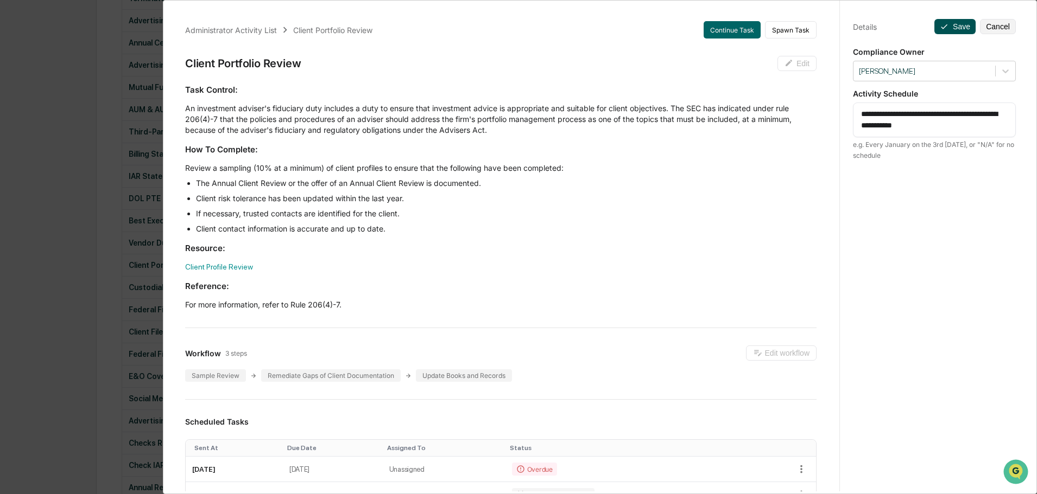
click at [948, 25] on button "Save" at bounding box center [954, 26] width 41 height 15
click at [48, 88] on div "Administrator Activity List Client Portfolio Review Continue Task Spawn Task Cl…" at bounding box center [518, 247] width 1037 height 494
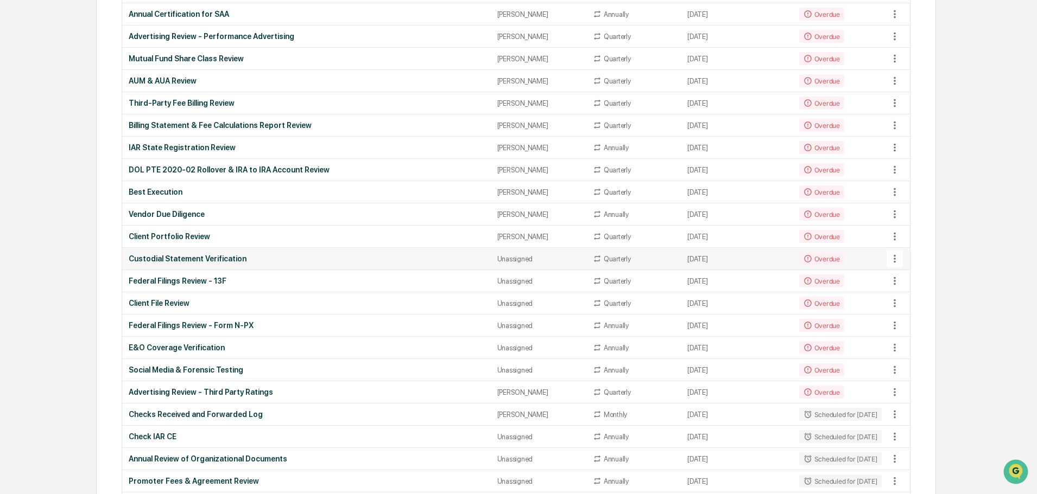
scroll to position [597, 0]
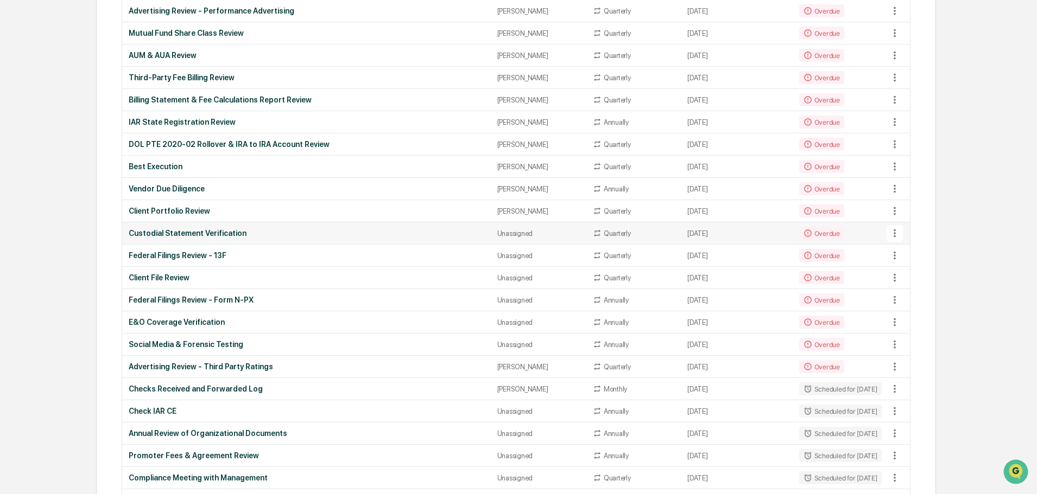
click at [513, 231] on div "Unassigned" at bounding box center [538, 234] width 82 height 8
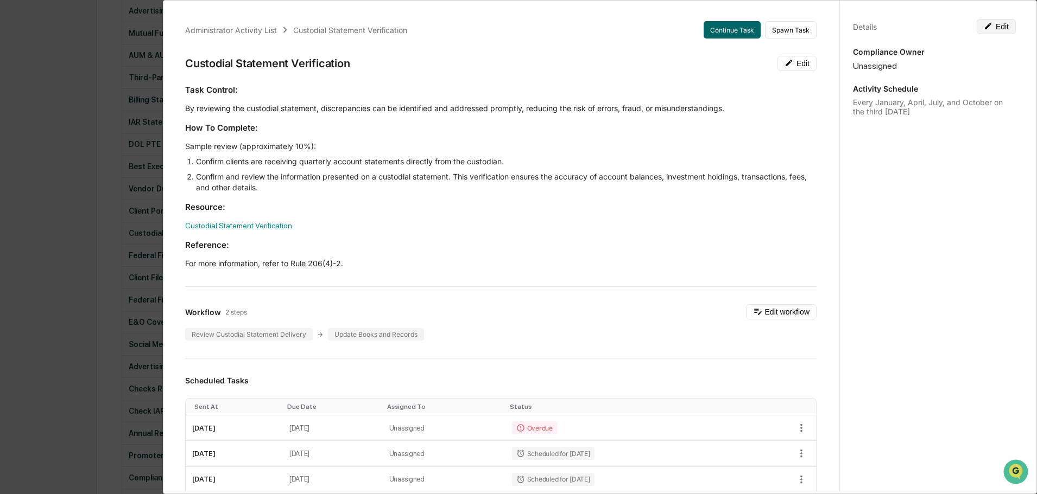
click at [990, 30] on button "Edit" at bounding box center [995, 26] width 39 height 15
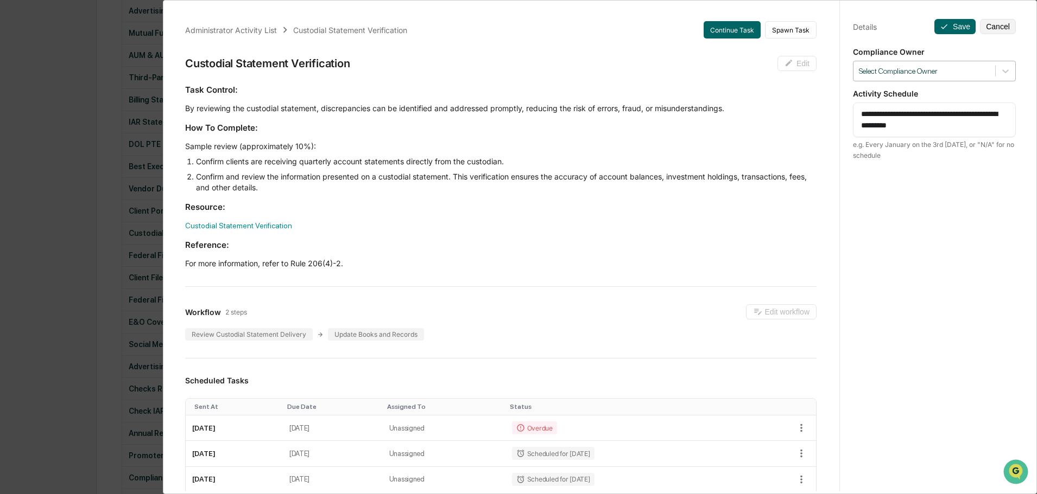
click at [900, 75] on div at bounding box center [924, 71] width 131 height 10
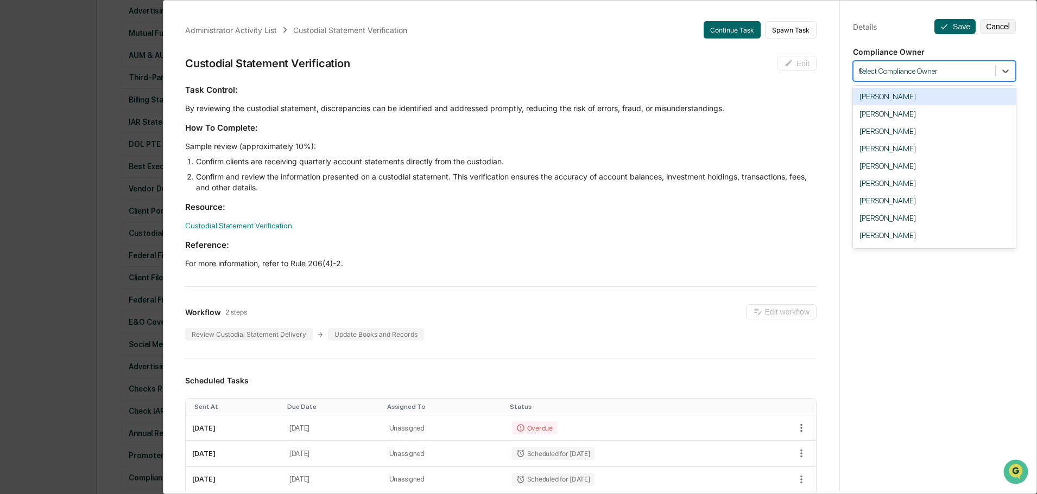
type input "**"
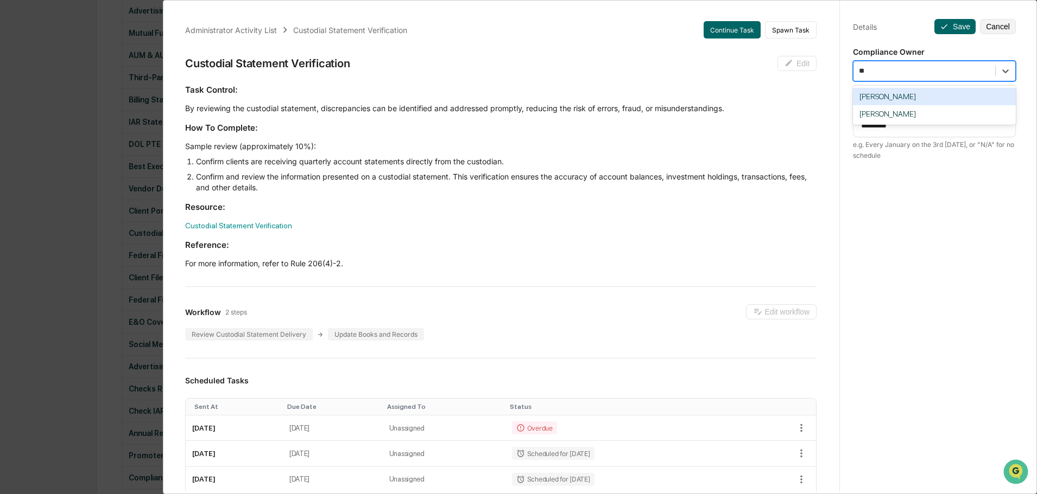
click at [931, 97] on div "[PERSON_NAME]" at bounding box center [934, 96] width 163 height 17
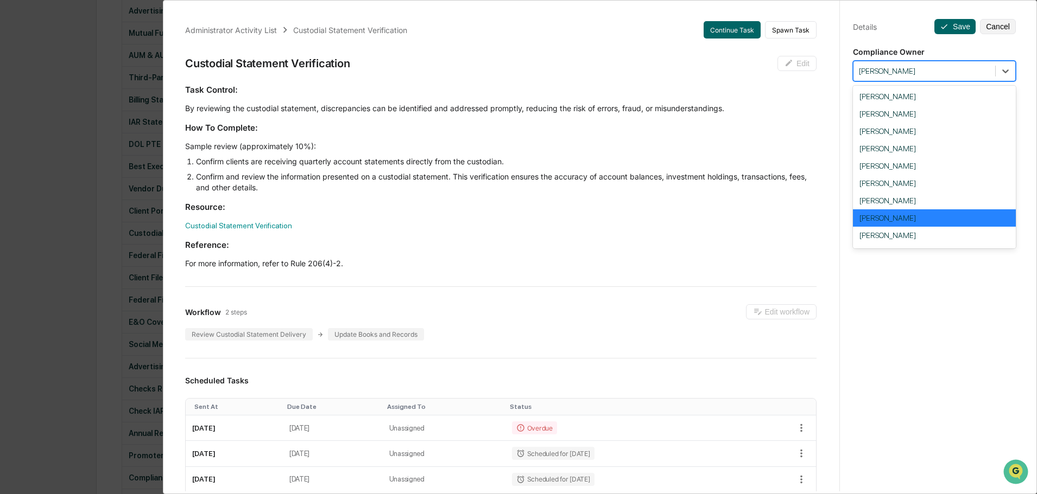
click at [911, 77] on div "[PERSON_NAME]" at bounding box center [924, 71] width 142 height 15
type input "**"
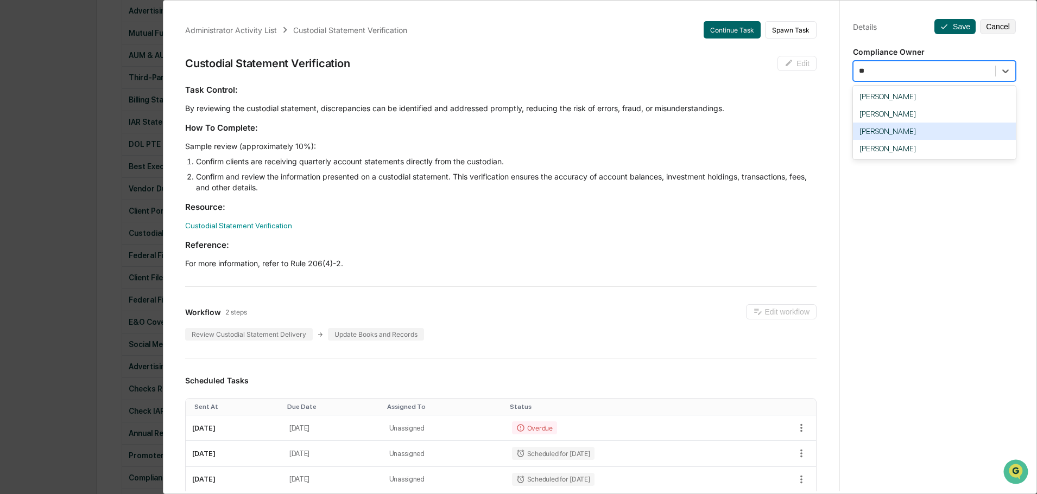
click at [889, 133] on div "[PERSON_NAME]" at bounding box center [934, 131] width 163 height 17
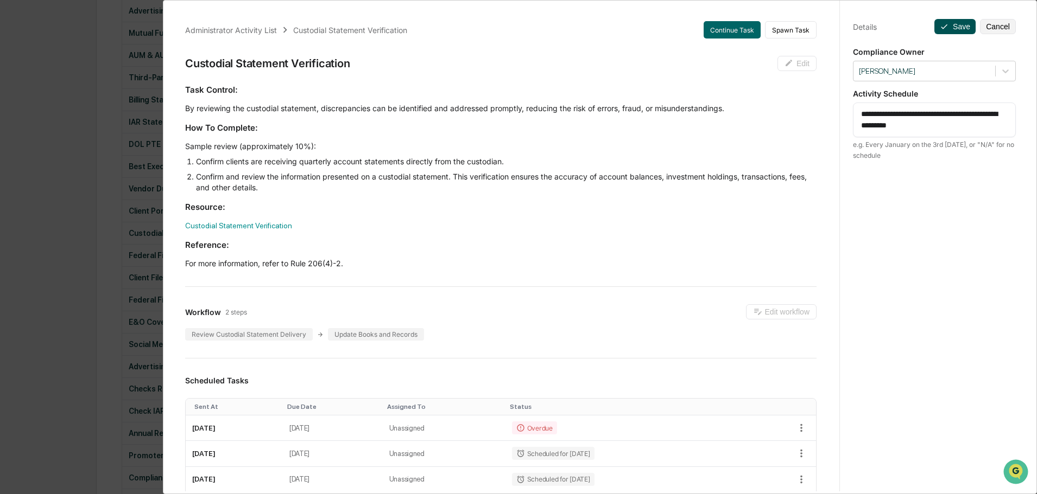
click at [944, 27] on button "Save" at bounding box center [954, 26] width 41 height 15
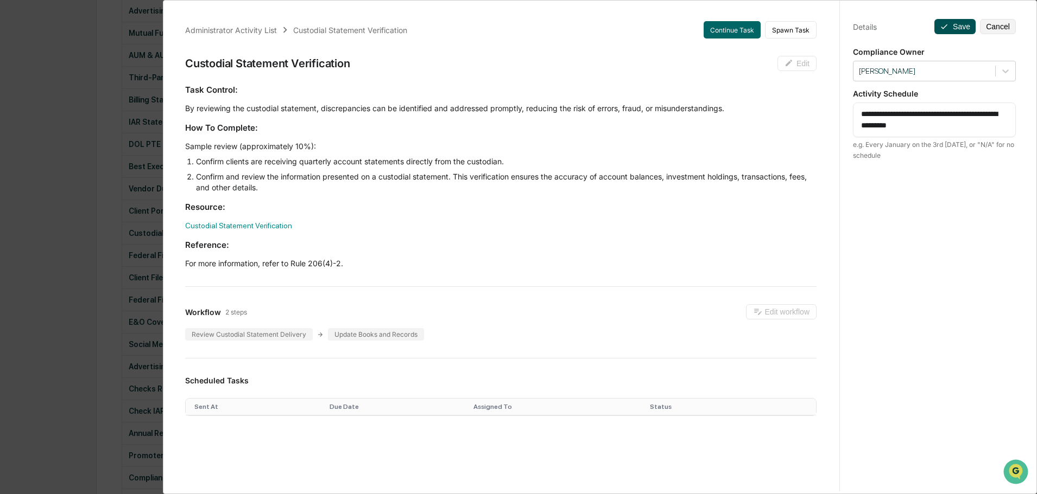
click at [942, 23] on icon at bounding box center [943, 26] width 9 height 9
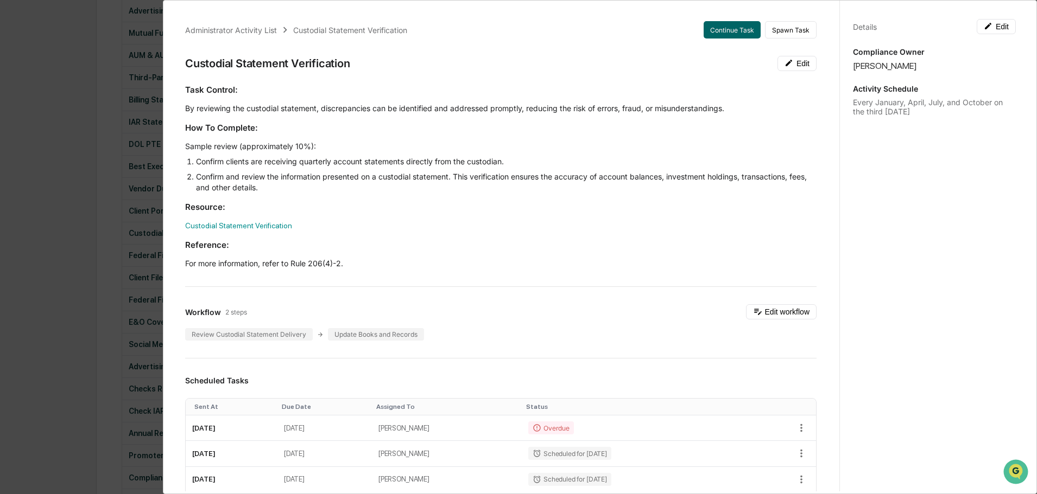
click at [117, 41] on div "Administrator Activity List Custodial Statement Verification Continue Task Spaw…" at bounding box center [518, 247] width 1037 height 494
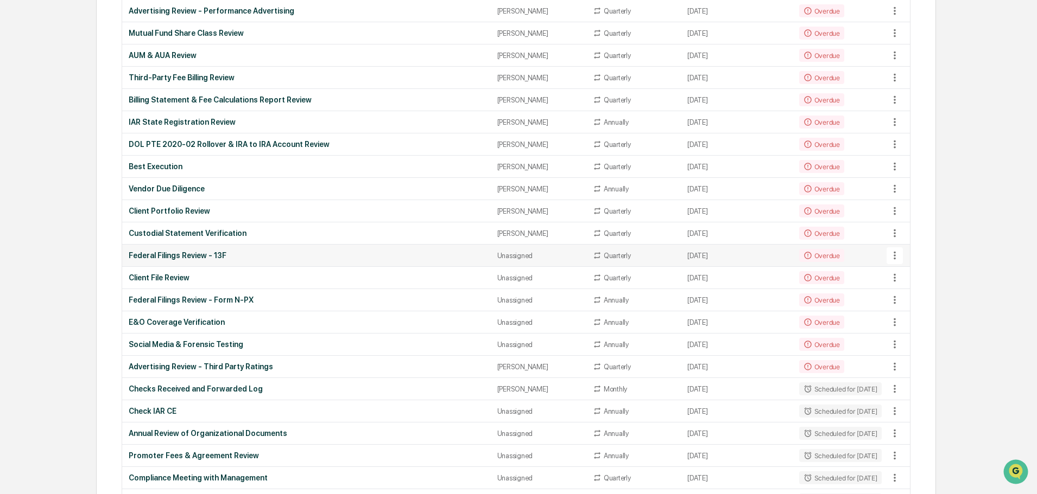
click at [511, 258] on div "Unassigned" at bounding box center [538, 256] width 82 height 8
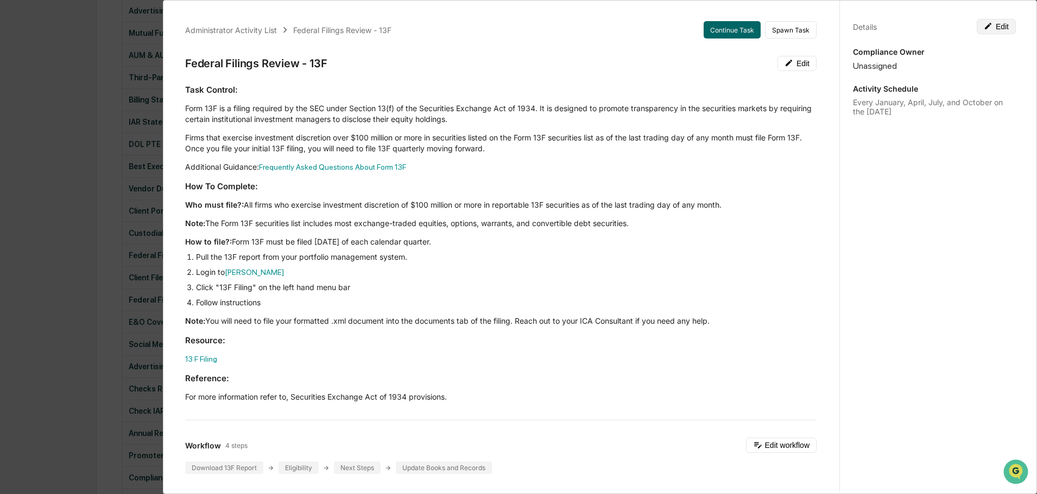
click at [983, 24] on icon at bounding box center [987, 26] width 9 height 9
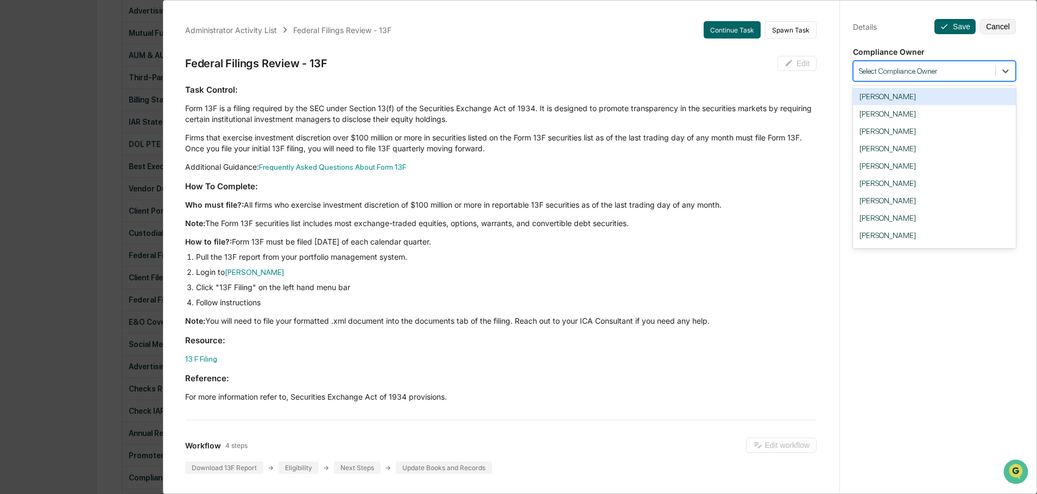
click at [964, 73] on div at bounding box center [924, 71] width 131 height 10
click at [899, 187] on div "[PERSON_NAME]" at bounding box center [934, 183] width 163 height 17
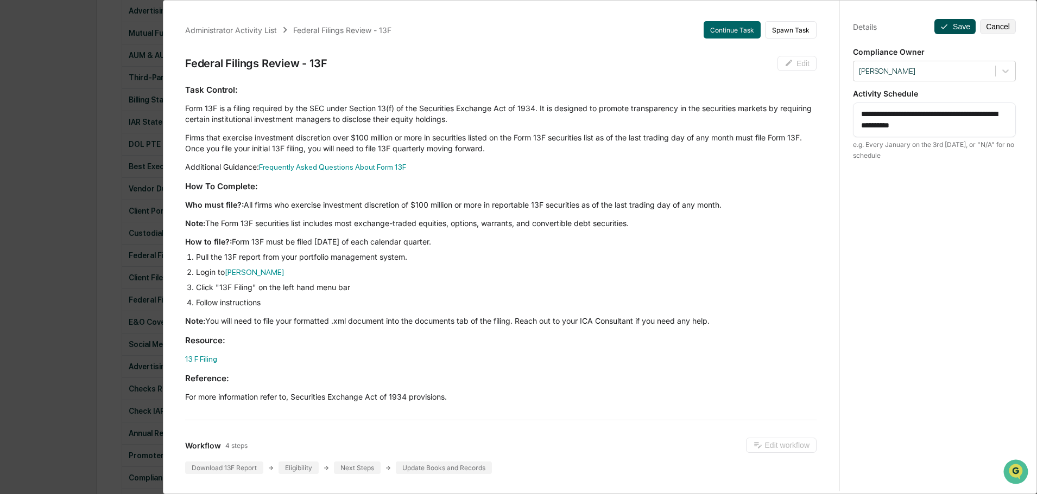
click at [945, 27] on button "Save" at bounding box center [954, 26] width 41 height 15
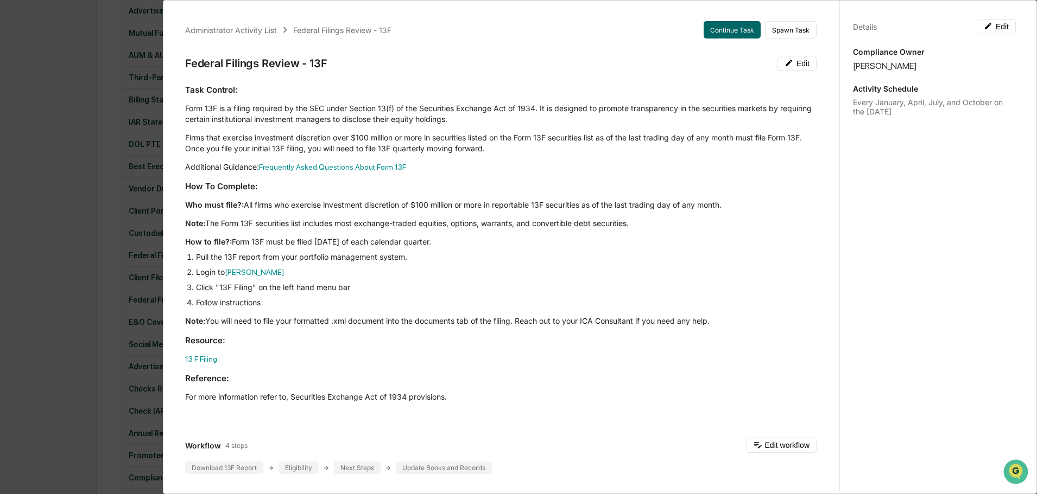
click at [945, 27] on div "Details Edit" at bounding box center [934, 26] width 163 height 15
click at [71, 104] on div "Administrator Activity List Federal Filings Review - 13F Continue Task Spawn Ta…" at bounding box center [518, 247] width 1037 height 494
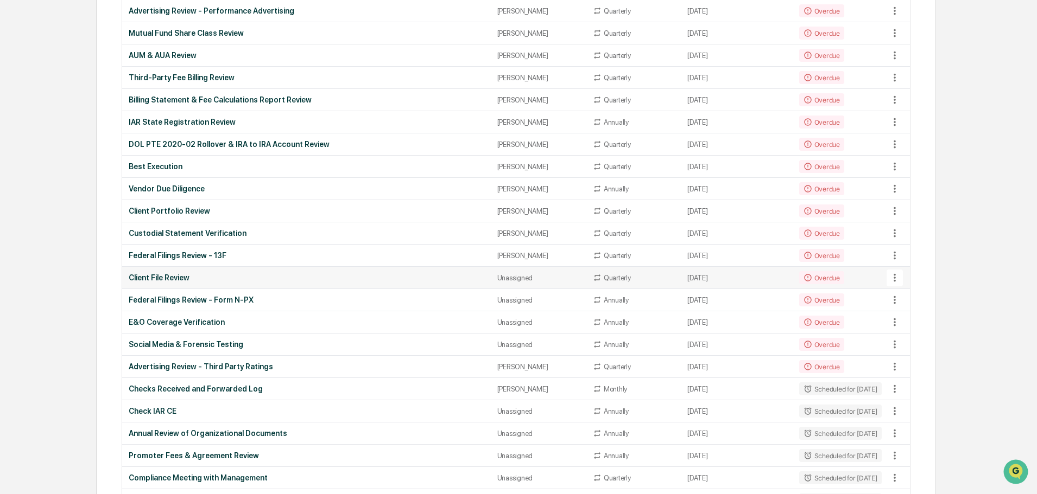
click at [499, 283] on td "Unassigned" at bounding box center [539, 278] width 96 height 22
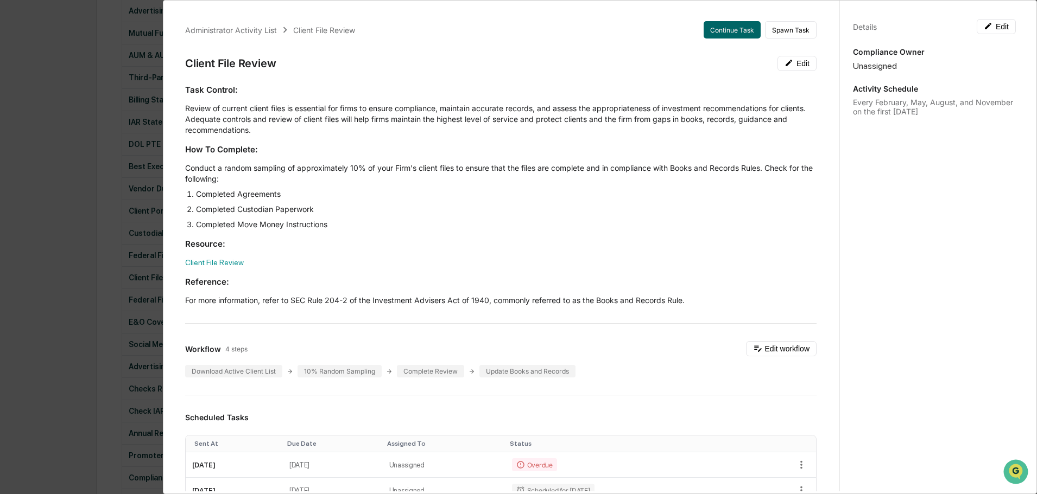
drag, startPoint x: 499, startPoint y: 283, endPoint x: 359, endPoint y: 245, distance: 144.9
click at [359, 245] on h3 "Resource:" at bounding box center [500, 243] width 631 height 11
click at [1004, 29] on button "Edit" at bounding box center [995, 26] width 39 height 15
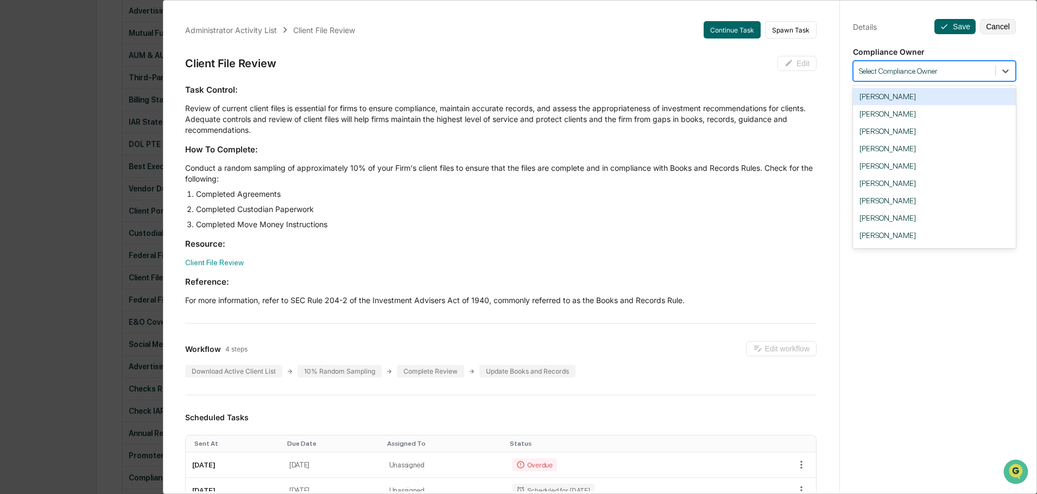
click at [942, 67] on div at bounding box center [924, 71] width 131 height 10
click at [892, 196] on div "[PERSON_NAME]" at bounding box center [934, 200] width 163 height 17
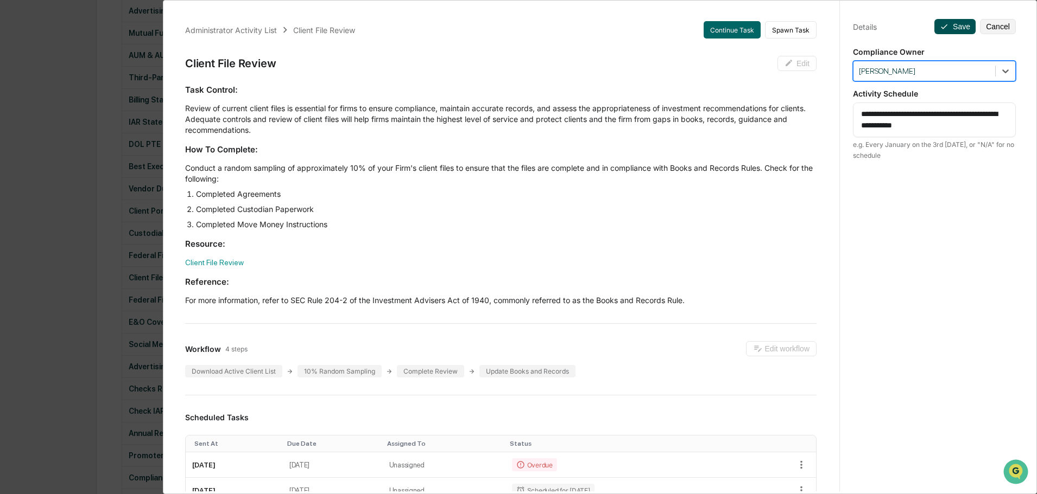
click at [940, 24] on icon at bounding box center [943, 26] width 9 height 9
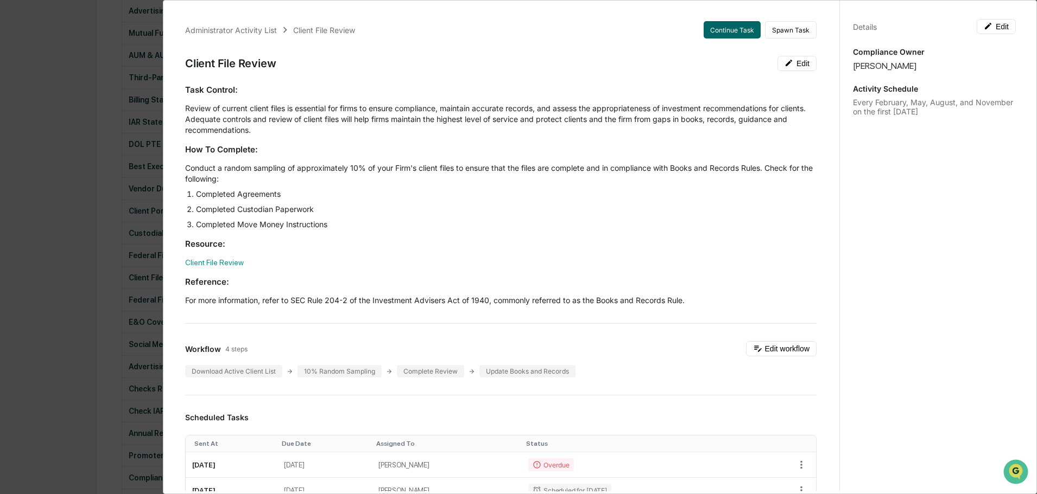
click at [49, 174] on div "Administrator Activity List Client File Review Continue Task Spawn Task Client …" at bounding box center [518, 247] width 1037 height 494
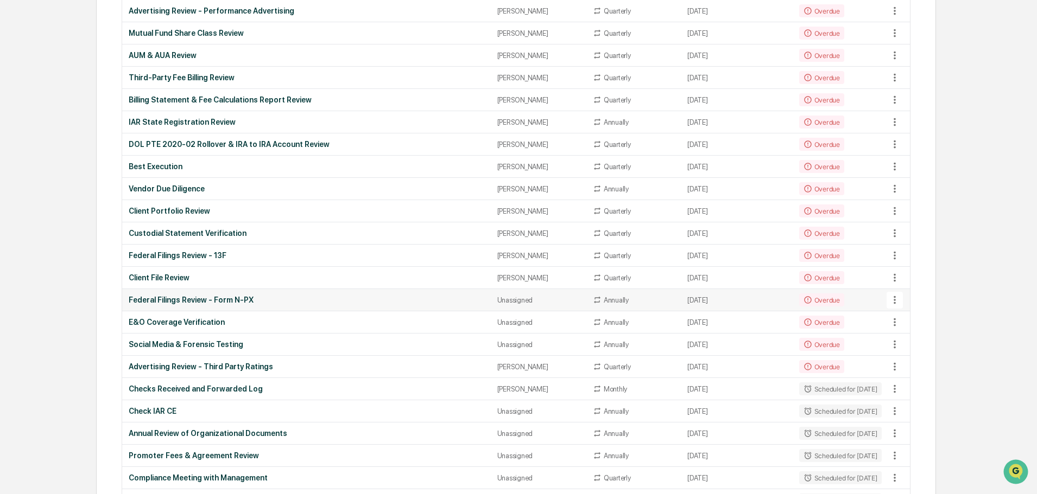
click at [497, 302] on div "Unassigned" at bounding box center [538, 300] width 82 height 8
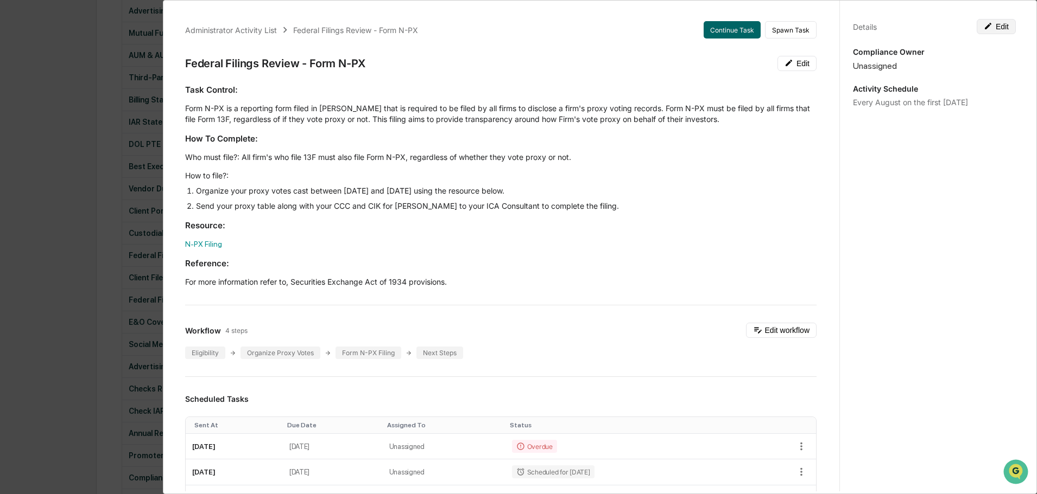
click at [987, 30] on button "Edit" at bounding box center [995, 26] width 39 height 15
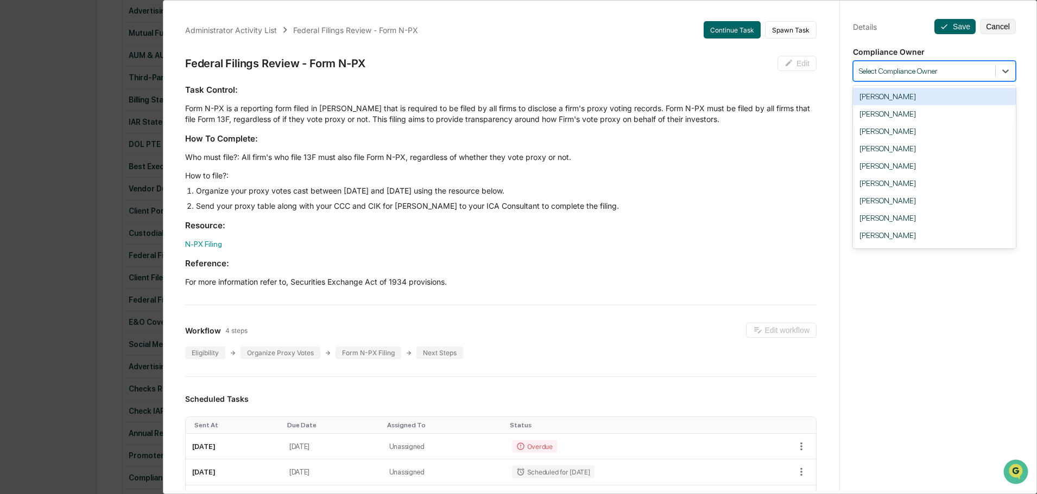
click at [892, 74] on div at bounding box center [924, 71] width 131 height 10
type input "**"
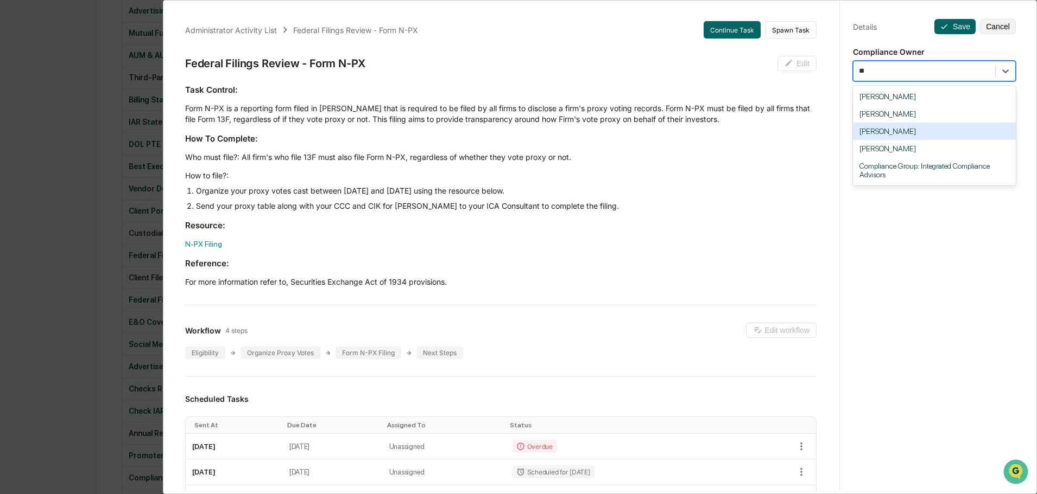
click at [884, 137] on div "[PERSON_NAME]" at bounding box center [934, 131] width 163 height 17
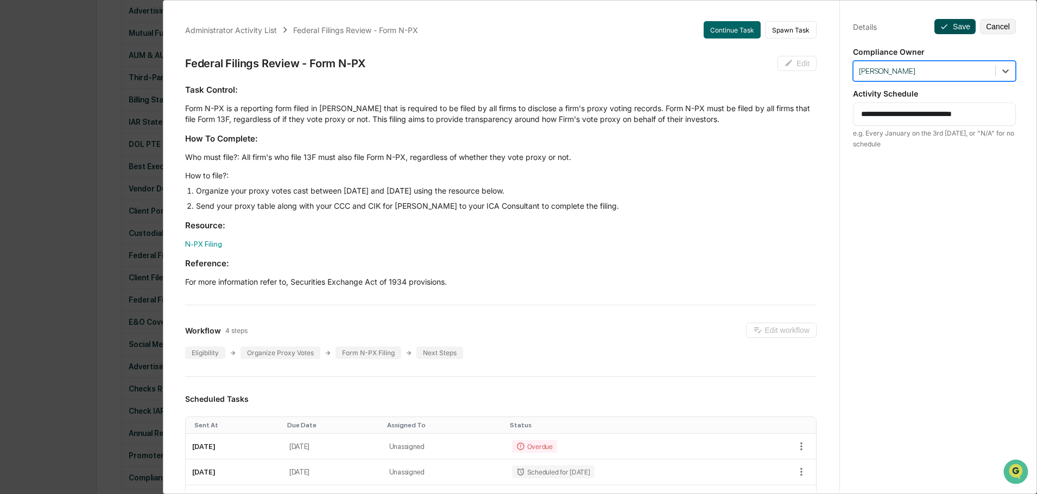
click at [949, 30] on button "Save" at bounding box center [954, 26] width 41 height 15
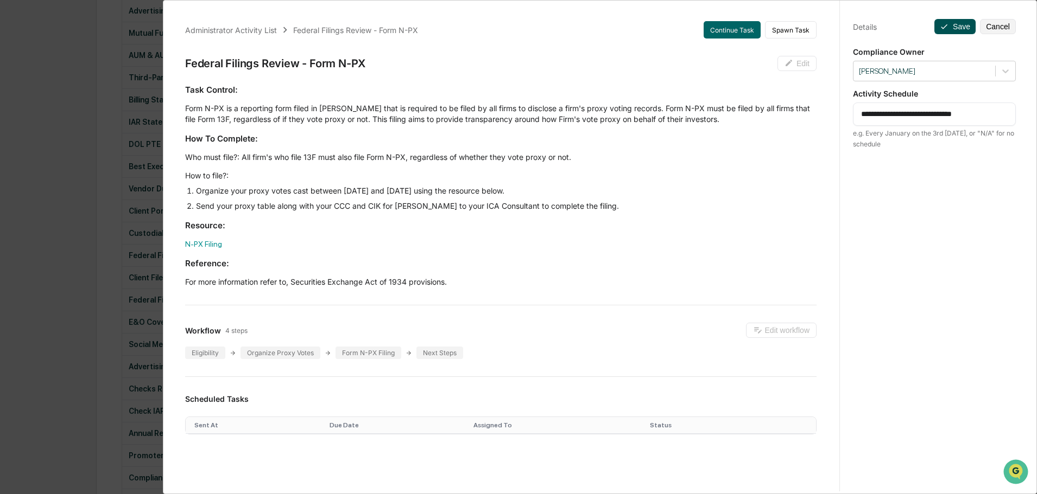
click at [949, 26] on button "Save" at bounding box center [954, 26] width 41 height 15
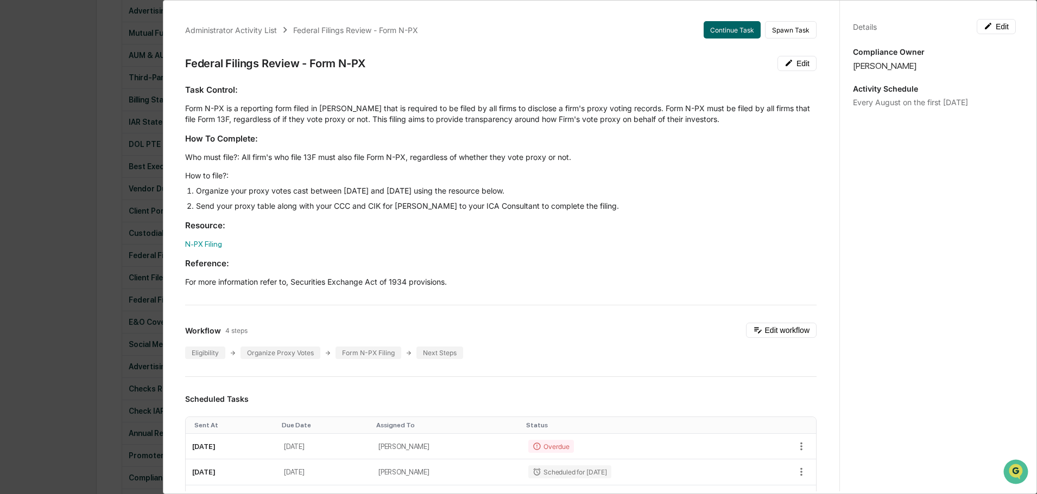
click at [122, 190] on div "Administrator Activity List Federal Filings Review - Form N-PX Continue Task Sp…" at bounding box center [518, 247] width 1037 height 494
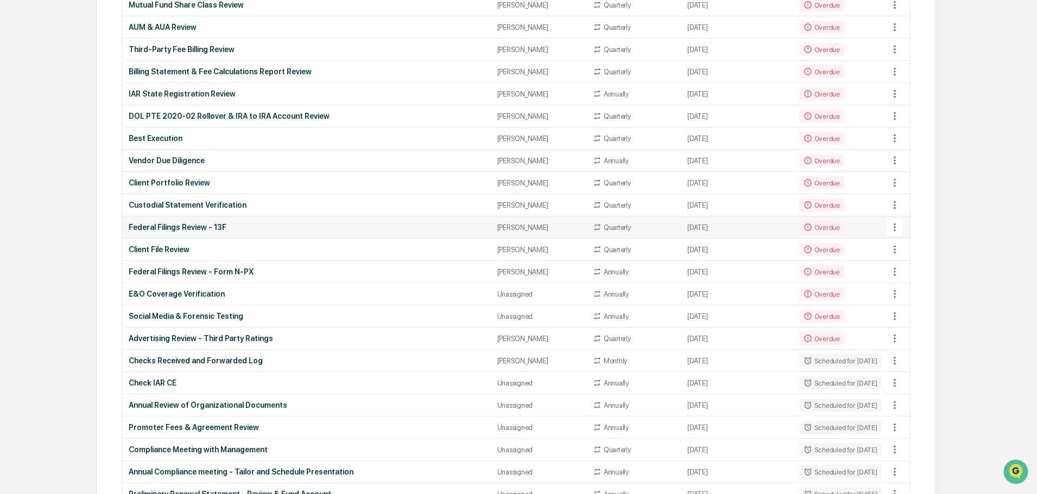
scroll to position [651, 0]
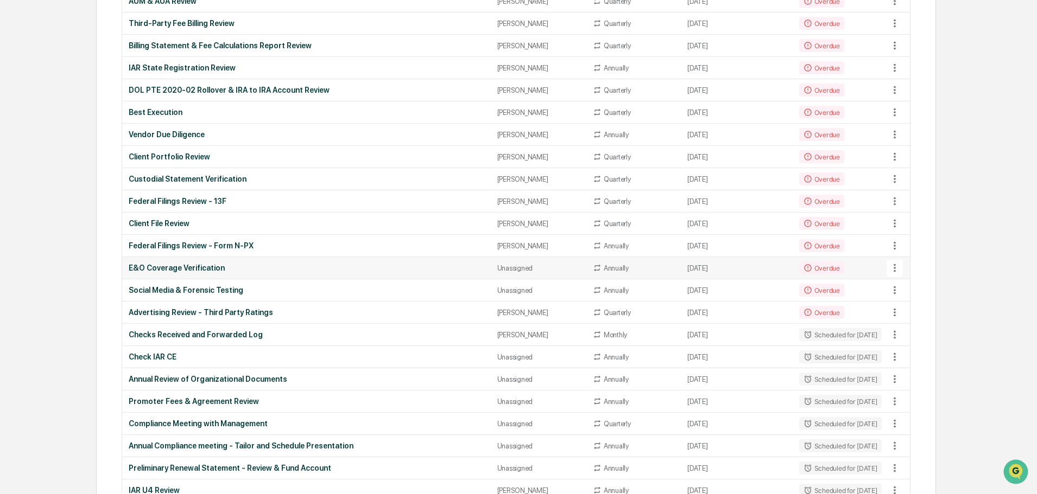
click at [415, 267] on div "E&O Coverage Verification" at bounding box center [306, 268] width 355 height 9
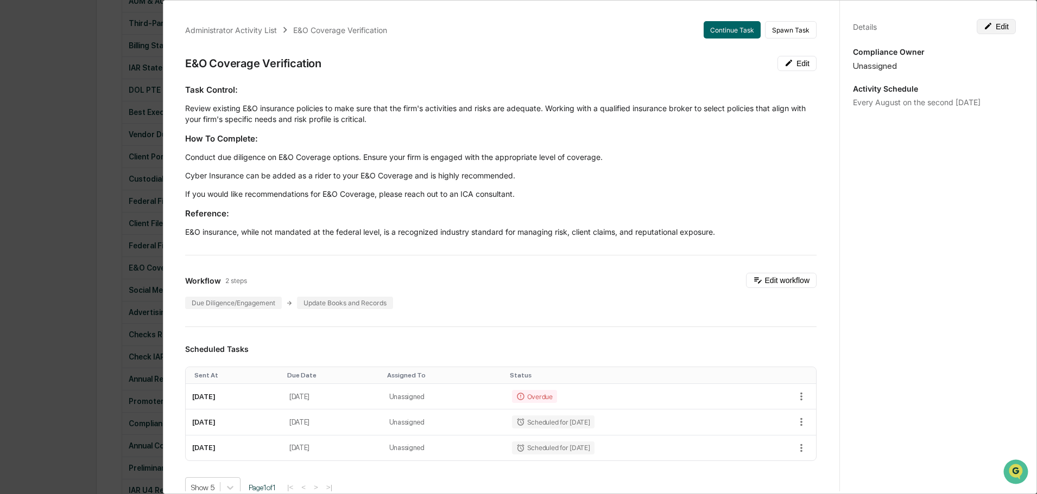
click at [989, 22] on button "Edit" at bounding box center [995, 26] width 39 height 15
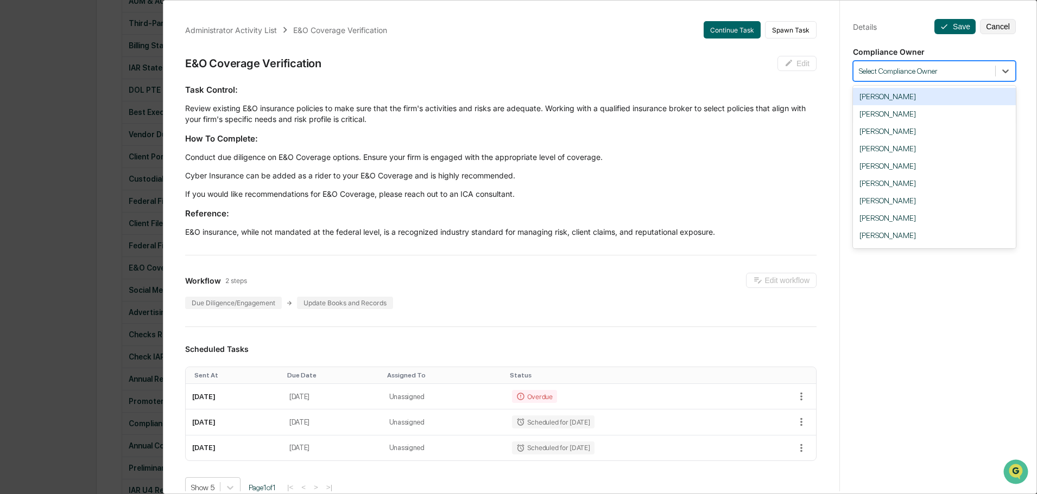
click at [906, 68] on div at bounding box center [924, 71] width 131 height 10
type input "**"
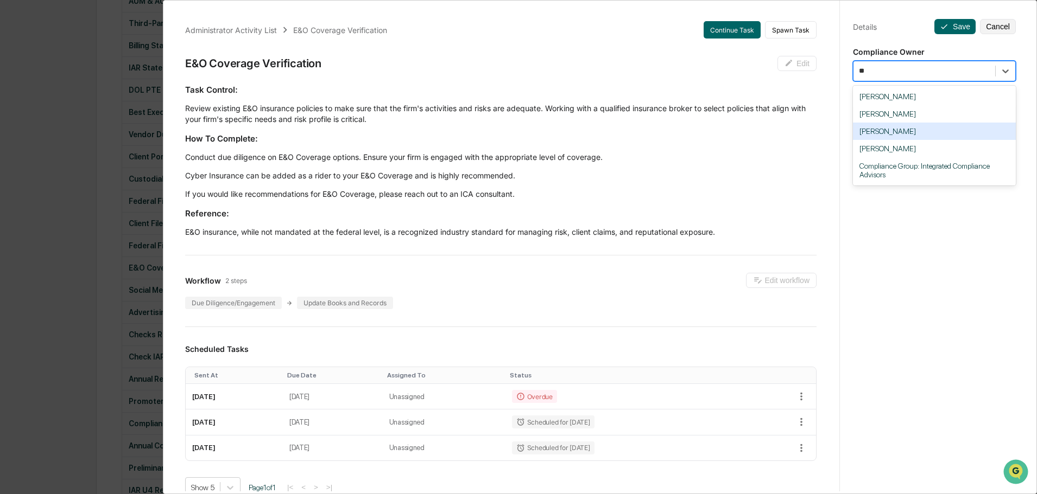
click at [889, 131] on div "[PERSON_NAME]" at bounding box center [934, 131] width 163 height 17
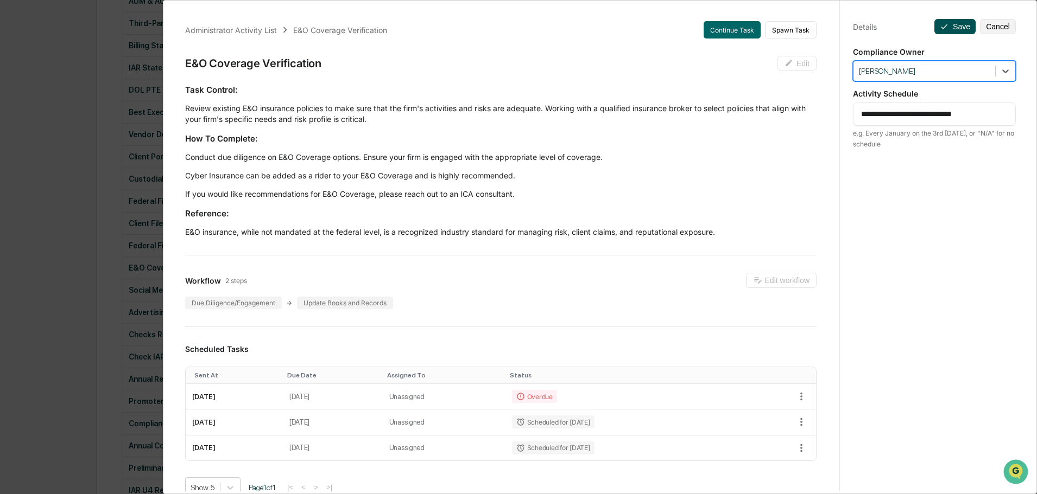
click at [948, 24] on button "Save" at bounding box center [954, 26] width 41 height 15
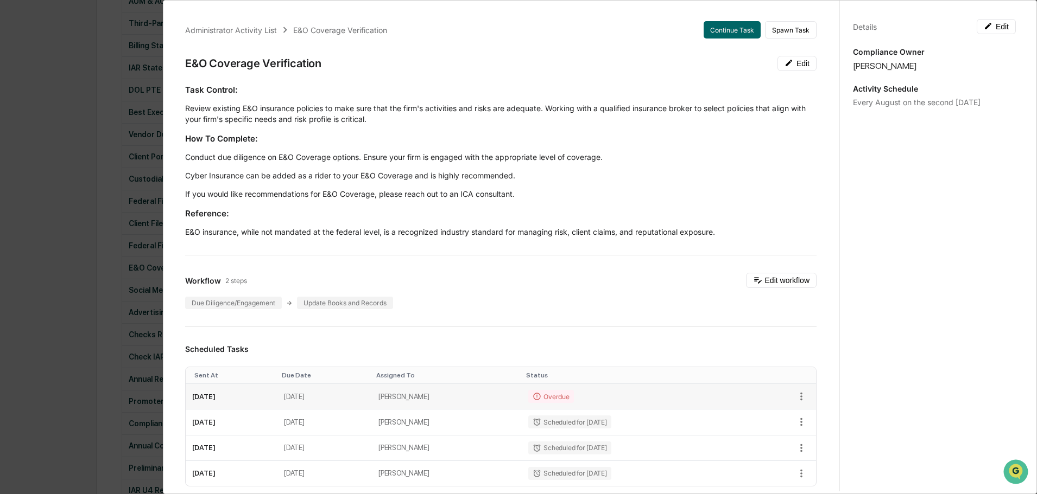
click at [573, 397] on div "Overdue" at bounding box center [550, 396] width 45 height 13
click at [797, 397] on button "button" at bounding box center [801, 397] width 16 height 16
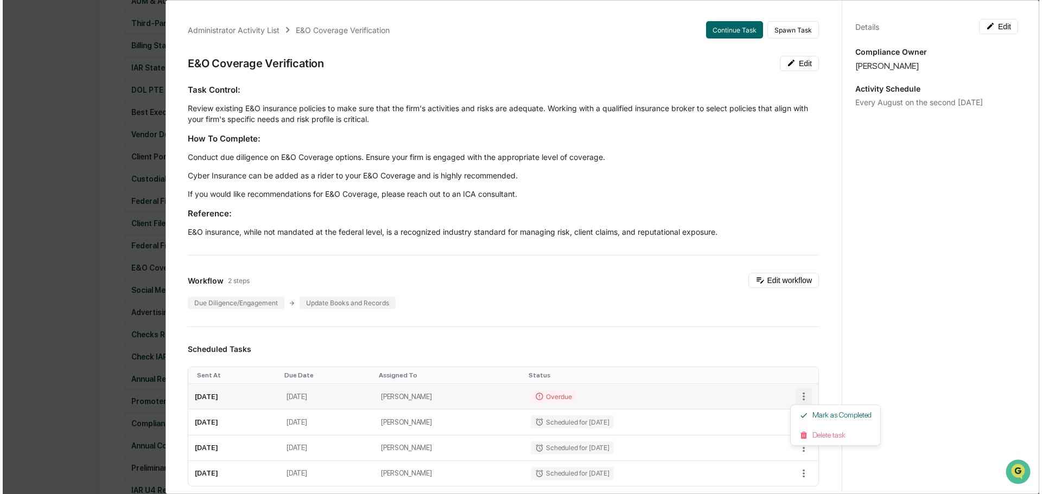
scroll to position [652, 0]
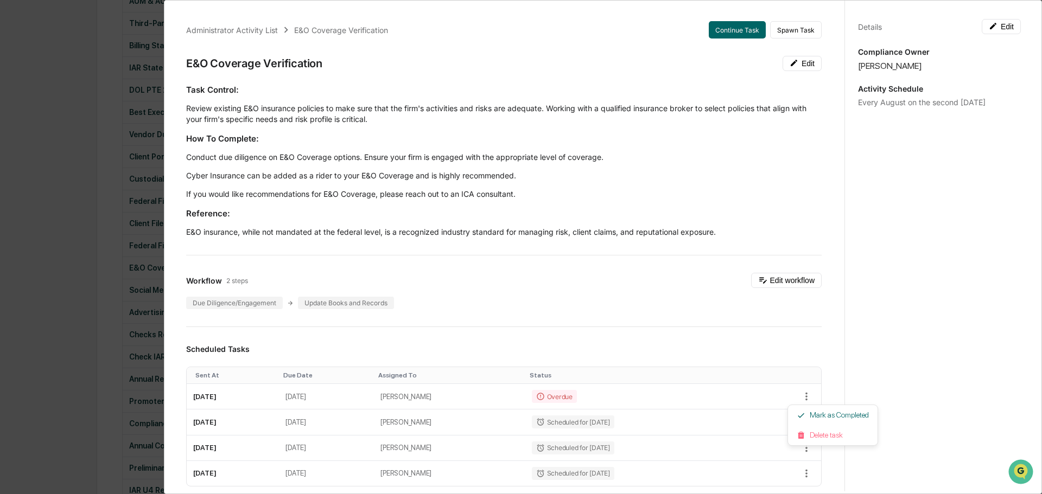
click at [218, 403] on div at bounding box center [521, 247] width 1042 height 494
click at [722, 30] on button "Continue Task" at bounding box center [731, 29] width 57 height 17
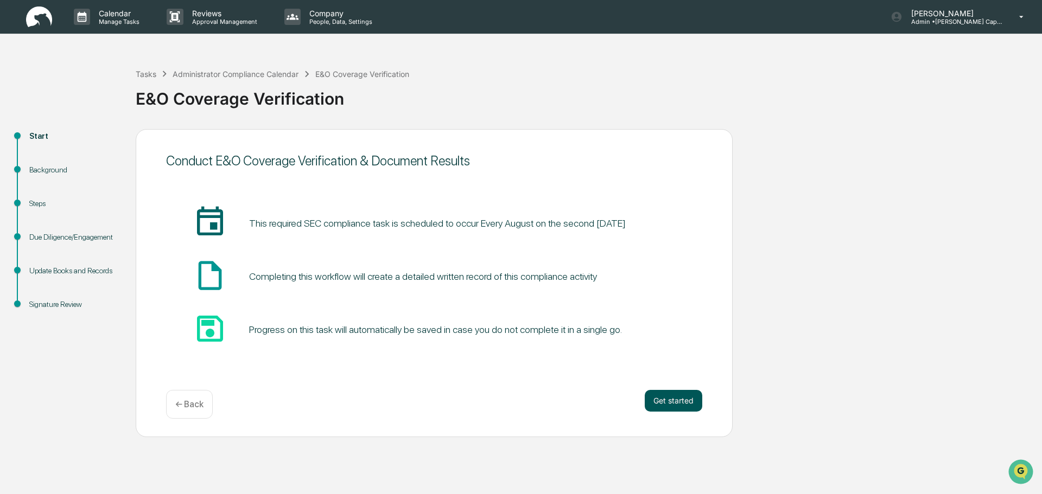
click at [668, 399] on button "Get started" at bounding box center [674, 401] width 58 height 22
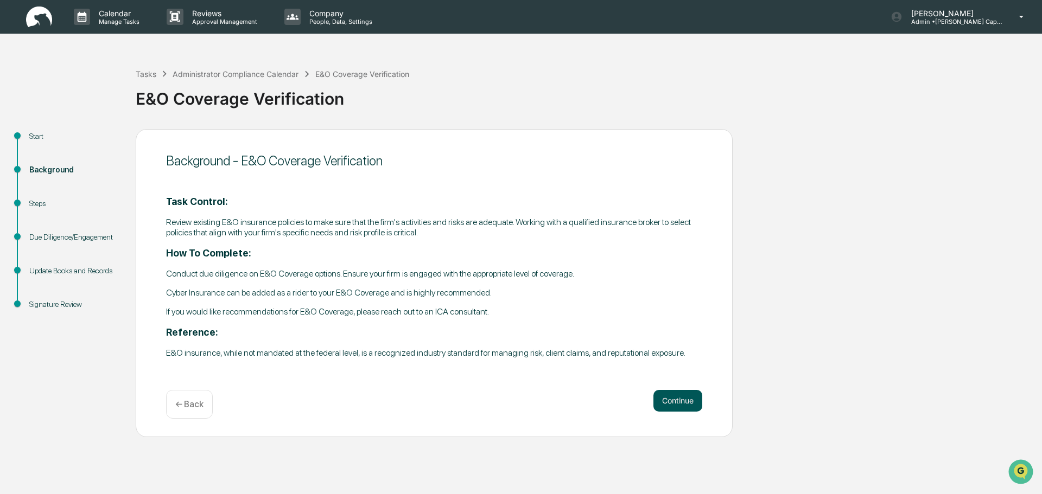
click at [681, 402] on button "Continue" at bounding box center [677, 401] width 49 height 22
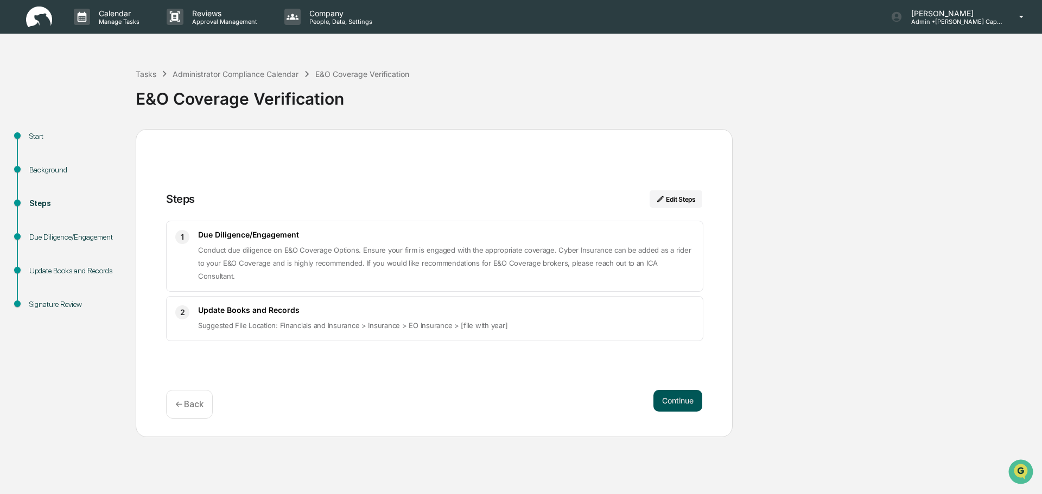
click at [678, 399] on button "Continue" at bounding box center [677, 401] width 49 height 22
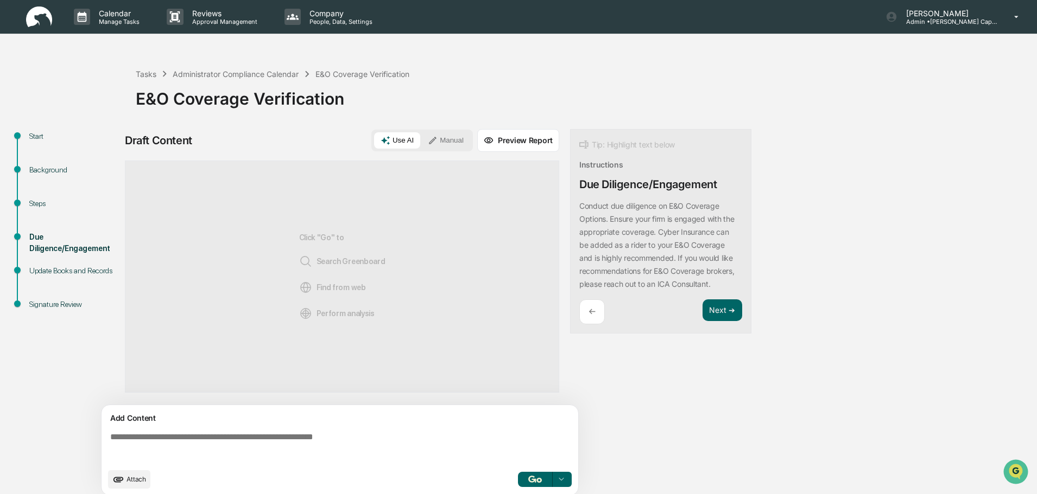
scroll to position [8, 0]
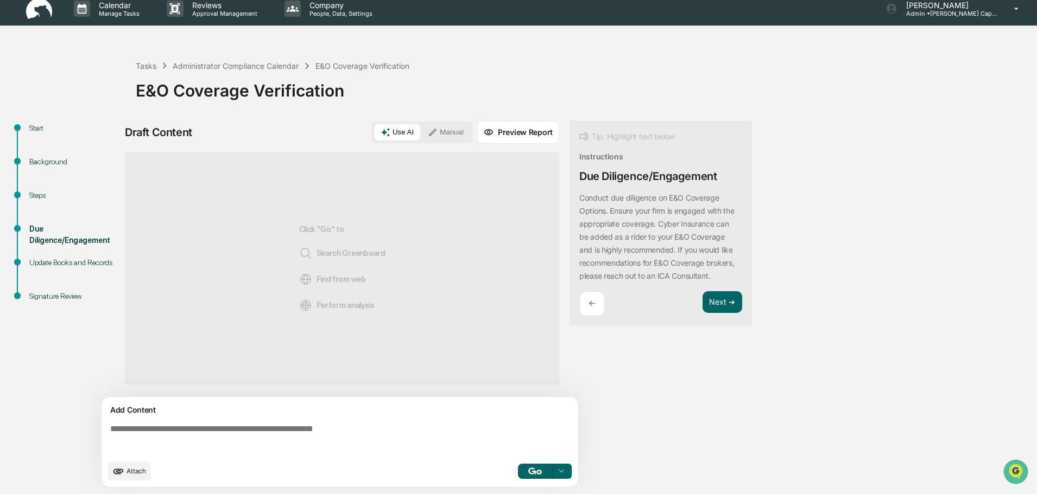
drag, startPoint x: 507, startPoint y: 125, endPoint x: 504, endPoint y: 130, distance: 5.6
click at [505, 129] on button "Preview Report" at bounding box center [518, 132] width 82 height 23
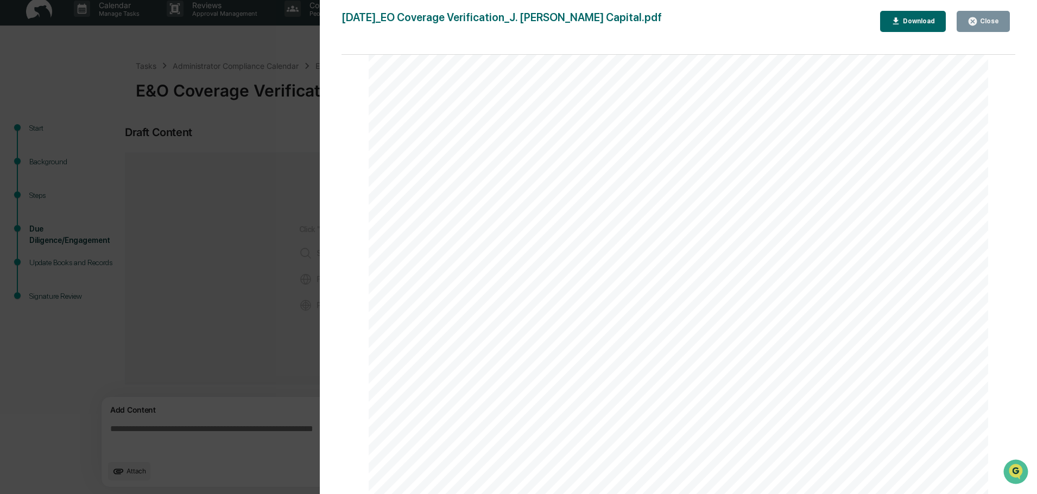
scroll to position [461, 0]
click at [917, 18] on div "Download" at bounding box center [913, 21] width 44 height 10
click at [978, 29] on button "Close" at bounding box center [982, 21] width 53 height 21
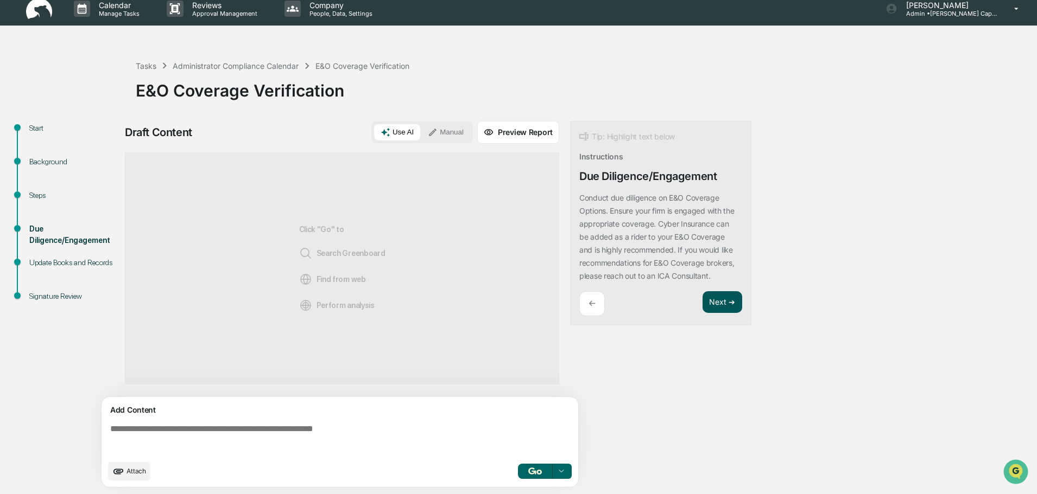
click at [716, 306] on button "Next ➔" at bounding box center [722, 302] width 40 height 22
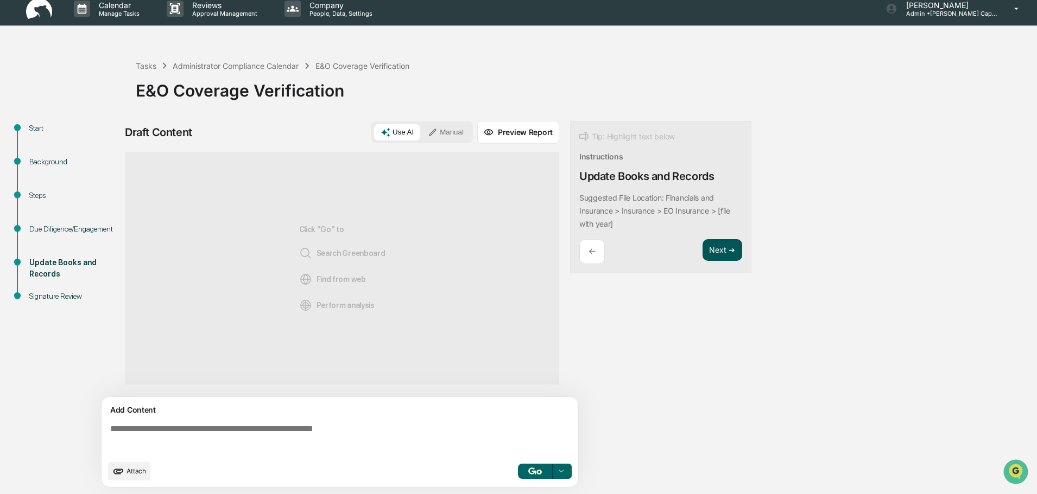
click at [715, 247] on button "Next ➔" at bounding box center [722, 250] width 40 height 22
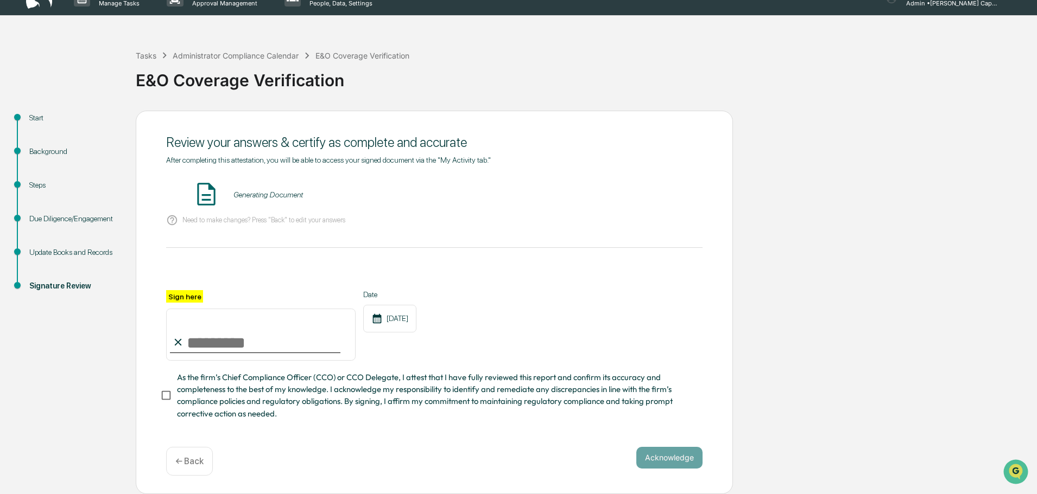
scroll to position [22, 0]
click at [199, 456] on p "← Back" at bounding box center [189, 461] width 28 height 10
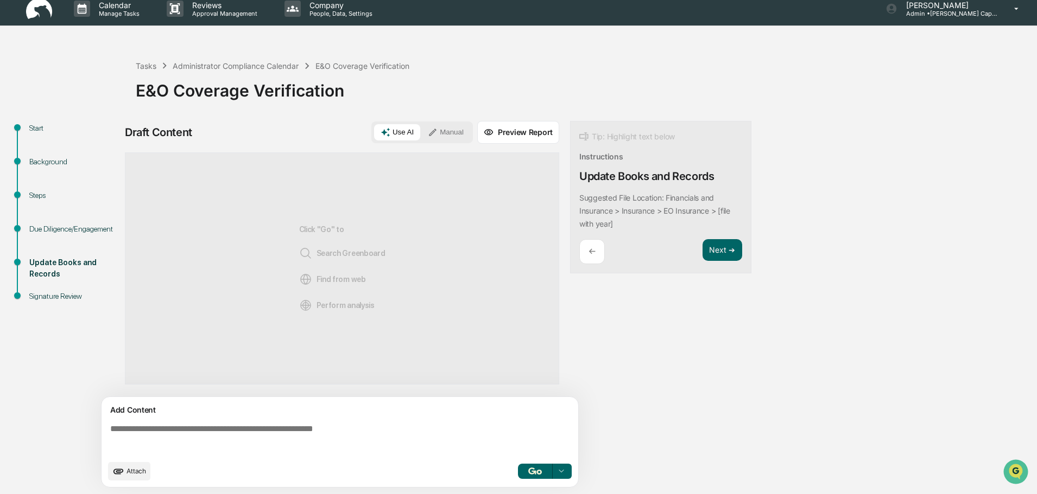
click at [126, 475] on span "Attach" at bounding box center [136, 471] width 20 height 8
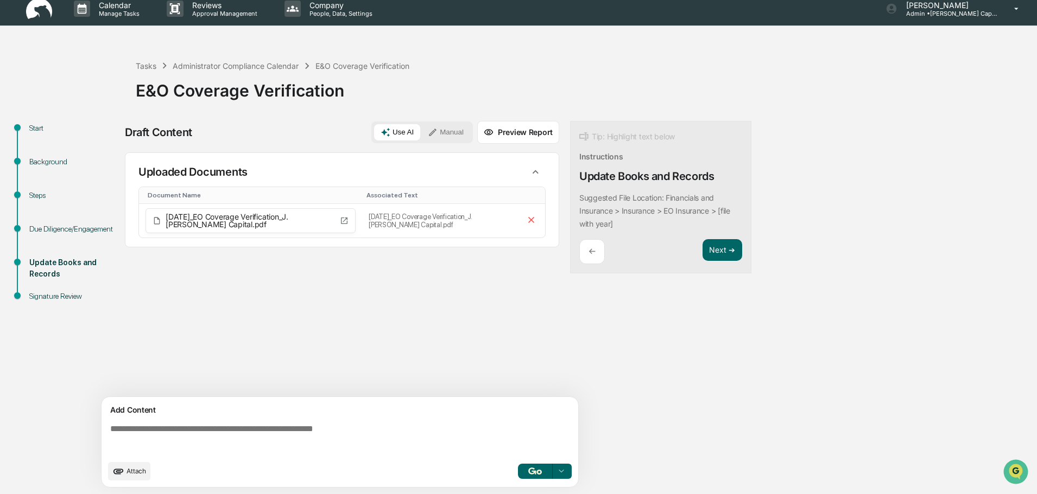
click at [536, 467] on button "button" at bounding box center [535, 471] width 35 height 15
click at [532, 124] on button "Preview Report" at bounding box center [518, 132] width 82 height 23
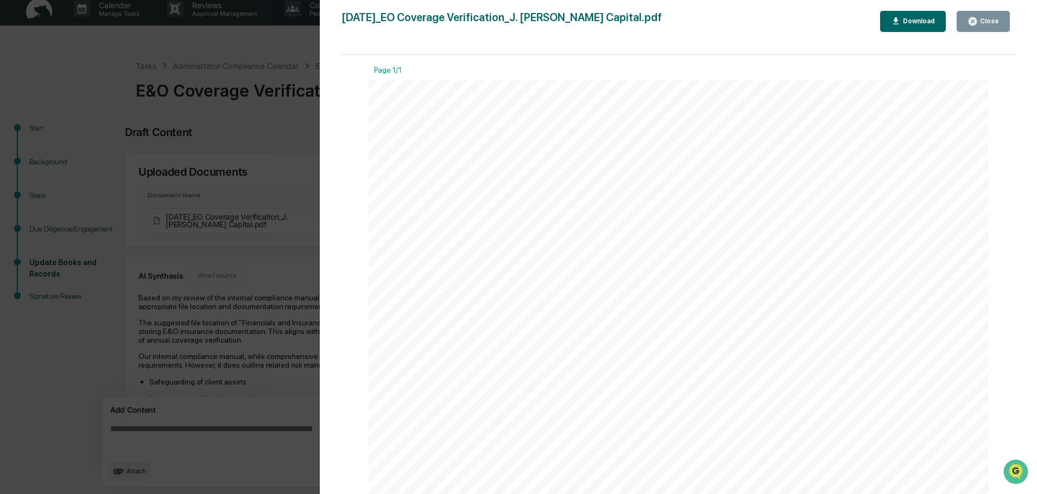
click at [909, 18] on div "Download" at bounding box center [917, 21] width 34 height 8
click at [255, 132] on div "Version History [DATE] 04:00 PM [PERSON_NAME] [DATE]_EO Coverage Verification_J…" at bounding box center [518, 247] width 1037 height 494
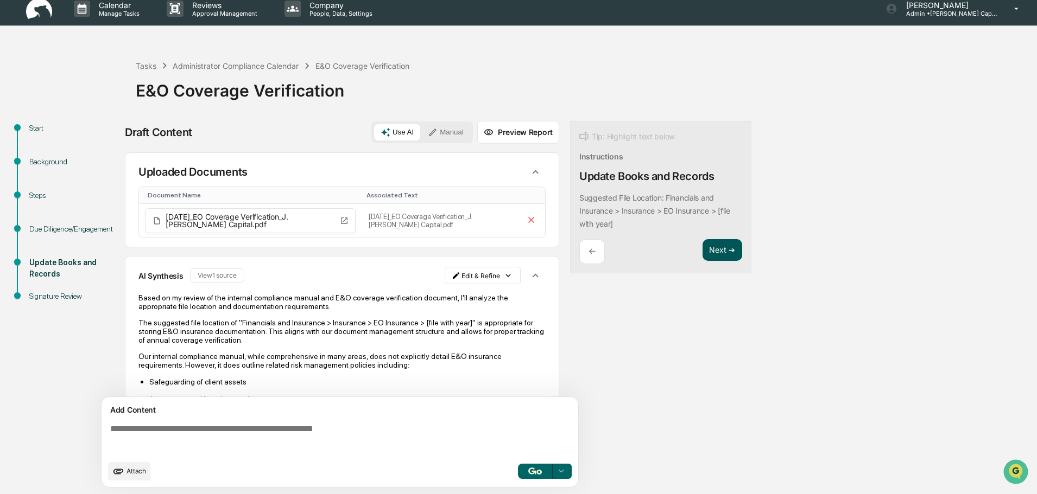
click at [733, 251] on button "Next ➔" at bounding box center [722, 250] width 40 height 22
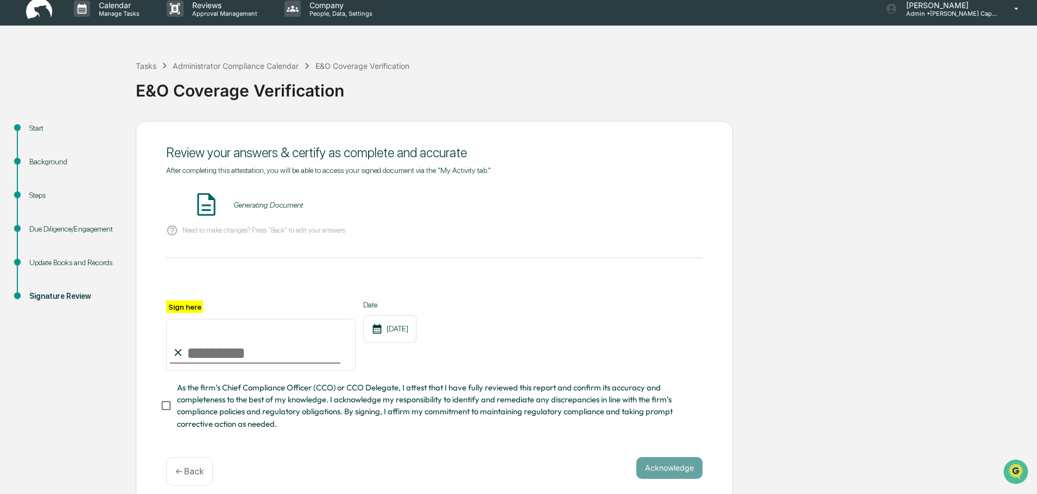
click at [231, 355] on input "Sign here" at bounding box center [260, 345] width 189 height 52
type input "**********"
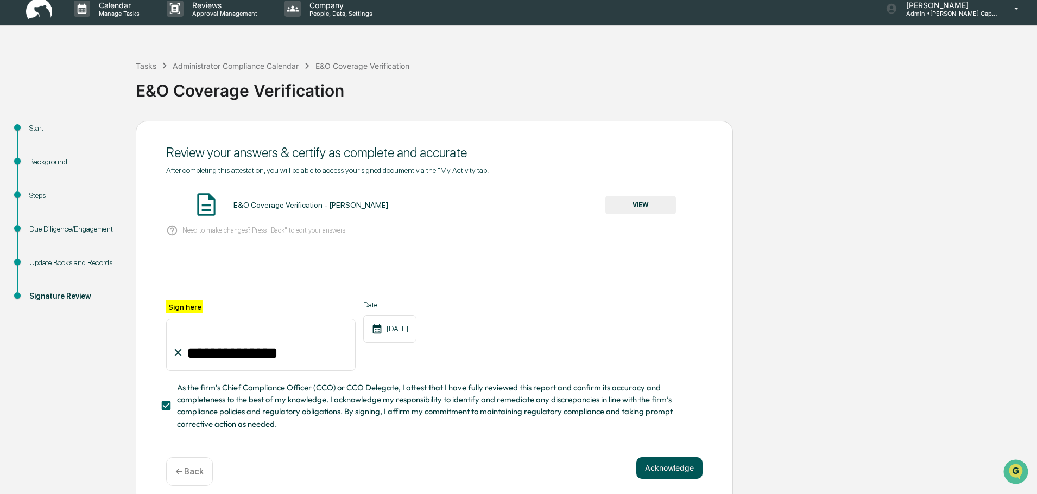
click at [681, 469] on button "Acknowledge" at bounding box center [669, 468] width 66 height 22
click at [652, 201] on button "VIEW" at bounding box center [640, 205] width 71 height 18
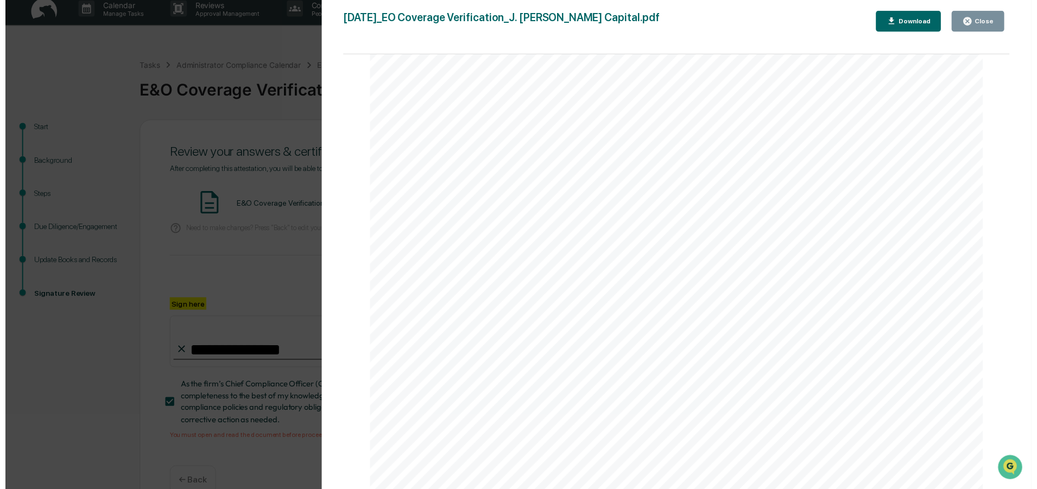
scroll to position [830, 0]
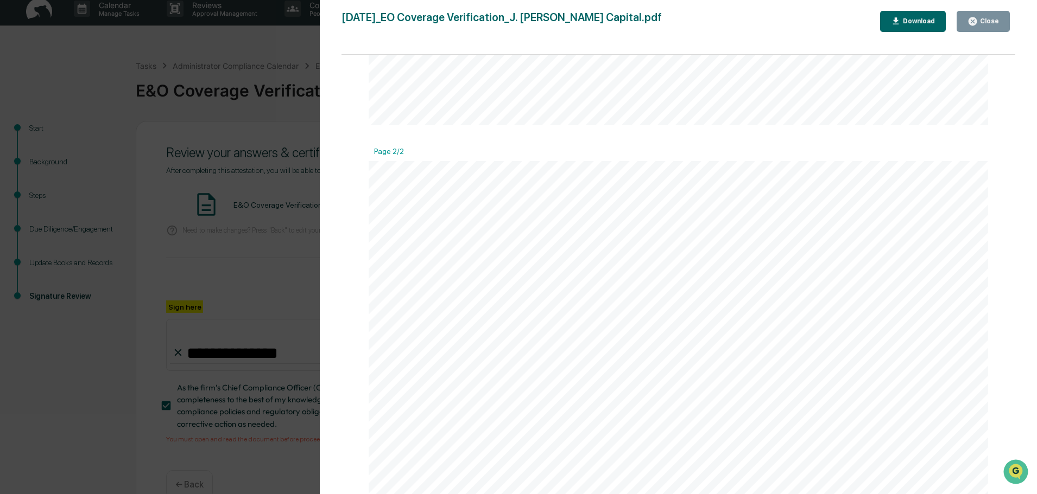
click at [275, 229] on div "Version History [DATE] 04:00 PM [PERSON_NAME] [DATE]_EO Coverage Verification_J…" at bounding box center [518, 247] width 1037 height 494
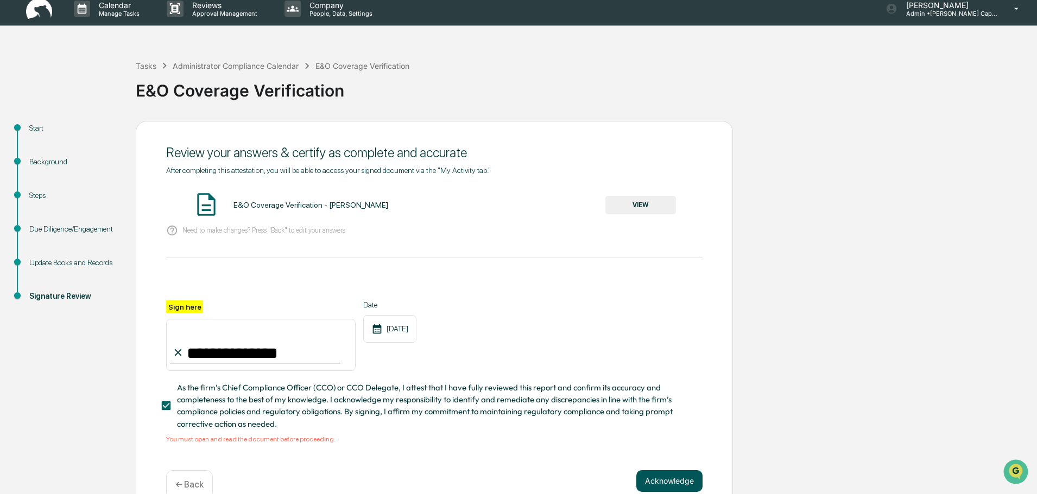
click at [660, 483] on button "Acknowledge" at bounding box center [669, 481] width 66 height 22
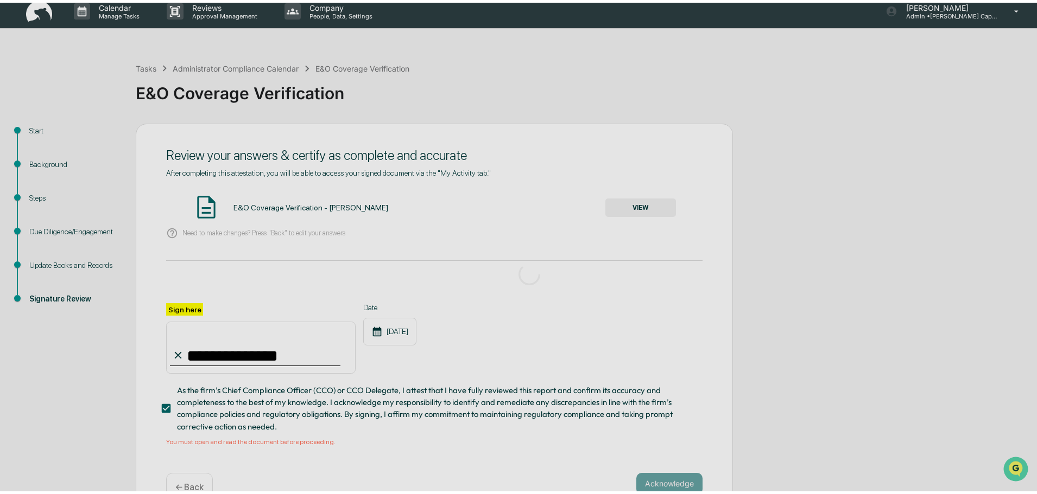
scroll to position [0, 0]
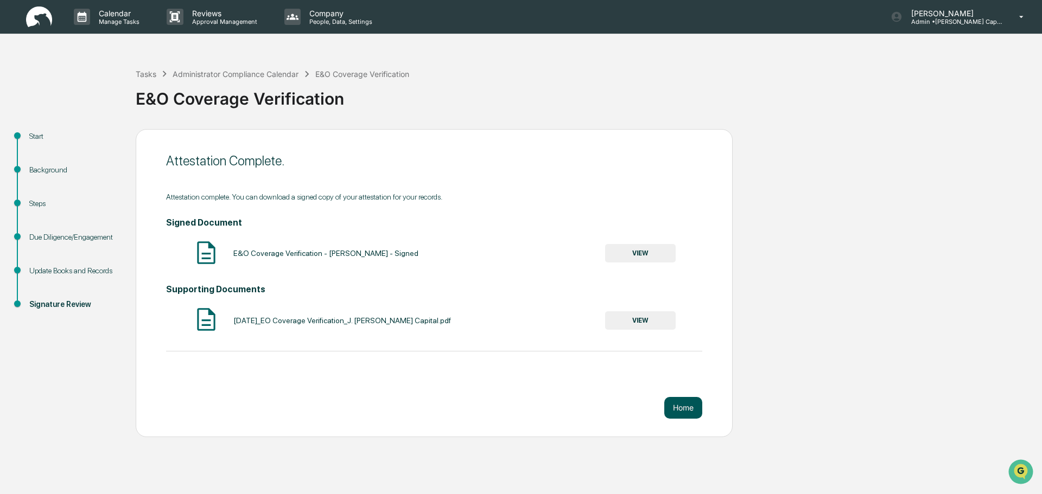
click at [688, 404] on button "Home" at bounding box center [683, 408] width 38 height 22
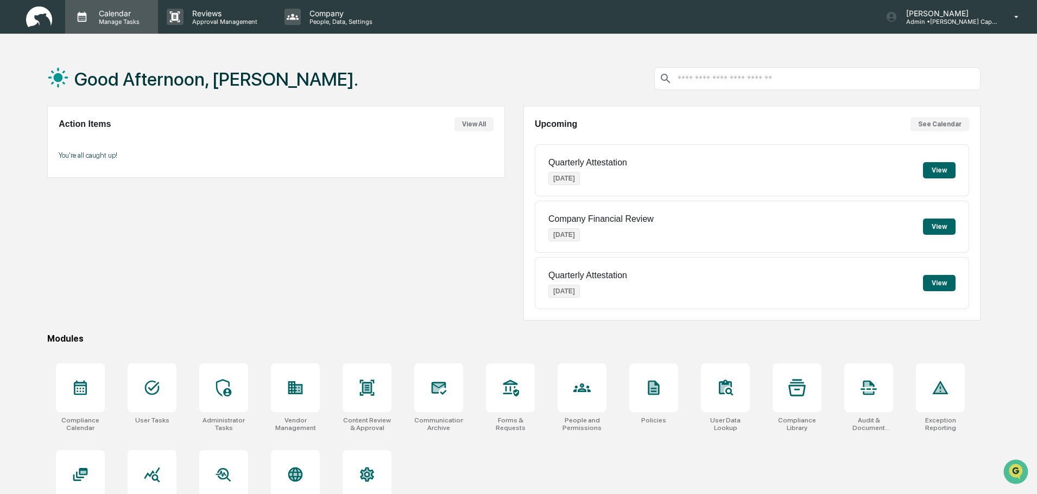
click at [114, 15] on p "Calendar" at bounding box center [117, 13] width 55 height 9
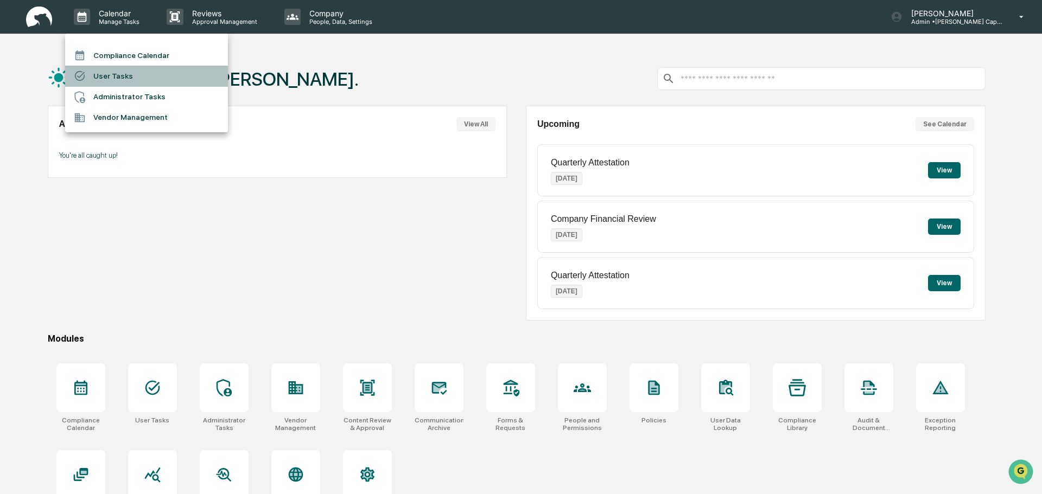
click at [115, 73] on li "User Tasks" at bounding box center [146, 76] width 163 height 21
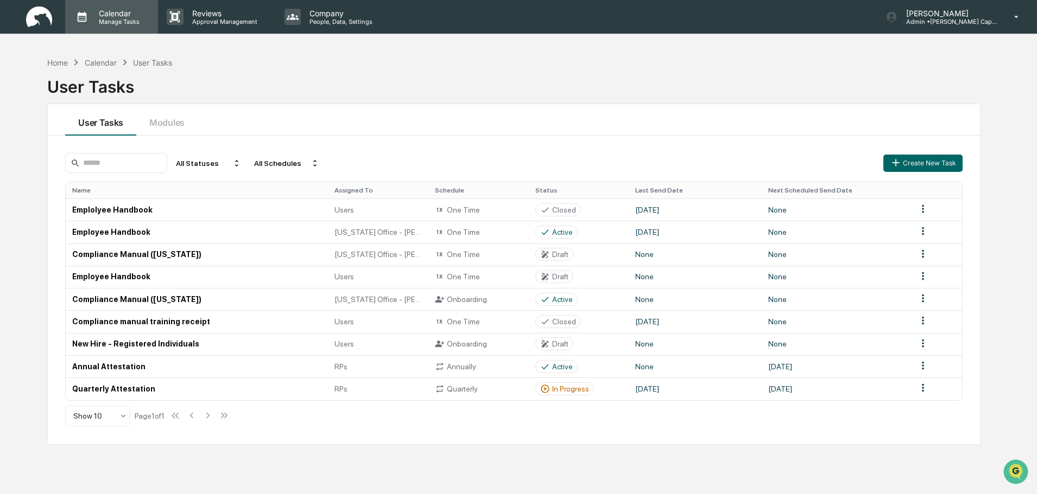
click at [105, 18] on p "Manage Tasks" at bounding box center [117, 22] width 55 height 8
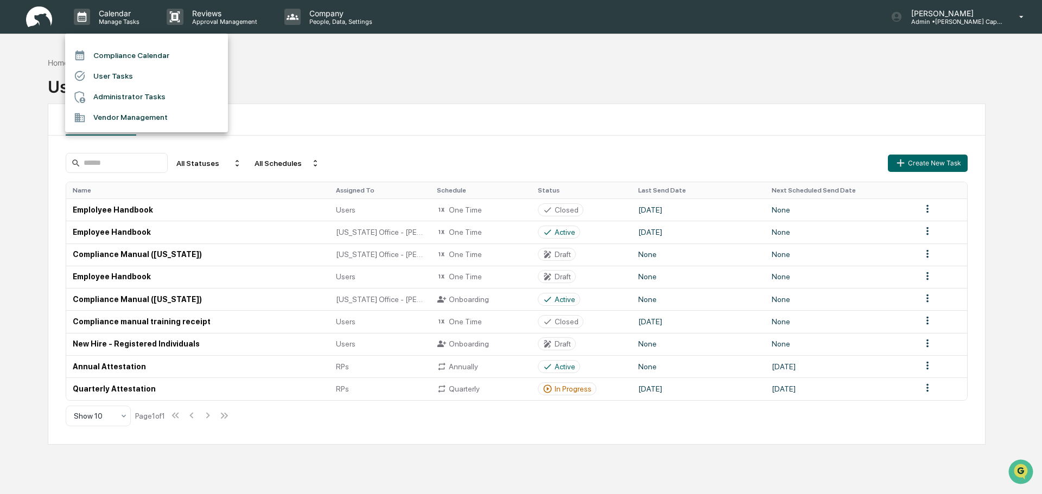
click at [116, 56] on li "Compliance Calendar" at bounding box center [146, 55] width 163 height 21
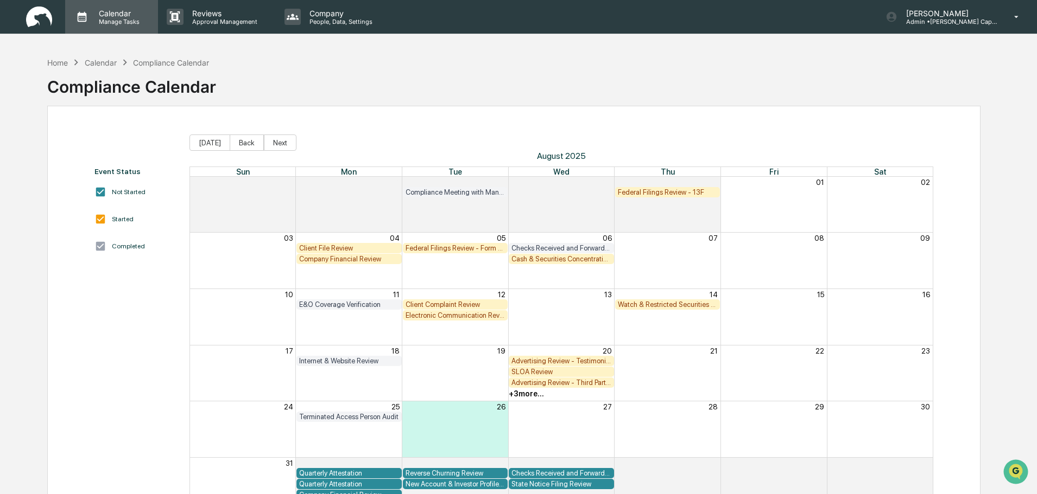
click at [116, 17] on p "Calendar" at bounding box center [117, 13] width 55 height 9
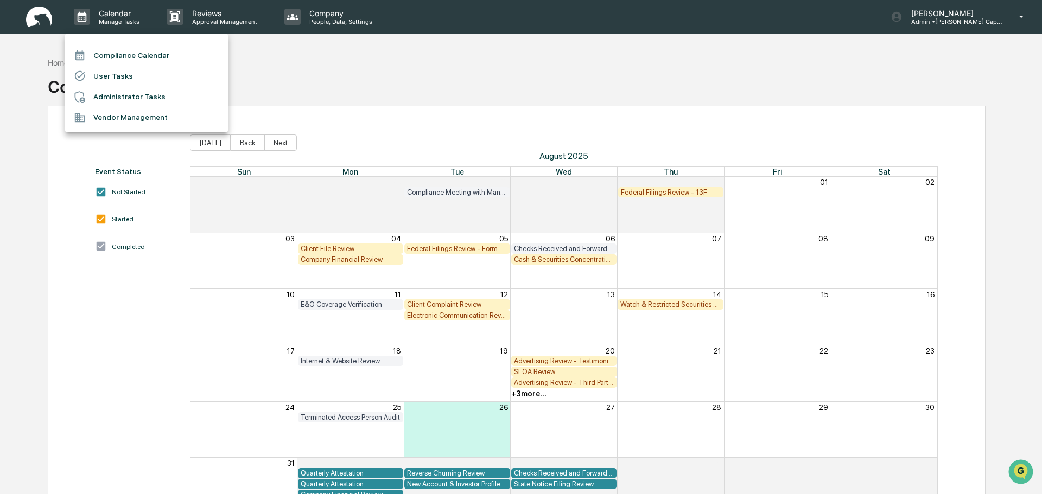
click at [123, 98] on li "Administrator Tasks" at bounding box center [146, 97] width 163 height 21
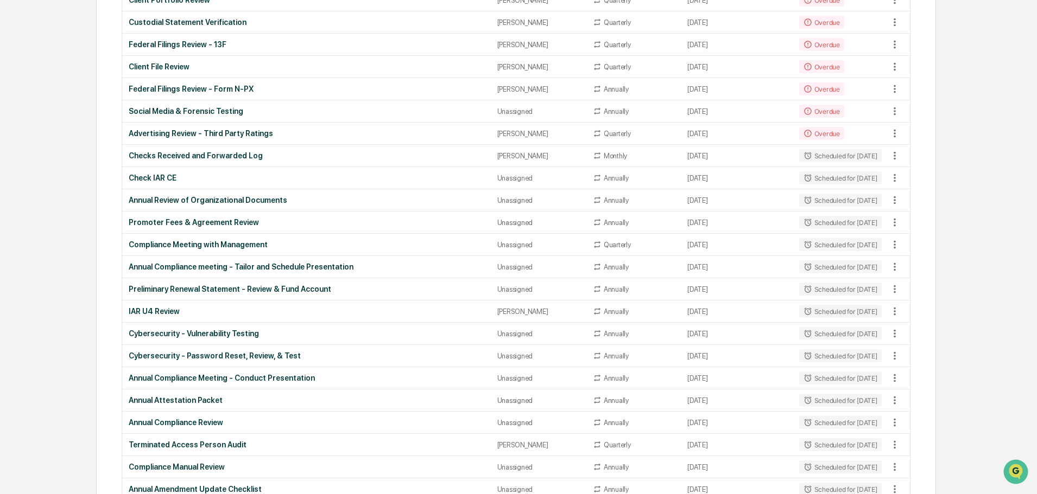
scroll to position [814, 0]
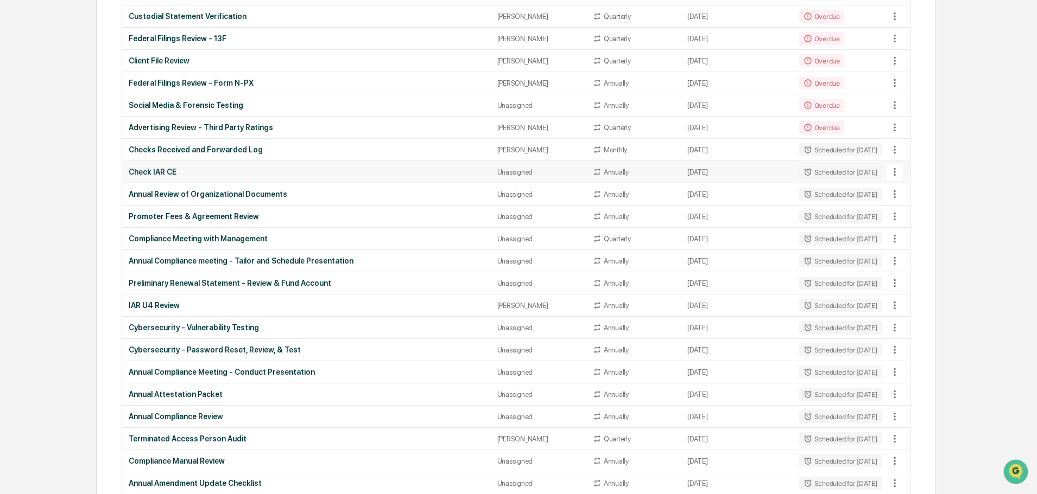
click at [892, 170] on icon at bounding box center [894, 172] width 12 height 12
click at [904, 192] on li "View Task" at bounding box center [935, 191] width 87 height 20
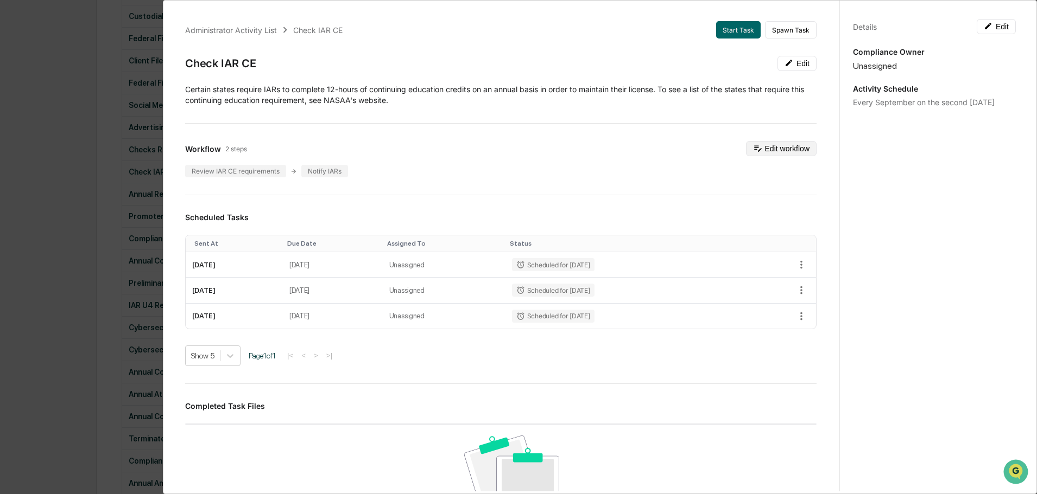
click at [766, 150] on button "Edit workflow" at bounding box center [781, 148] width 71 height 15
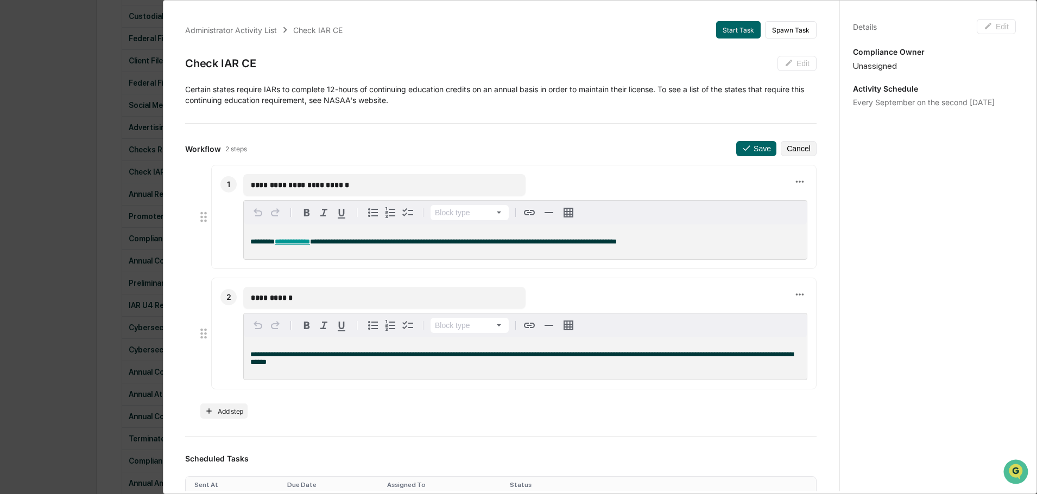
click at [597, 111] on div "**********" at bounding box center [500, 493] width 657 height 971
click at [674, 41] on div "**********" at bounding box center [500, 493] width 657 height 971
click at [210, 30] on div "Administrator Activity List" at bounding box center [231, 30] width 92 height 9
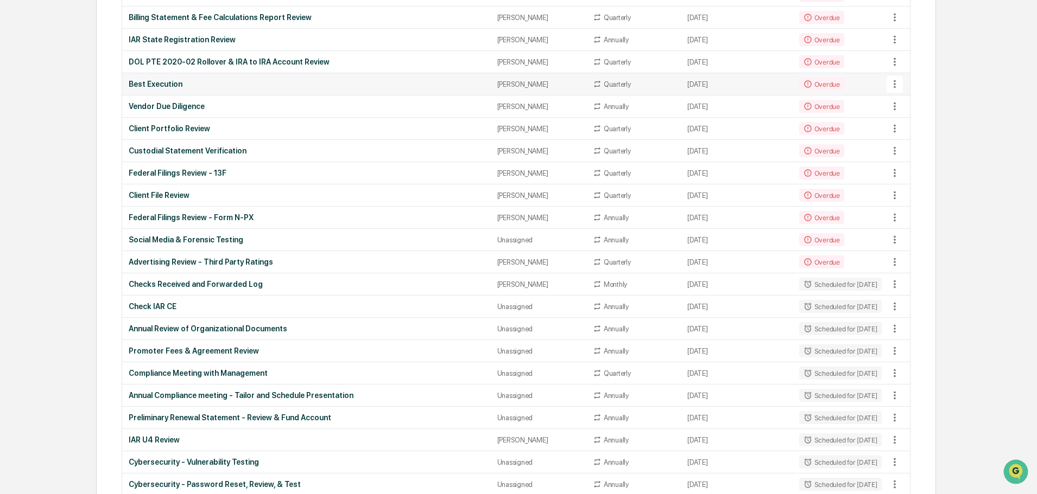
scroll to position [705, 0]
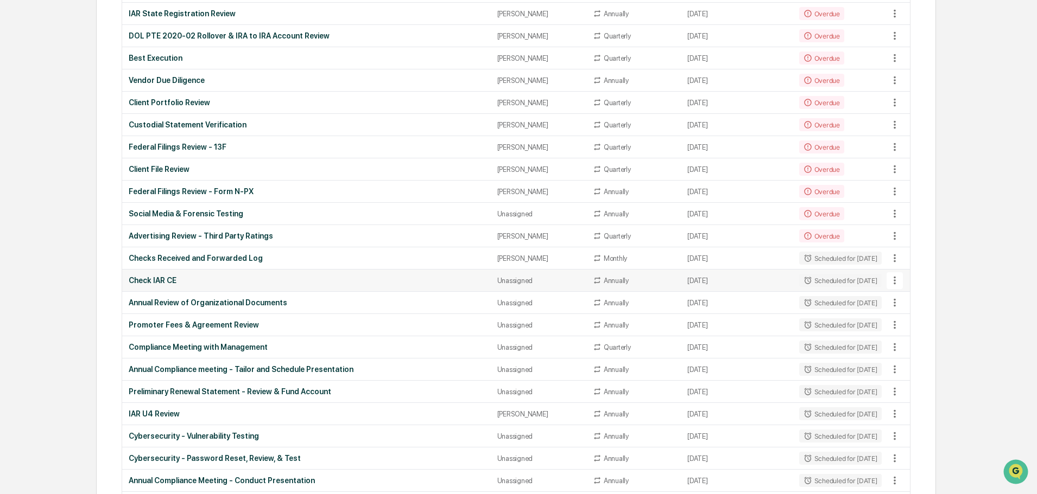
click at [275, 279] on div "Check IAR CE" at bounding box center [306, 280] width 355 height 9
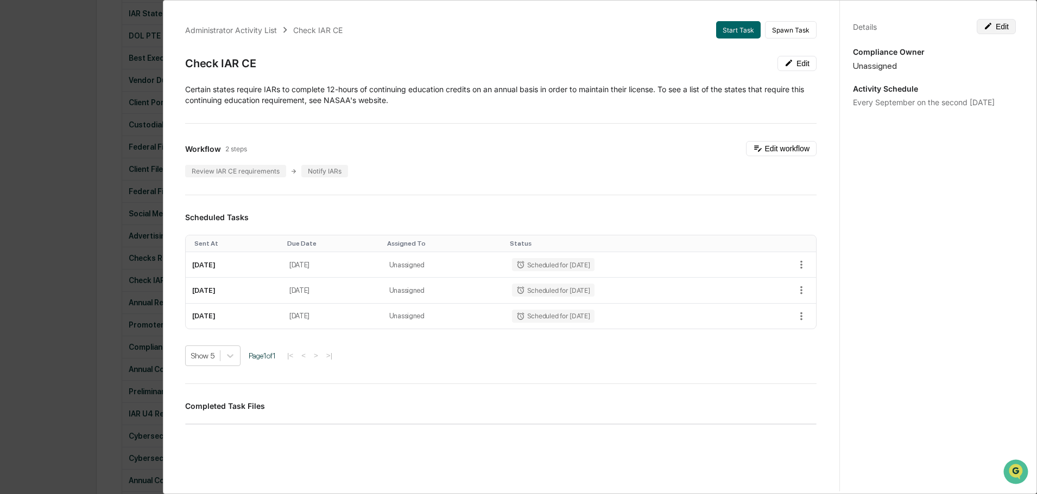
click at [983, 22] on icon at bounding box center [987, 26] width 9 height 9
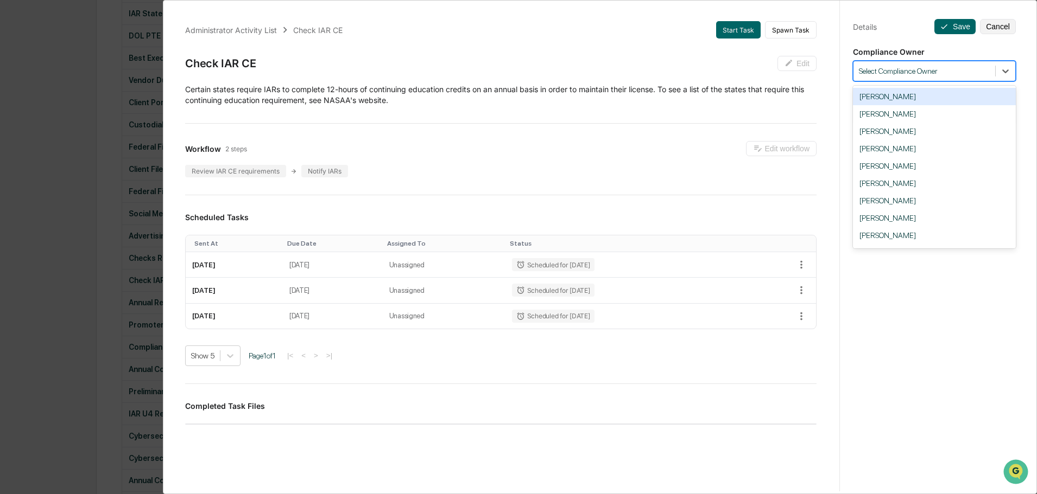
click at [902, 72] on div at bounding box center [924, 71] width 131 height 10
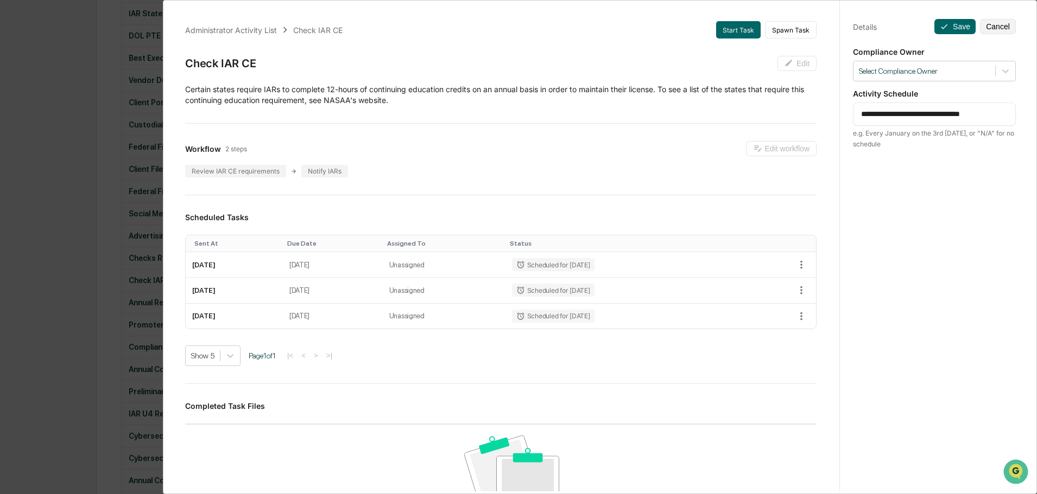
click at [896, 38] on div "**********" at bounding box center [933, 257] width 189 height 520
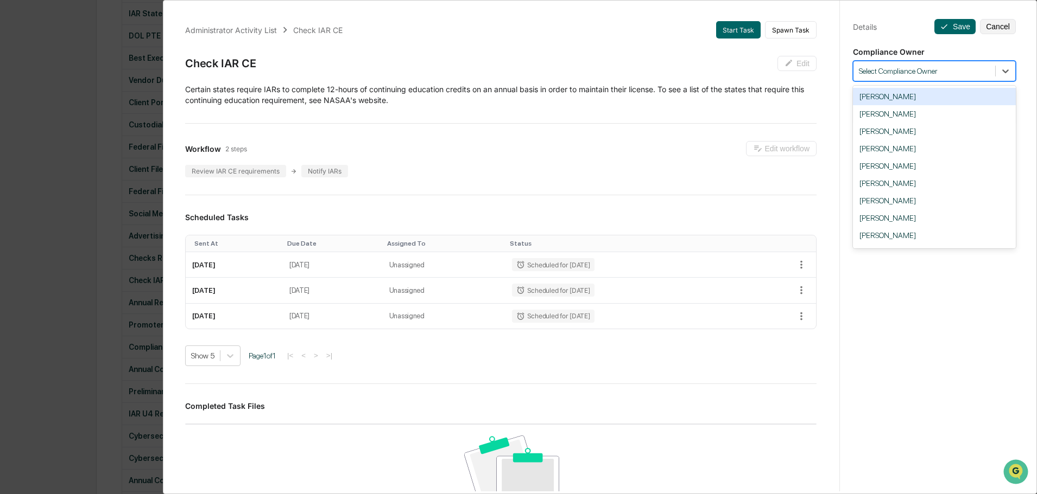
click at [952, 76] on div at bounding box center [924, 71] width 131 height 10
type input "**"
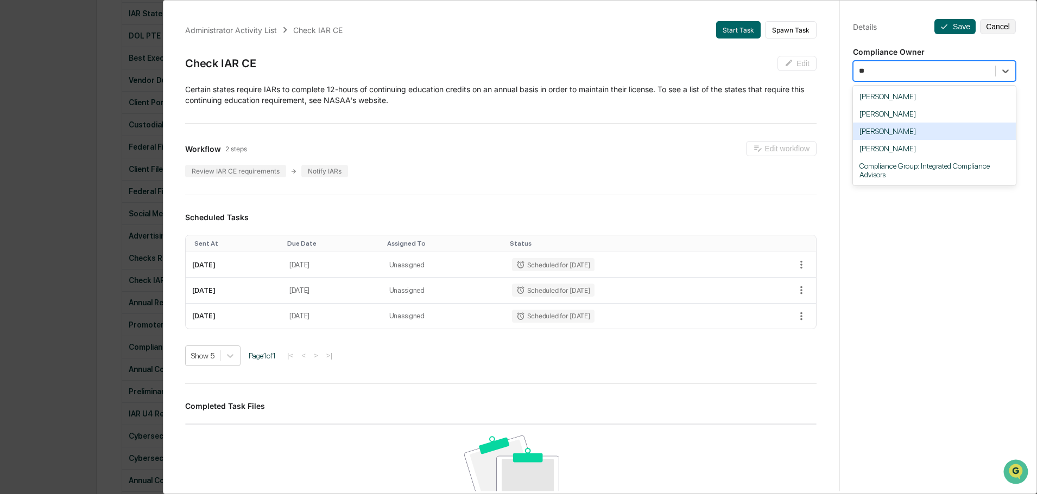
click at [898, 127] on div "[PERSON_NAME]" at bounding box center [934, 131] width 163 height 17
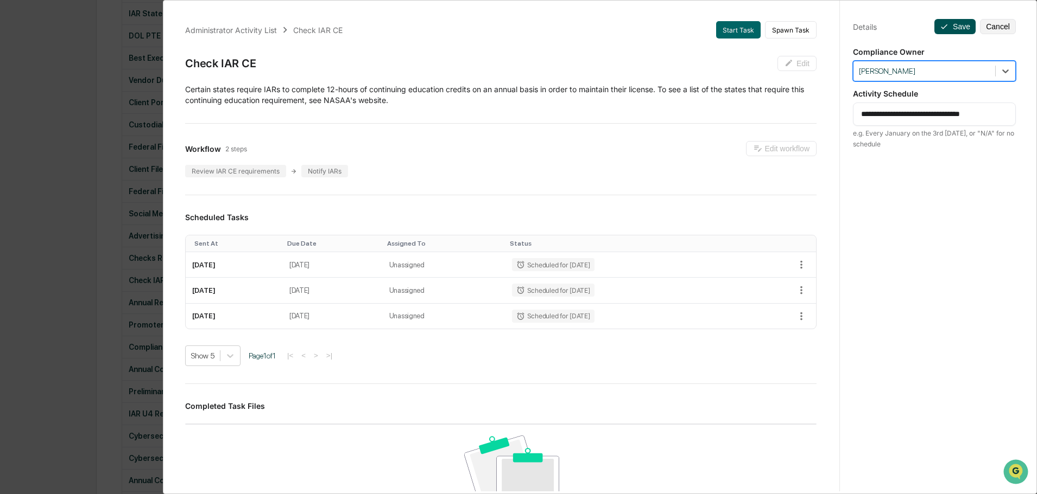
click at [943, 22] on button "Save" at bounding box center [954, 26] width 41 height 15
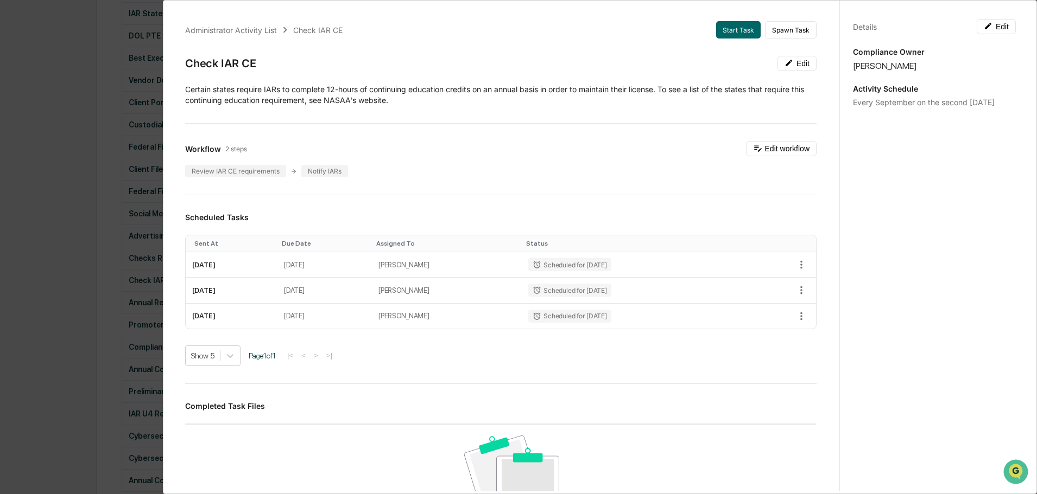
click at [98, 226] on div "Administrator Activity List Check IAR CE Start Task Spawn Task Check IAR CE Edi…" at bounding box center [518, 247] width 1037 height 494
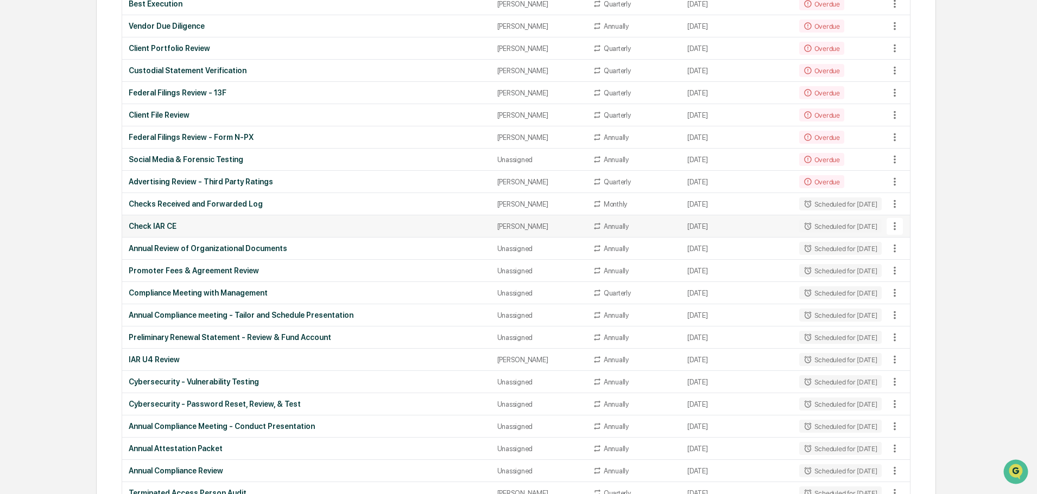
scroll to position [814, 0]
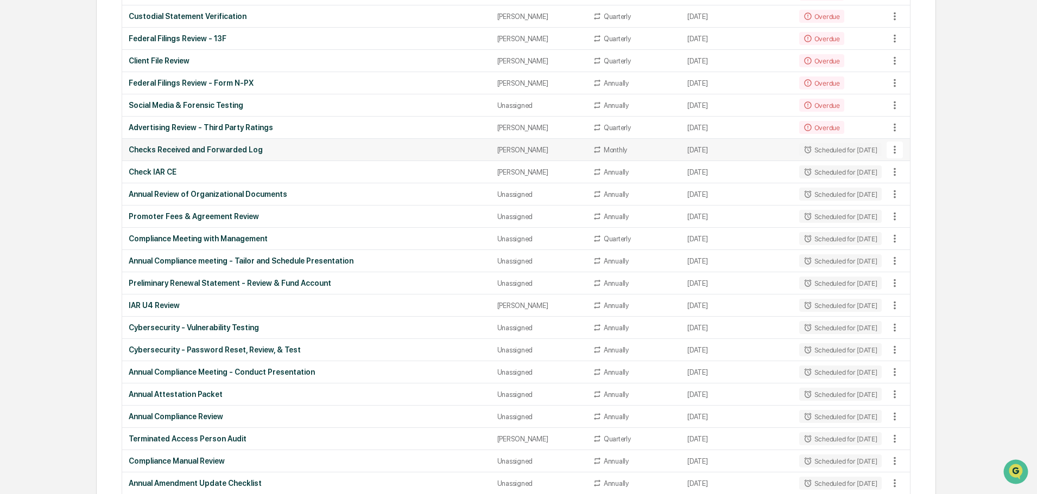
click at [301, 153] on div "Checks Received and Forwarded Log" at bounding box center [306, 149] width 355 height 9
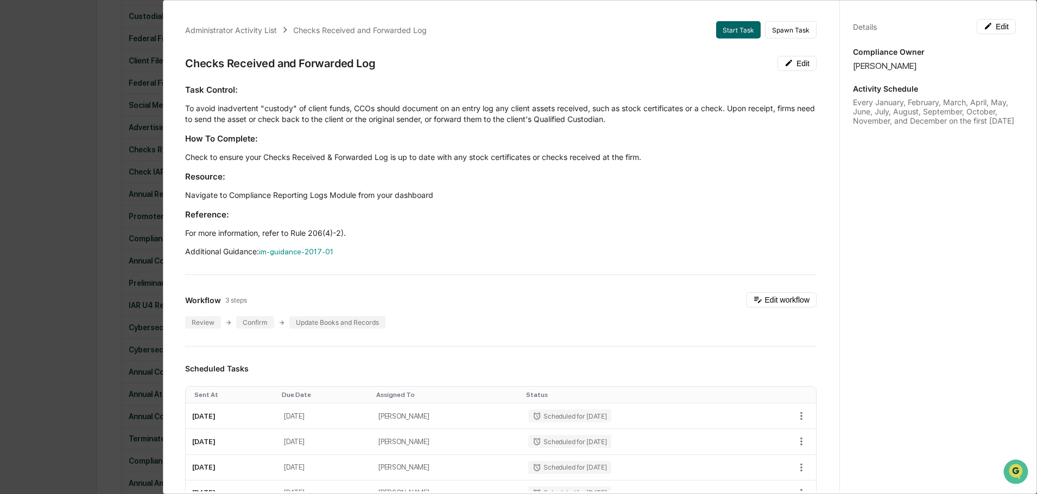
click at [108, 61] on div "Administrator Activity List Checks Received and Forwarded Log Start Task Spawn …" at bounding box center [518, 247] width 1037 height 494
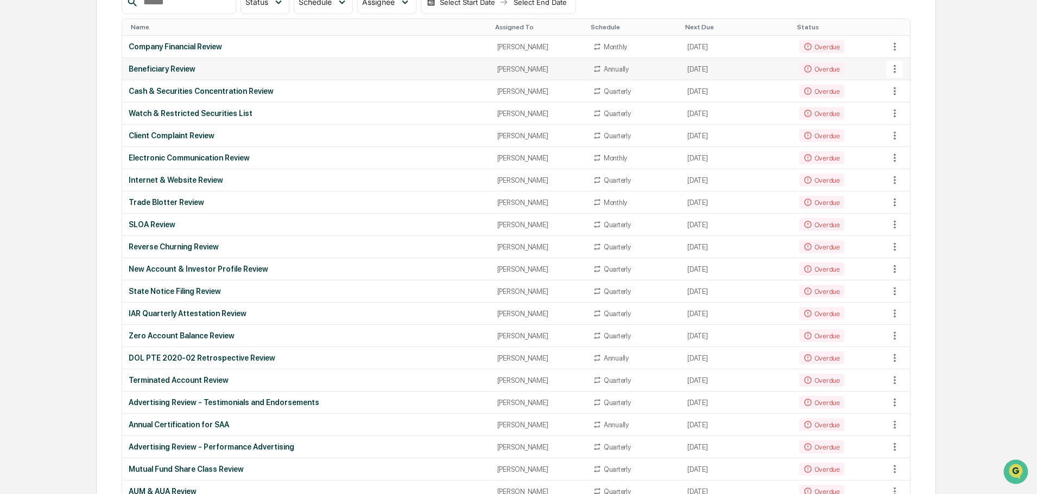
scroll to position [163, 0]
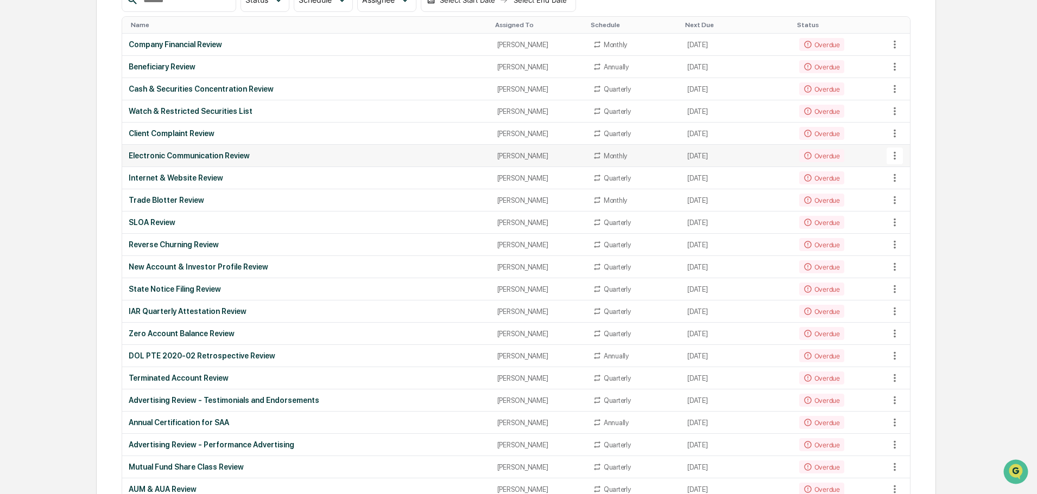
click at [893, 152] on icon at bounding box center [894, 156] width 12 height 12
click at [917, 177] on li "View Task" at bounding box center [935, 175] width 87 height 20
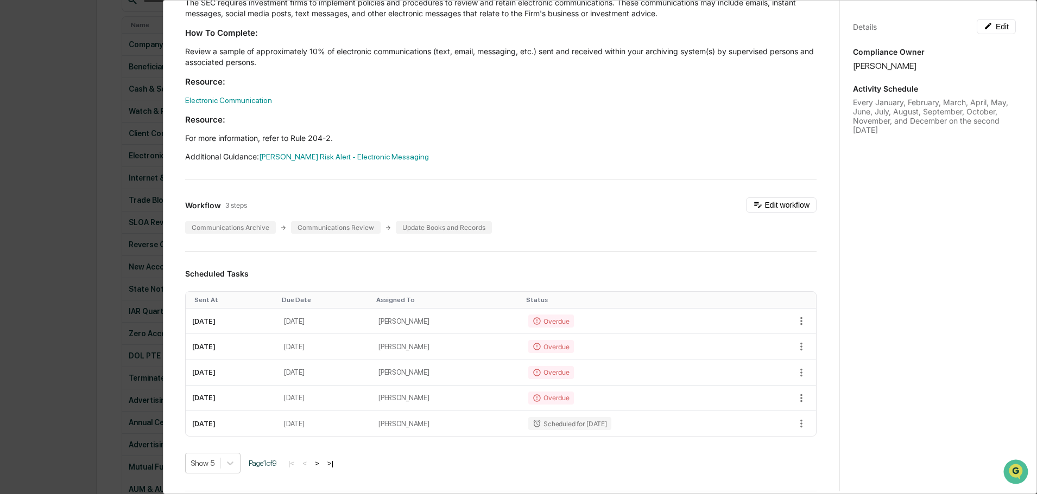
scroll to position [109, 0]
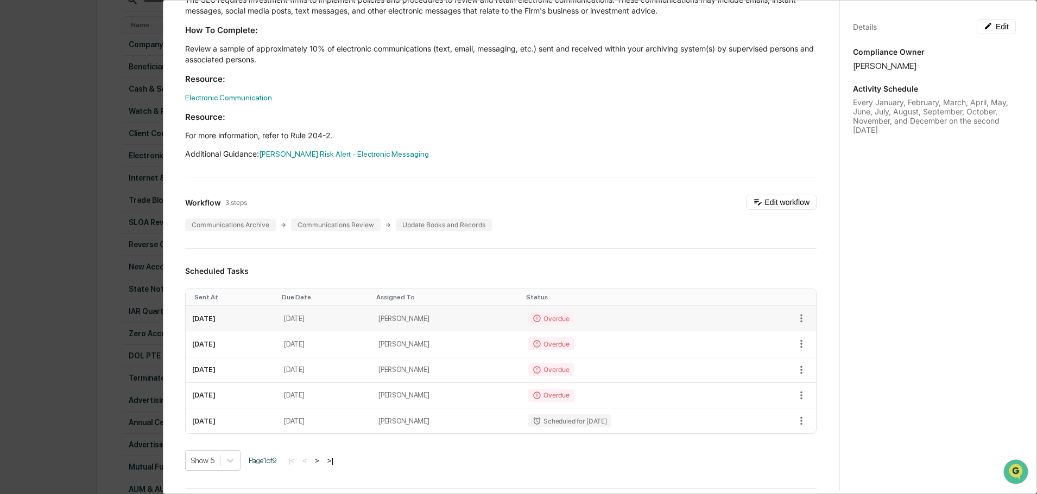
click at [541, 317] on icon at bounding box center [536, 318] width 7 height 7
click at [795, 315] on icon "button" at bounding box center [801, 319] width 12 height 12
click at [811, 333] on li "Mark as Completed" at bounding box center [833, 337] width 90 height 20
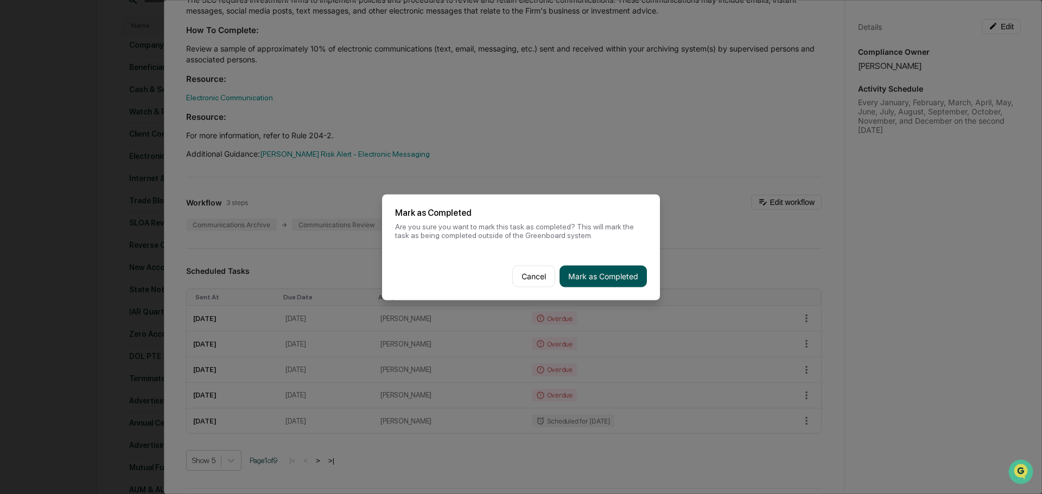
click at [598, 273] on button "Mark as Completed" at bounding box center [602, 276] width 87 height 22
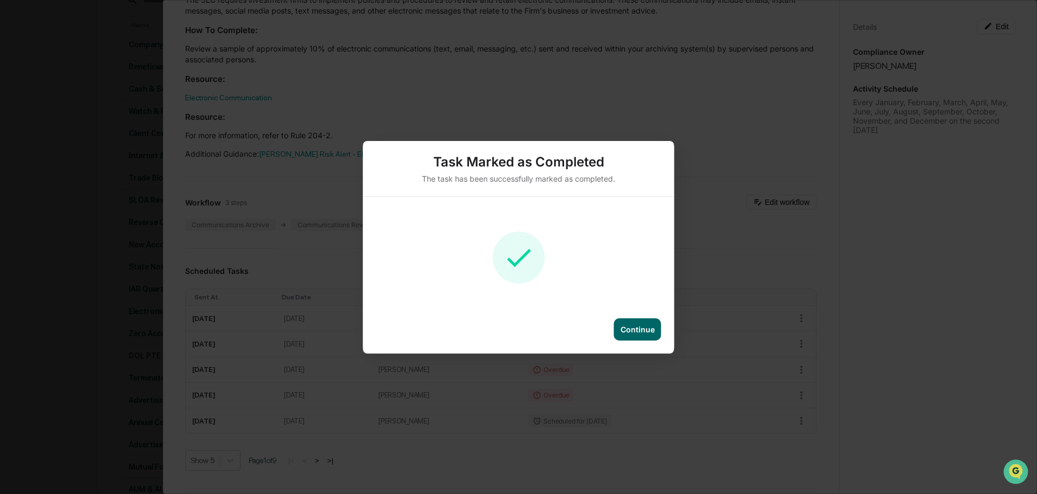
click at [635, 327] on div "Continue" at bounding box center [637, 329] width 34 height 9
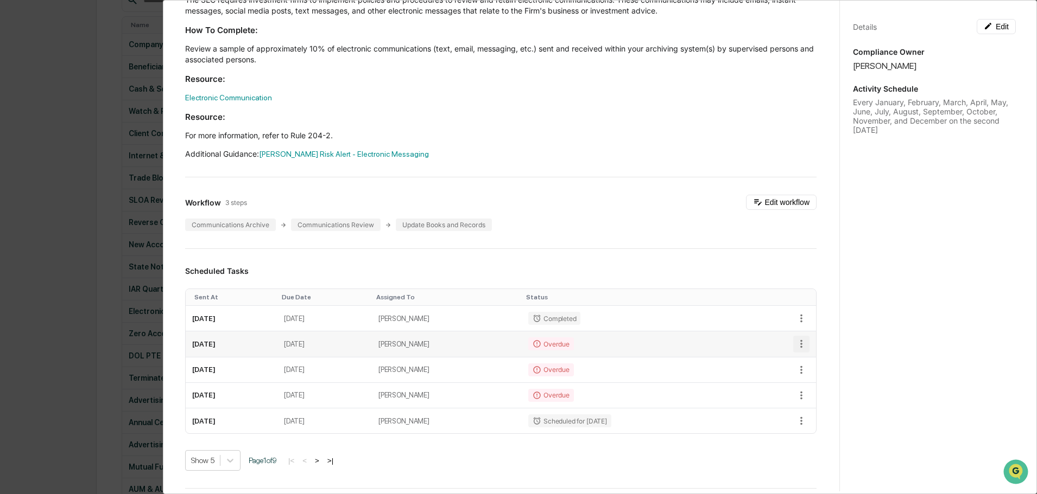
click at [795, 339] on icon "button" at bounding box center [801, 344] width 12 height 12
click at [819, 361] on li "Mark as Completed" at bounding box center [833, 363] width 90 height 20
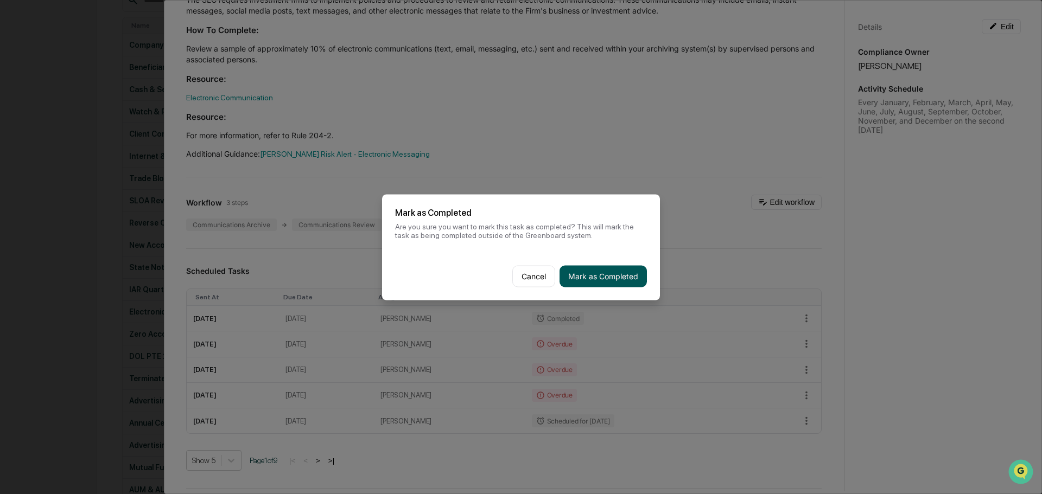
click at [582, 274] on button "Mark as Completed" at bounding box center [602, 276] width 87 height 22
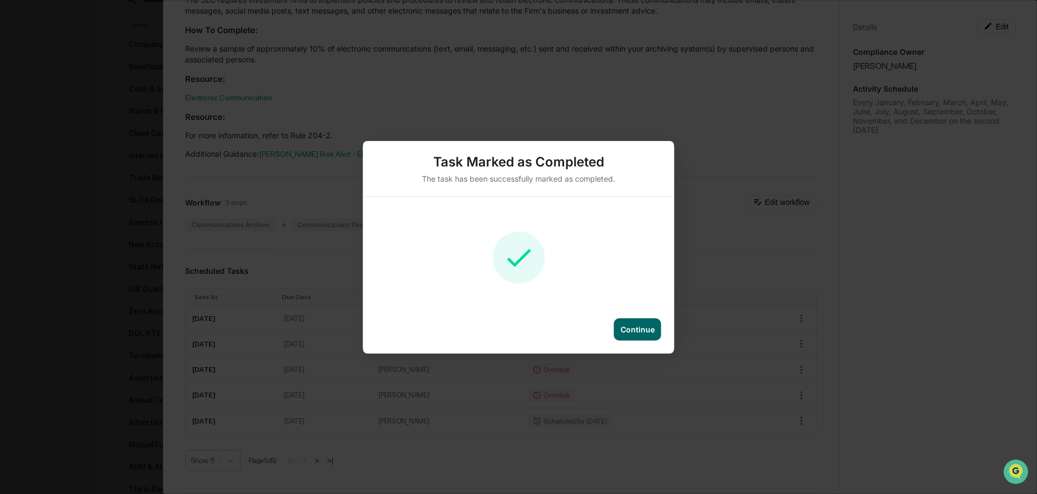
click at [644, 327] on div "Continue" at bounding box center [637, 329] width 34 height 9
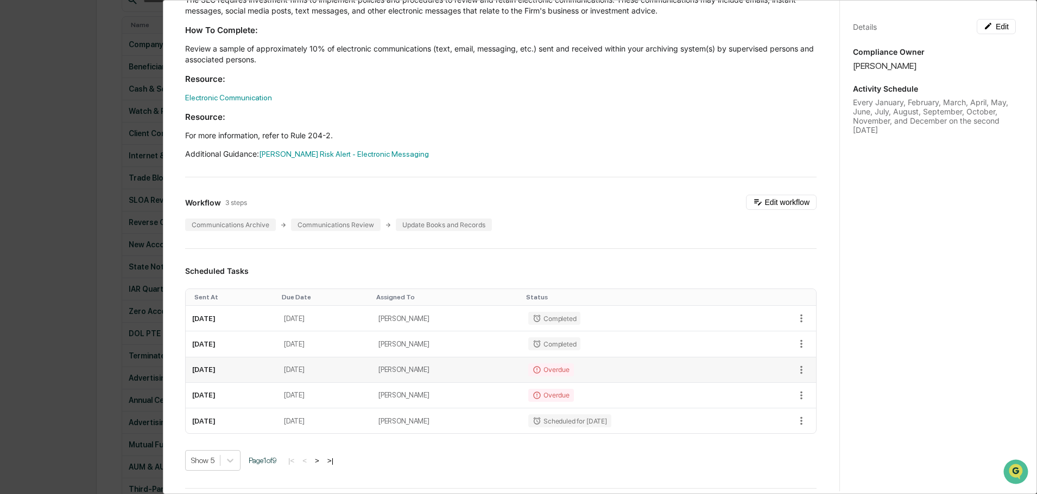
click at [456, 373] on td "[PERSON_NAME]" at bounding box center [447, 371] width 150 height 26
click at [795, 370] on icon "button" at bounding box center [801, 370] width 12 height 12
click at [760, 371] on div at bounding box center [521, 247] width 1042 height 494
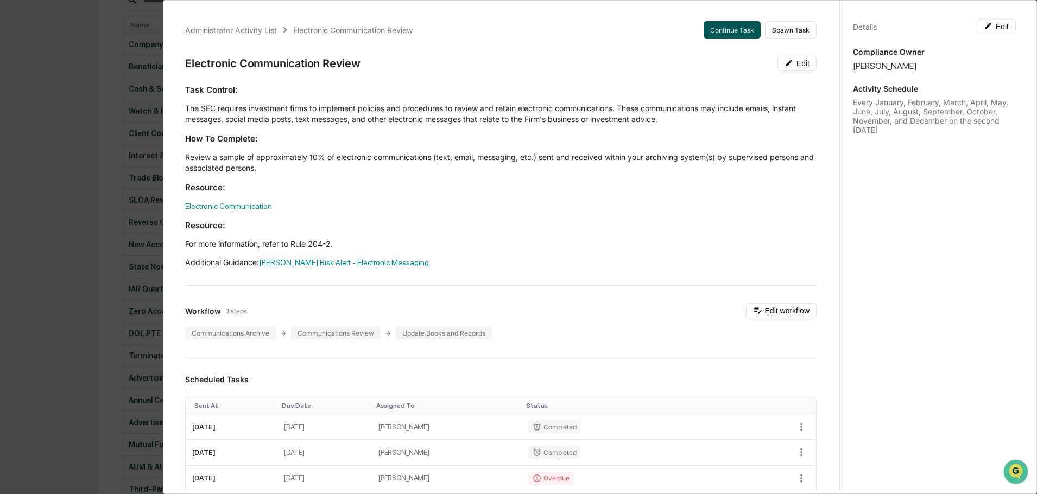
click at [720, 29] on button "Continue Task" at bounding box center [731, 29] width 57 height 17
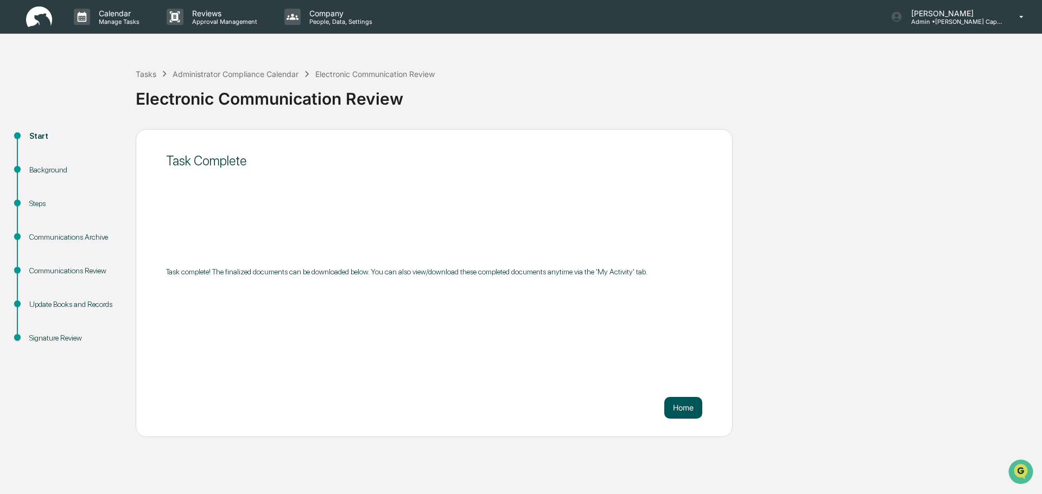
click at [681, 405] on button "Home" at bounding box center [683, 408] width 38 height 22
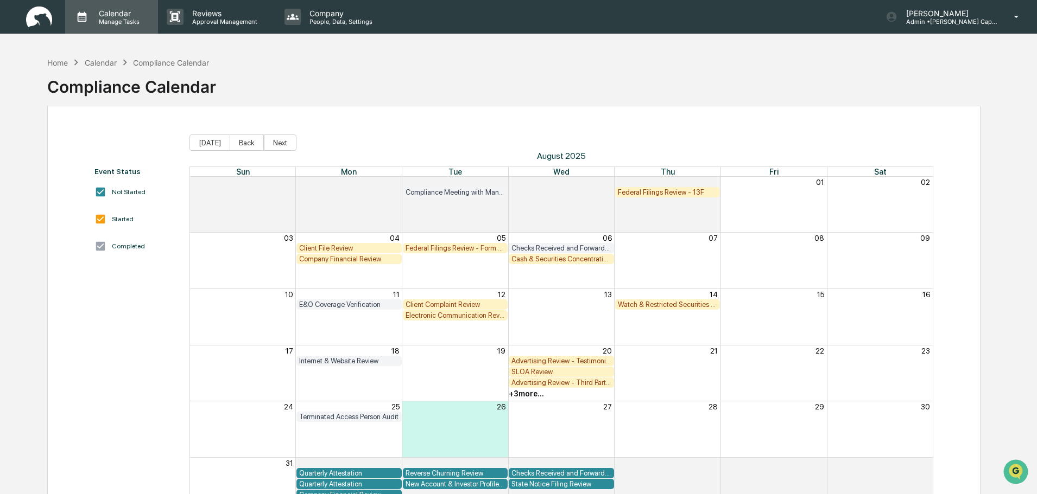
click at [132, 18] on p "Manage Tasks" at bounding box center [117, 22] width 55 height 8
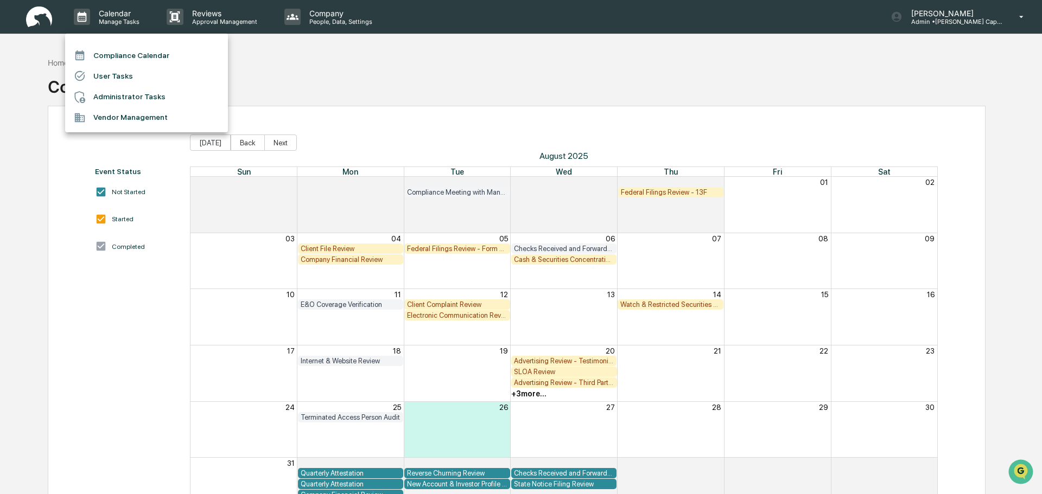
click at [107, 93] on li "Administrator Tasks" at bounding box center [146, 97] width 163 height 21
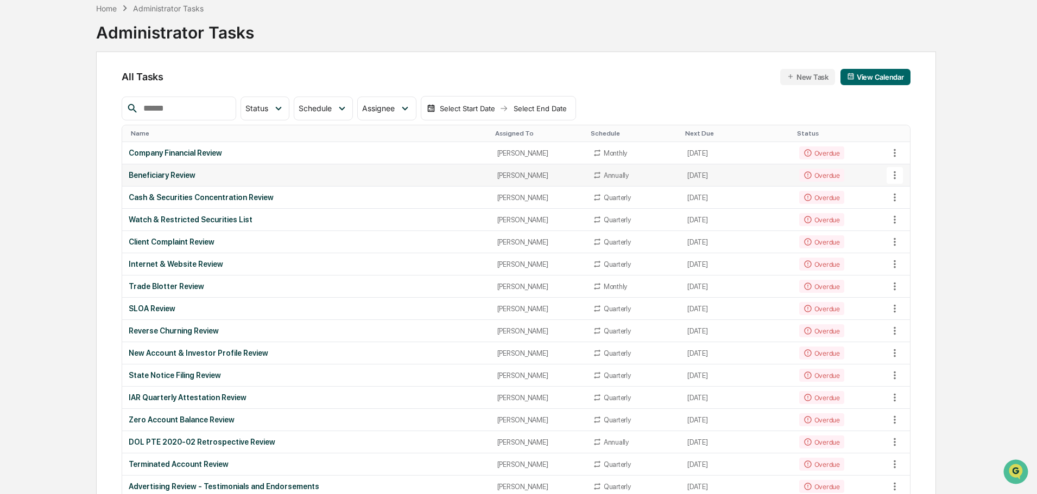
scroll to position [109, 0]
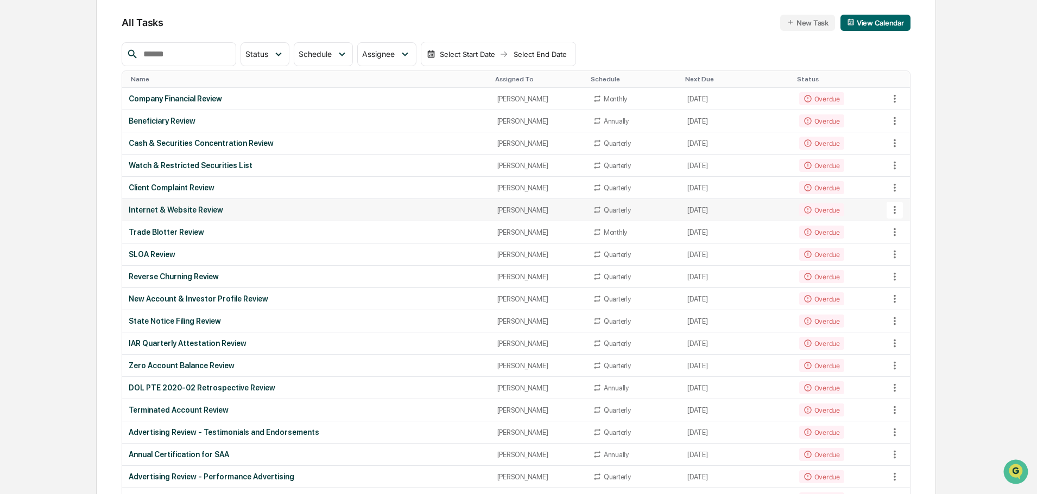
click at [893, 209] on icon at bounding box center [894, 210] width 12 height 12
click at [908, 230] on li "View Task" at bounding box center [935, 229] width 87 height 20
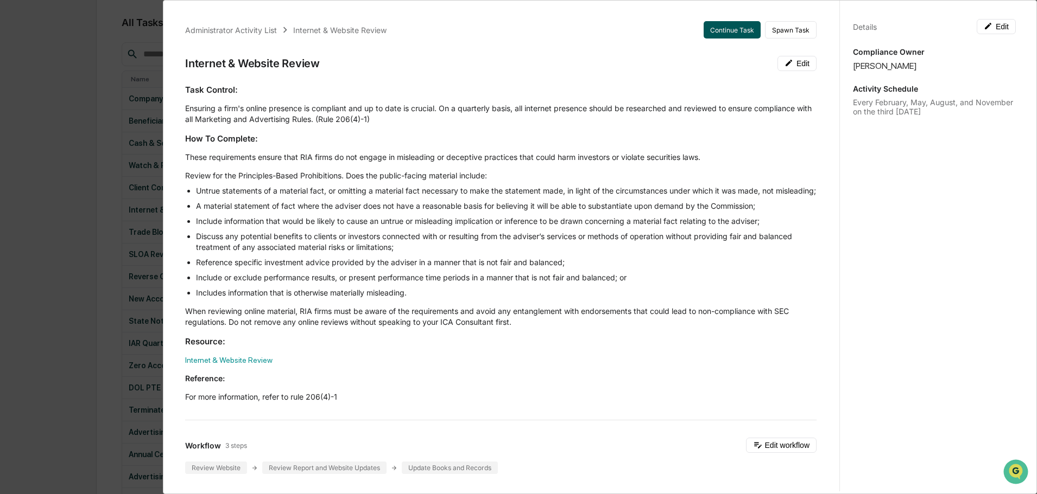
click at [724, 27] on button "Continue Task" at bounding box center [731, 29] width 57 height 17
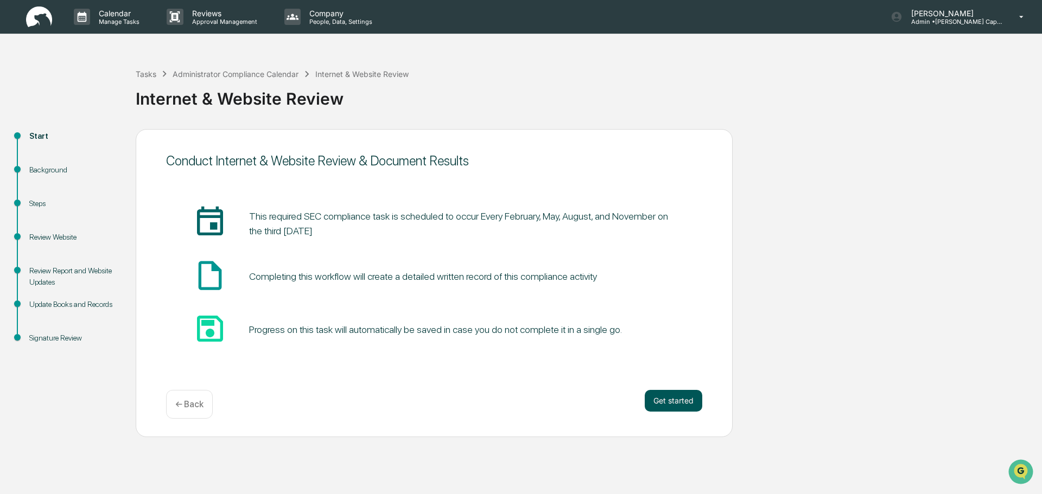
click at [672, 397] on button "Get started" at bounding box center [674, 401] width 58 height 22
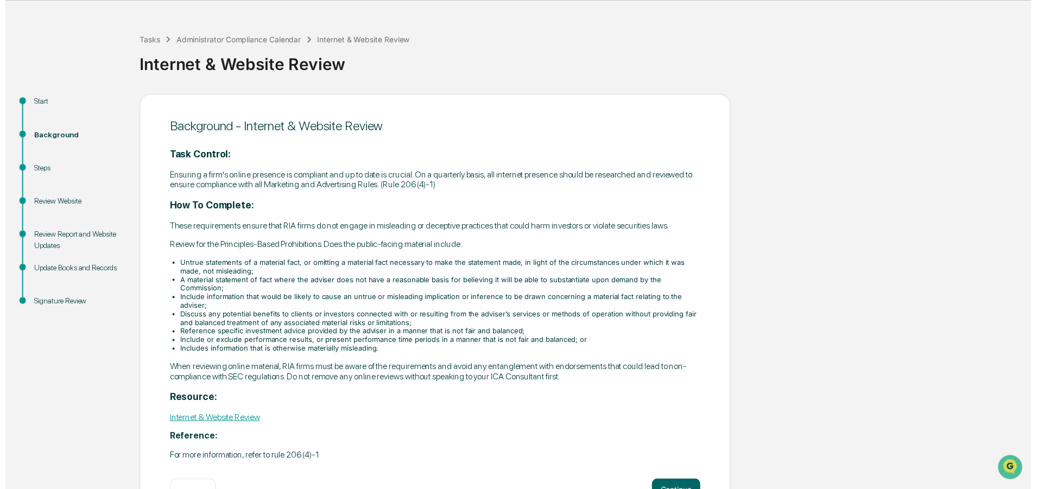
scroll to position [53, 0]
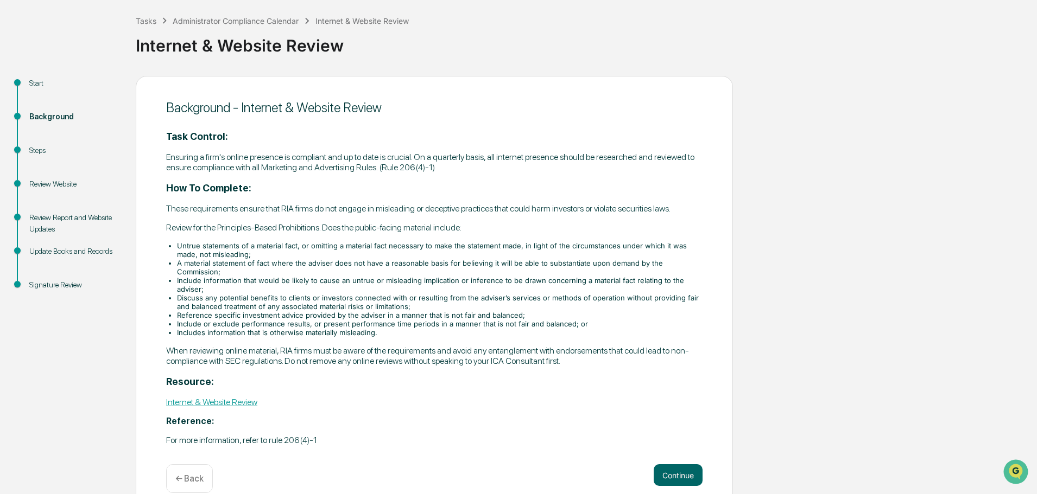
click at [231, 397] on link "Internet & Website Review" at bounding box center [211, 402] width 91 height 10
click at [188, 465] on div "← Back" at bounding box center [189, 479] width 47 height 29
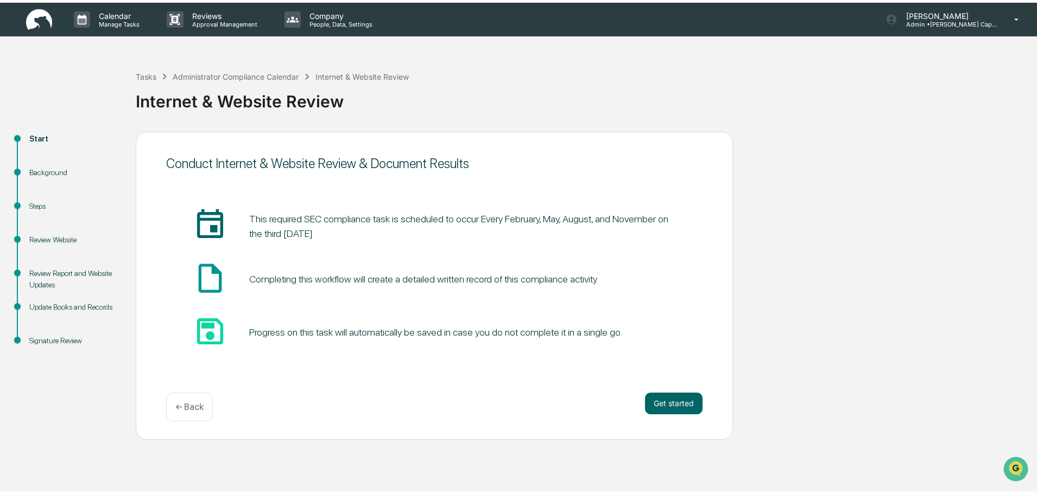
scroll to position [0, 0]
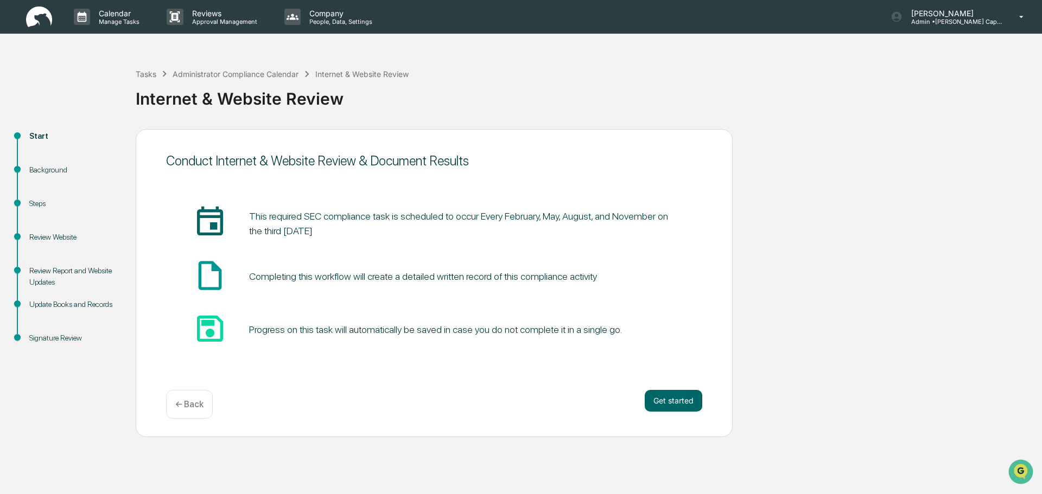
click at [194, 408] on p "← Back" at bounding box center [189, 404] width 28 height 10
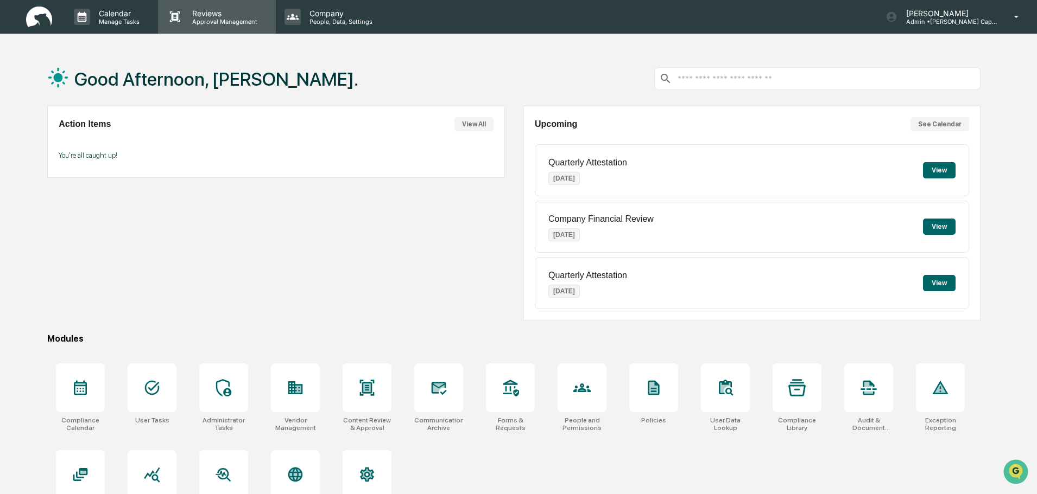
click at [205, 14] on p "Reviews" at bounding box center [222, 13] width 79 height 9
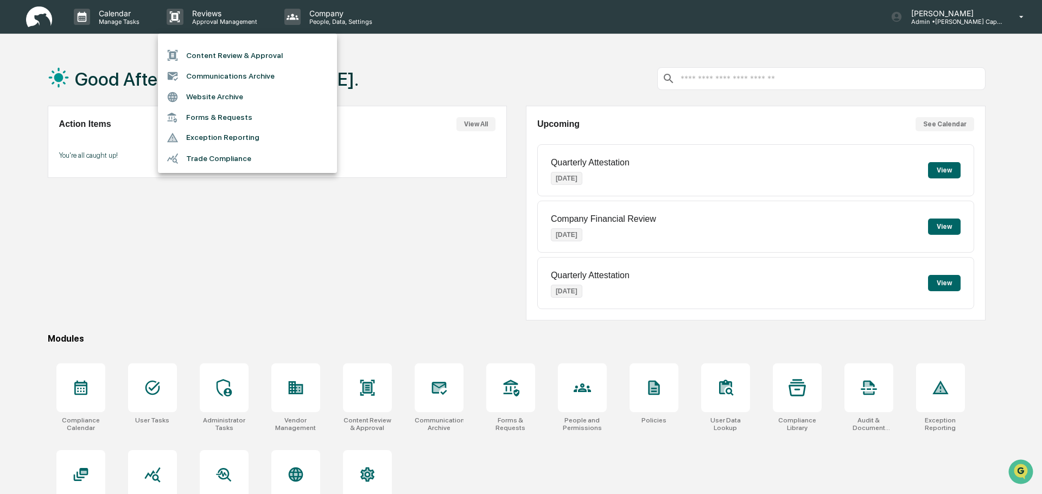
click at [119, 18] on div at bounding box center [521, 247] width 1042 height 494
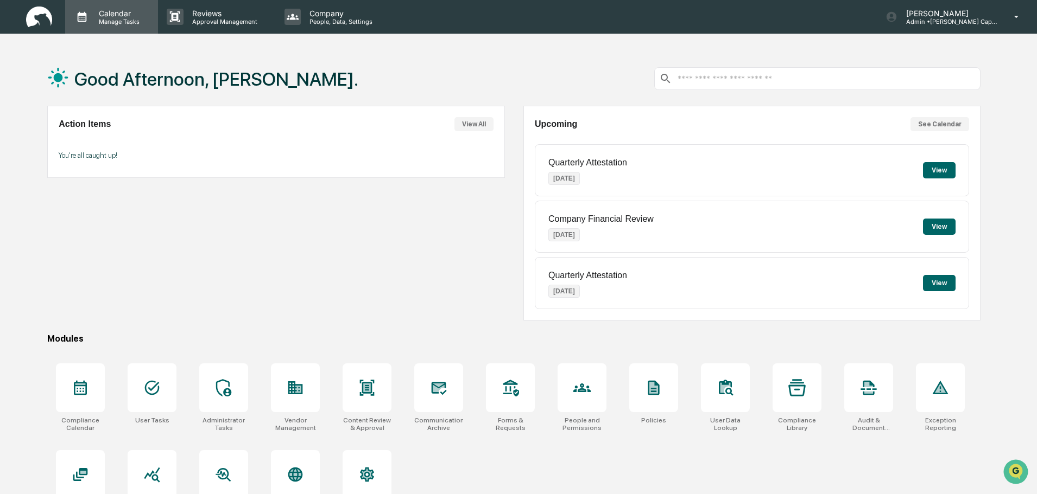
click at [121, 17] on p "Calendar" at bounding box center [117, 13] width 55 height 9
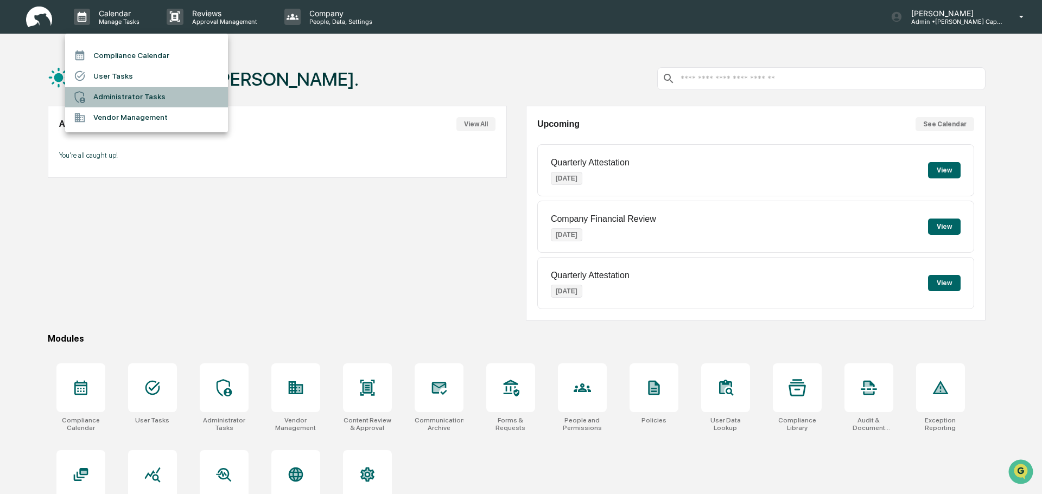
click at [118, 100] on li "Administrator Tasks" at bounding box center [146, 97] width 163 height 21
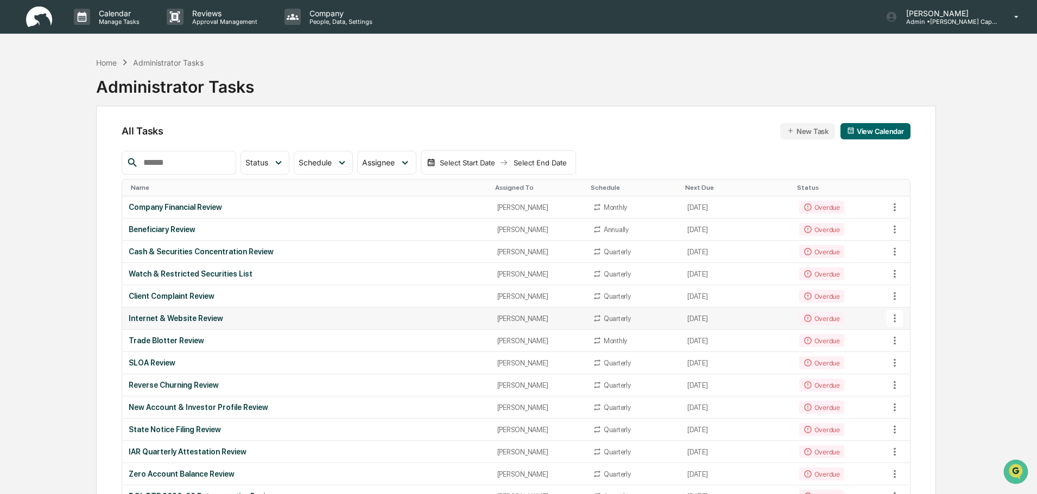
click at [330, 315] on div "Internet & Website Review" at bounding box center [306, 318] width 355 height 9
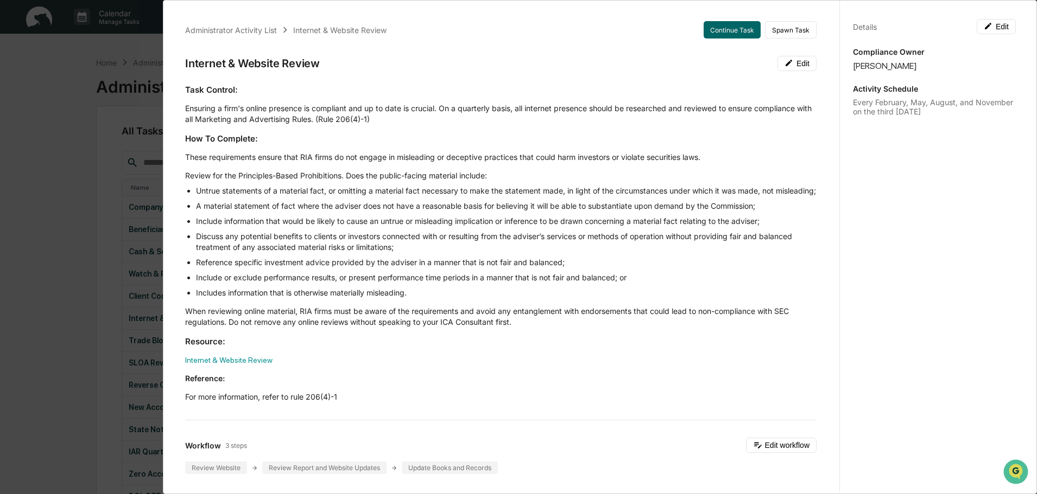
click at [98, 218] on div "Administrator Activity List Internet & Website Review Continue Task Spawn Task …" at bounding box center [518, 247] width 1037 height 494
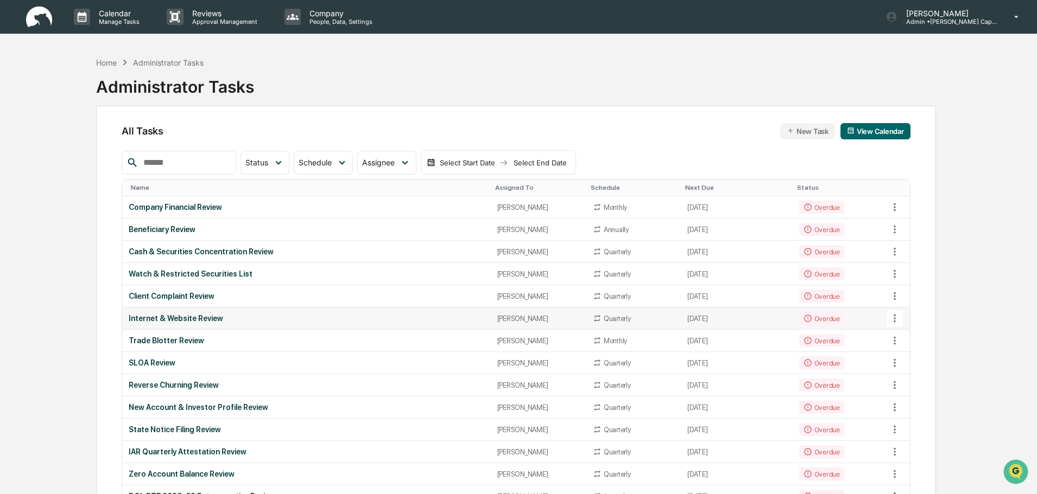
click at [891, 314] on icon at bounding box center [894, 319] width 12 height 12
click at [918, 344] on li "View Task" at bounding box center [935, 338] width 87 height 20
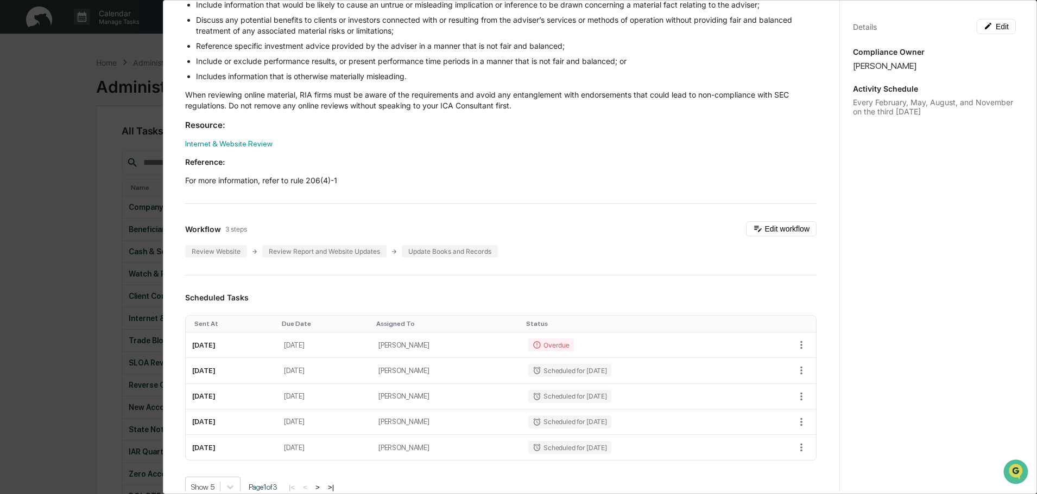
scroll to position [217, 0]
click at [795, 351] on icon "button" at bounding box center [801, 345] width 12 height 12
click at [830, 378] on li "Mark as Completed" at bounding box center [833, 374] width 90 height 20
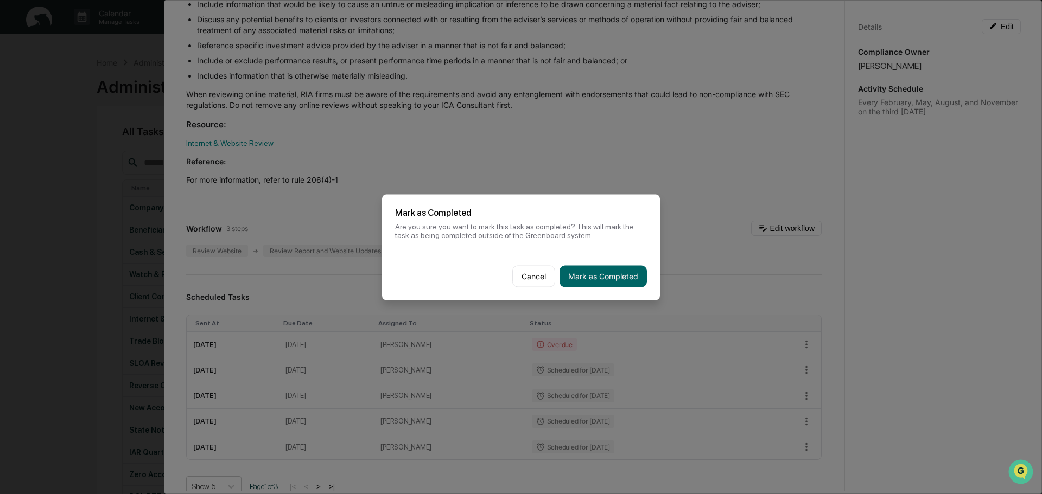
click at [575, 277] on button "Mark as Completed" at bounding box center [602, 276] width 87 height 22
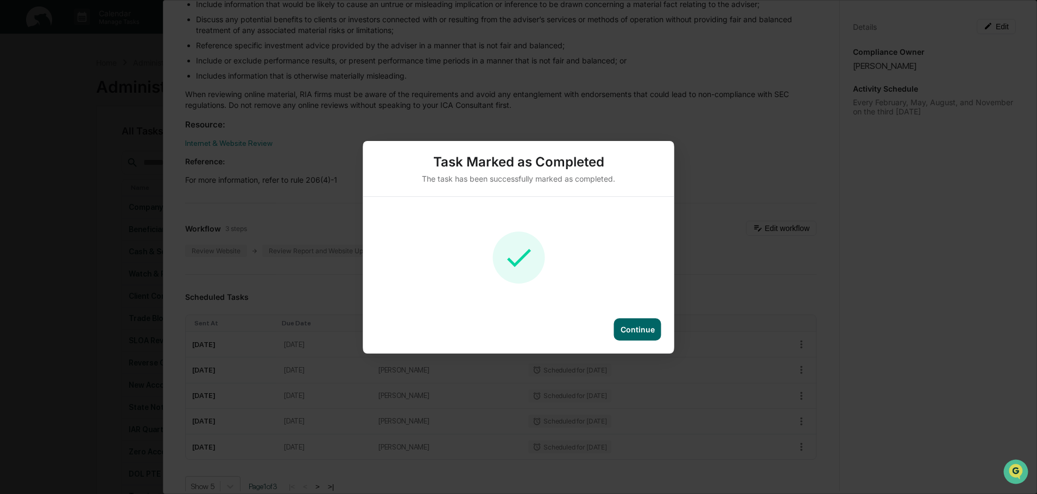
click at [641, 329] on div "Continue" at bounding box center [637, 329] width 34 height 9
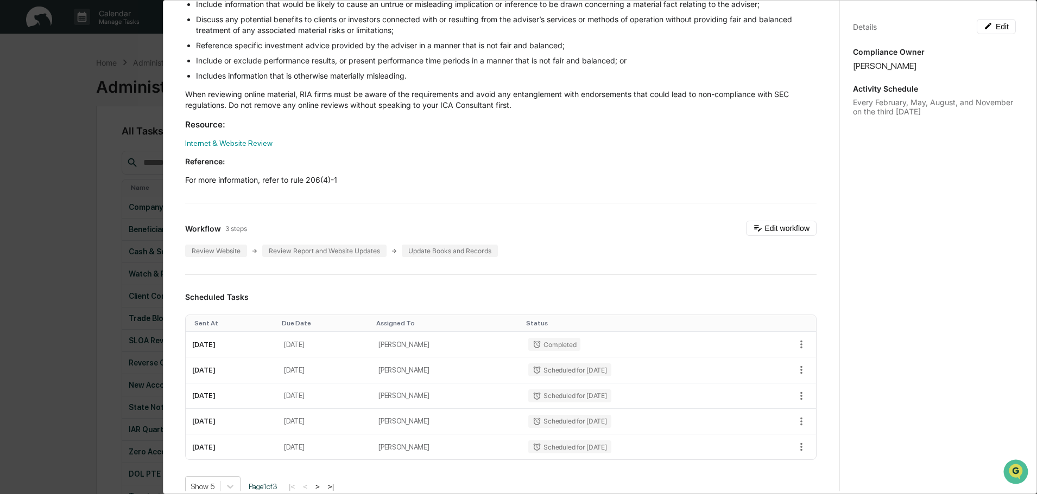
click at [124, 49] on div "Administrator Activity List Internet & Website Review Continue Task Spawn Task …" at bounding box center [518, 247] width 1037 height 494
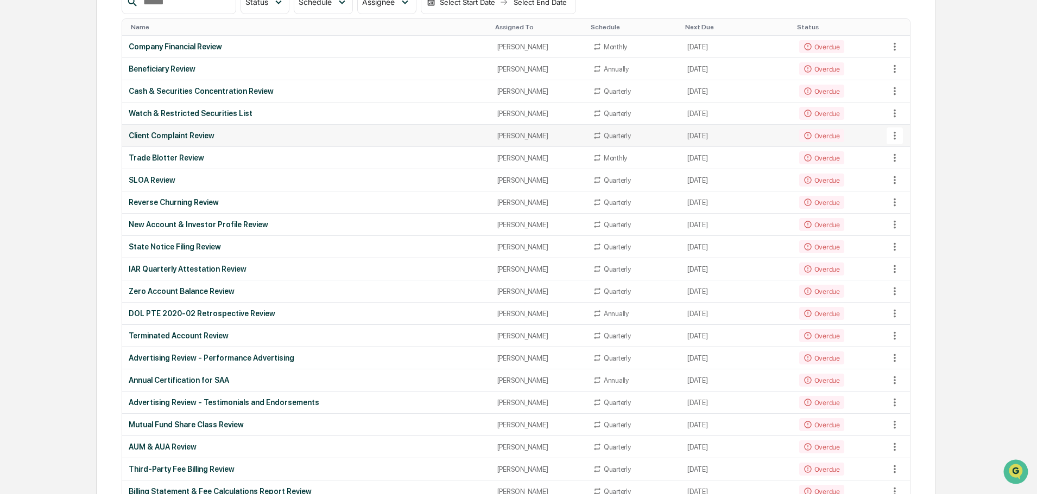
scroll to position [163, 0]
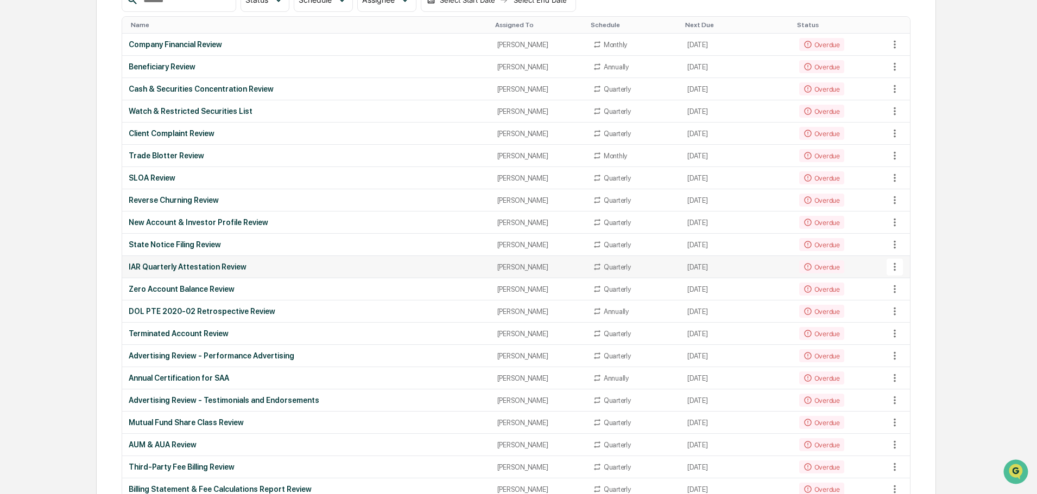
click at [811, 264] on div "Overdue" at bounding box center [821, 266] width 45 height 13
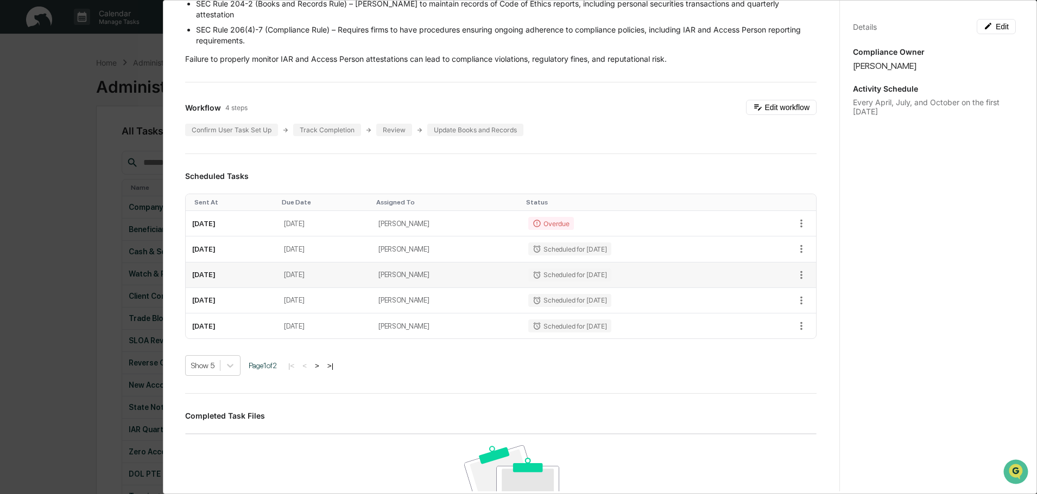
scroll to position [326, 0]
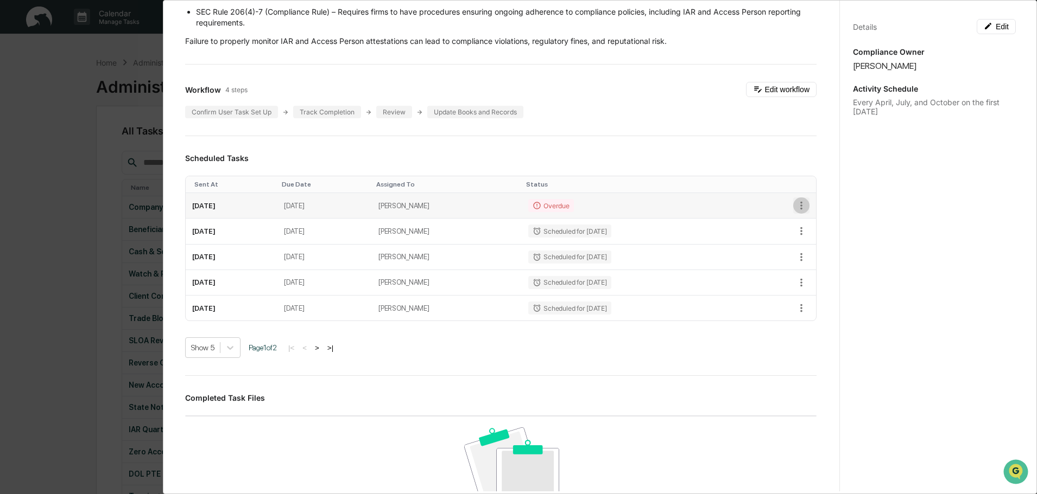
click at [795, 212] on icon "button" at bounding box center [801, 206] width 12 height 12
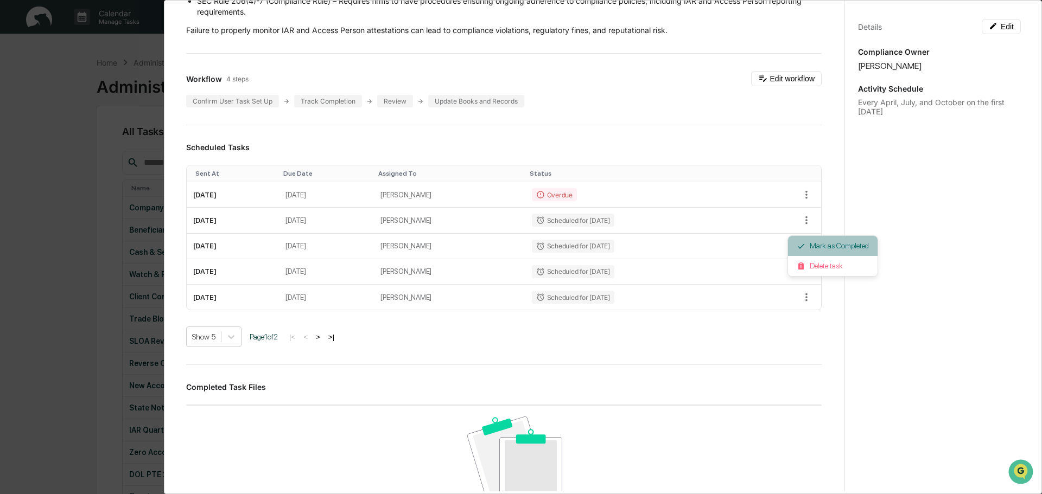
click at [814, 244] on li "Mark as Completed" at bounding box center [833, 246] width 90 height 20
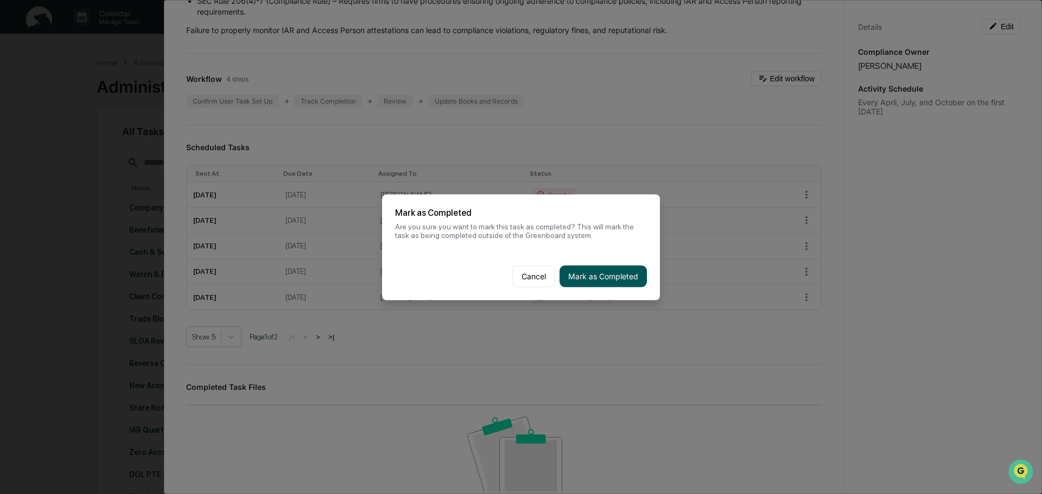
click at [621, 282] on button "Mark as Completed" at bounding box center [602, 276] width 87 height 22
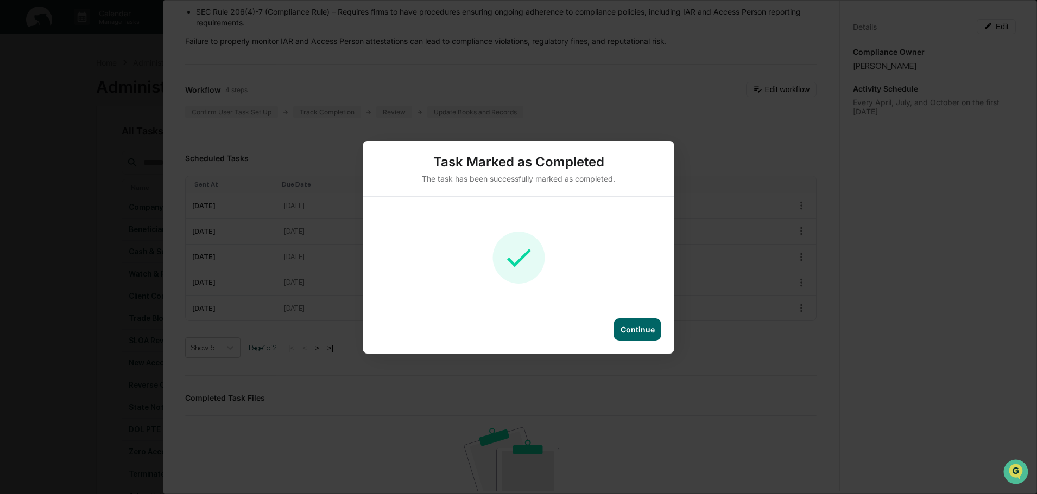
click at [640, 326] on div "Continue" at bounding box center [637, 329] width 34 height 9
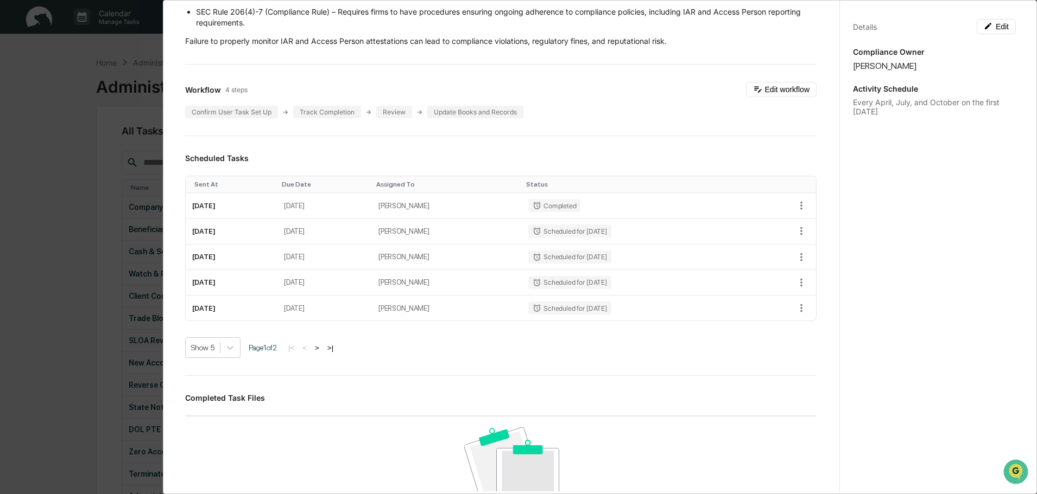
click at [77, 72] on div "Administrator Activity List IAR Quarterly Attestation Review Continue Task Spaw…" at bounding box center [518, 247] width 1037 height 494
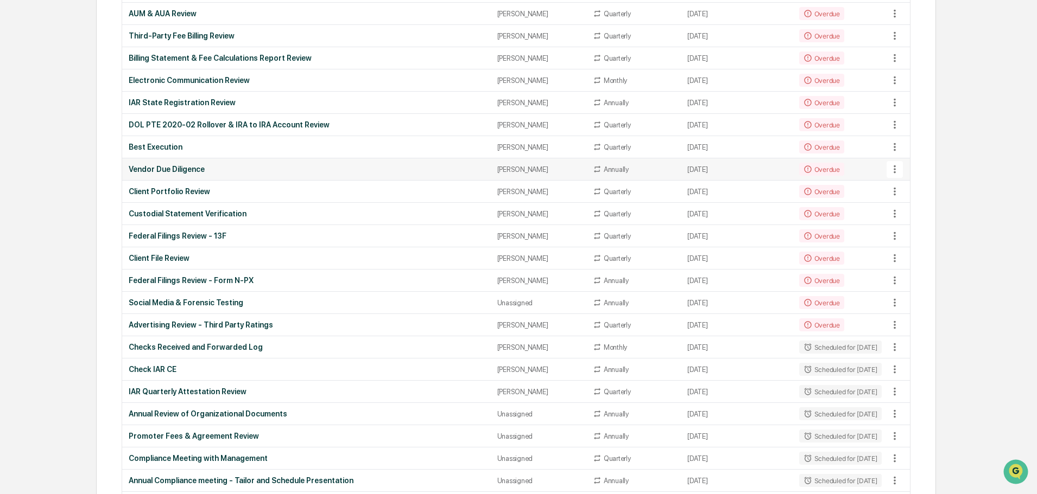
scroll to position [597, 0]
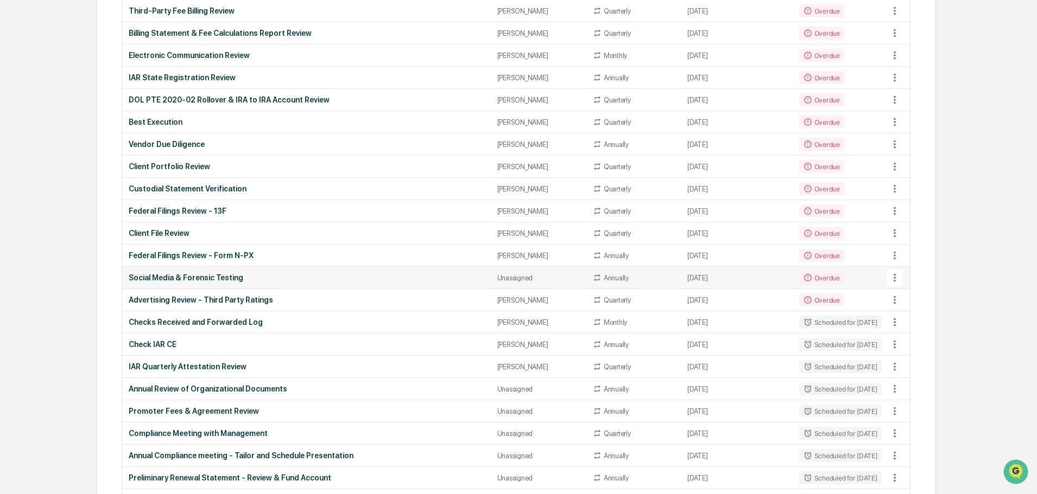
click at [382, 274] on div "Social Media & Forensic Testing" at bounding box center [306, 278] width 355 height 9
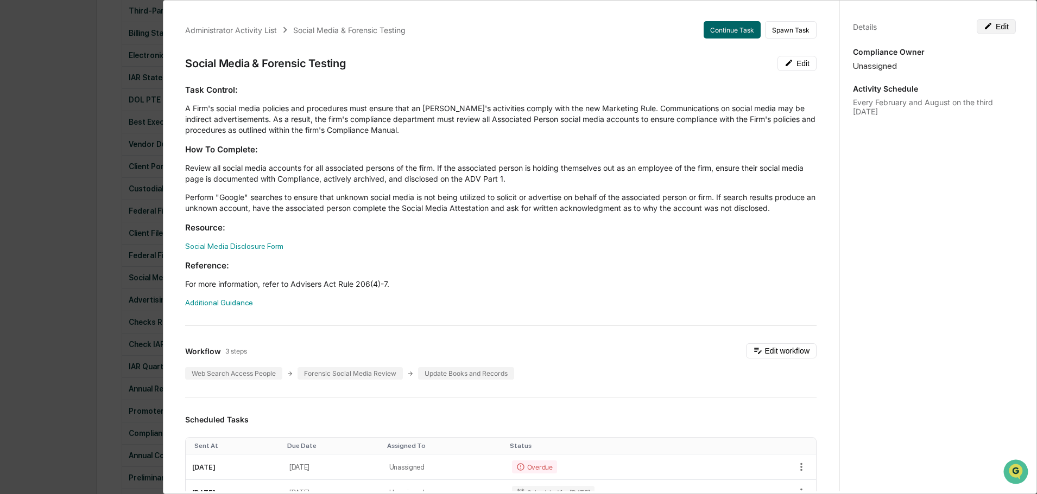
click at [984, 26] on icon at bounding box center [987, 26] width 7 height 7
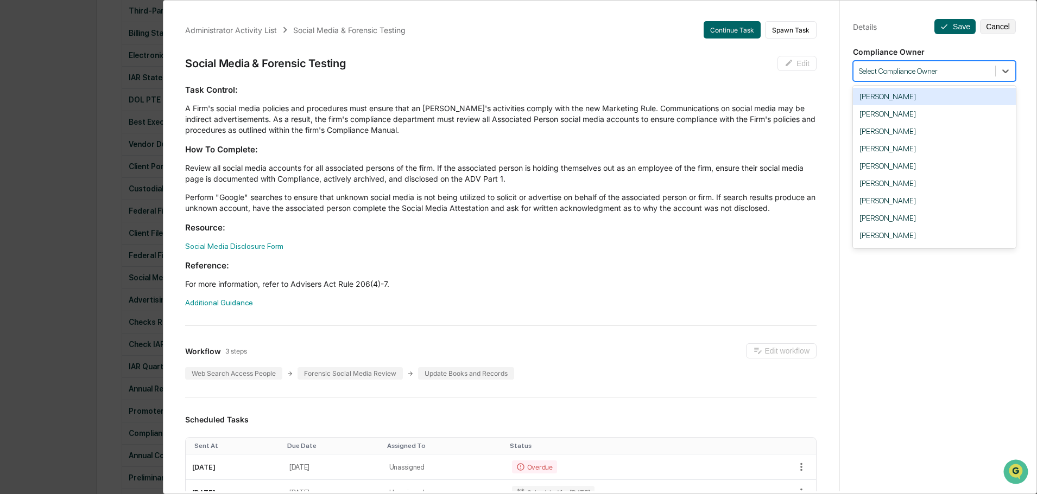
click at [938, 65] on div "Select Compliance Owner" at bounding box center [924, 71] width 142 height 15
type input "***"
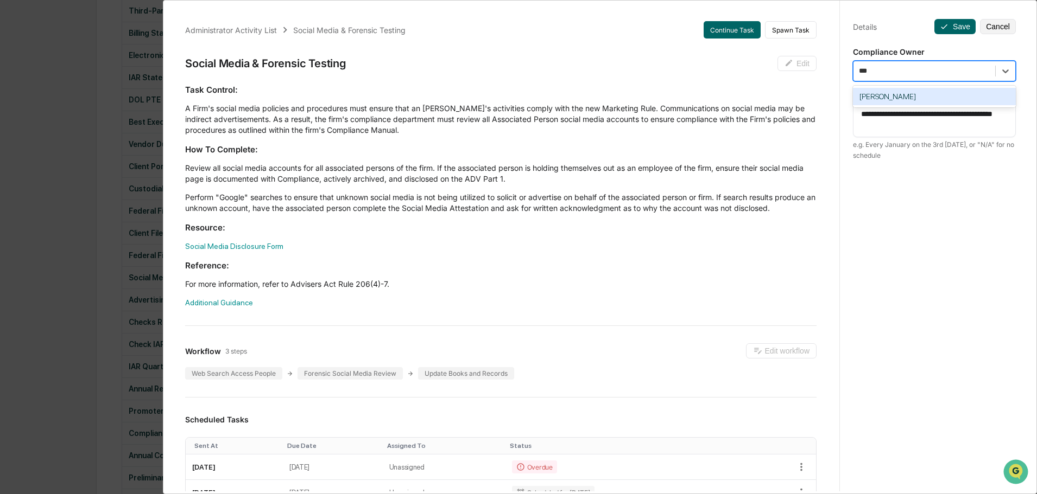
click at [872, 105] on div "[PERSON_NAME]" at bounding box center [934, 97] width 163 height 22
click at [872, 100] on div "[PERSON_NAME]" at bounding box center [934, 96] width 163 height 17
drag, startPoint x: 934, startPoint y: 12, endPoint x: 972, endPoint y: 43, distance: 49.3
click at [934, 12] on div "**********" at bounding box center [933, 257] width 189 height 520
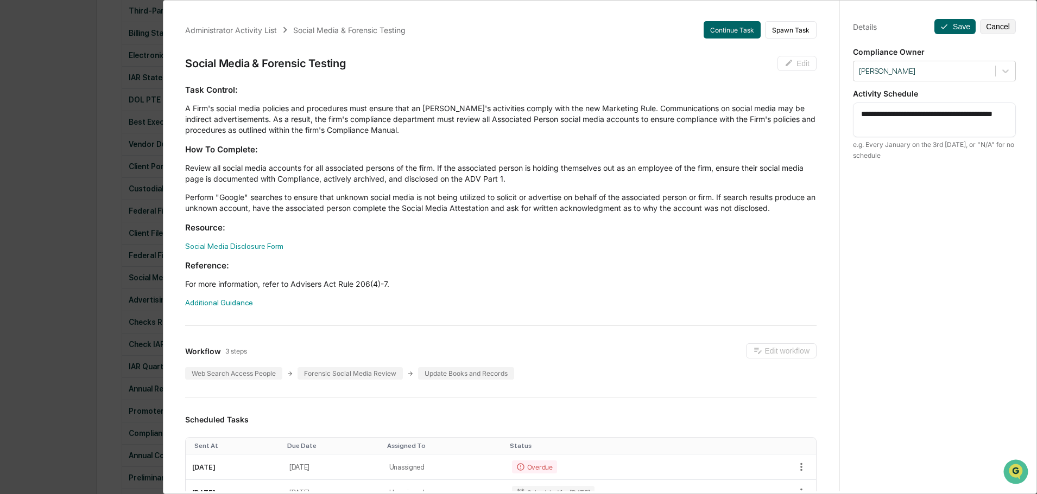
click at [970, 41] on div "**********" at bounding box center [933, 257] width 189 height 520
click at [953, 26] on button "Save" at bounding box center [954, 26] width 41 height 15
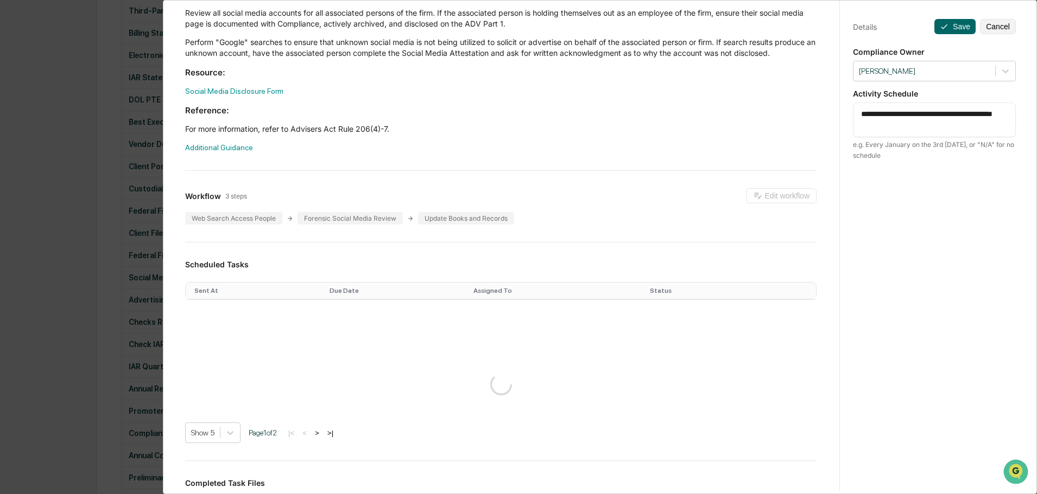
scroll to position [163, 0]
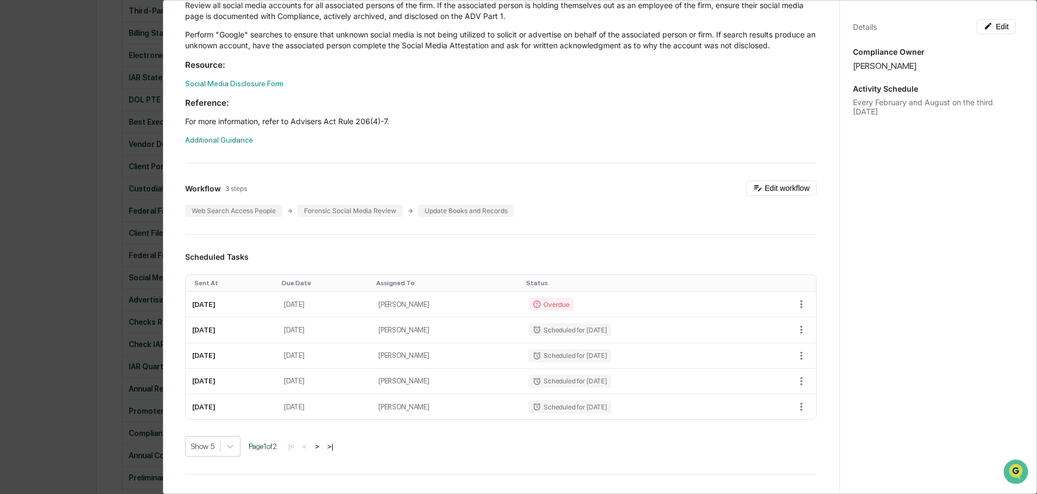
click at [77, 233] on div "Administrator Activity List Social Media & Forensic Testing Continue Task Spawn…" at bounding box center [518, 247] width 1037 height 494
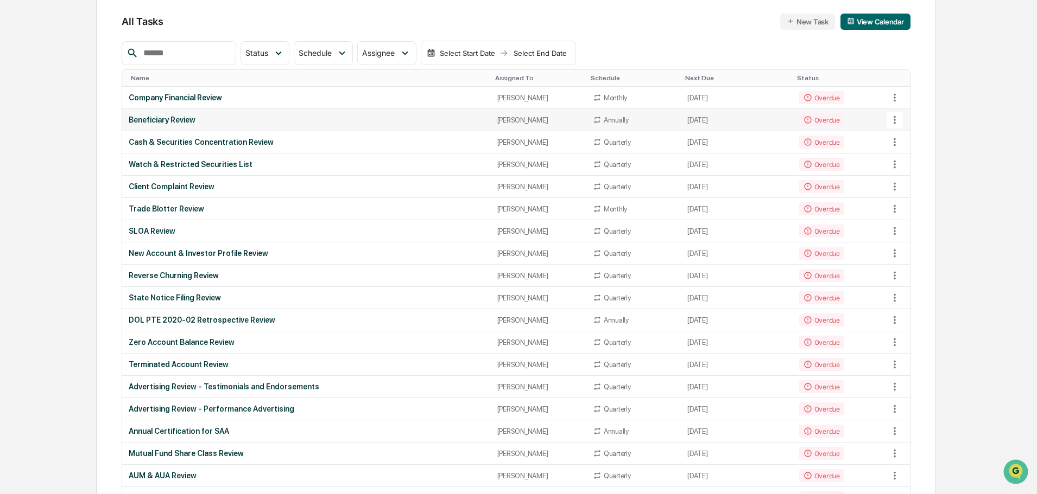
scroll to position [0, 0]
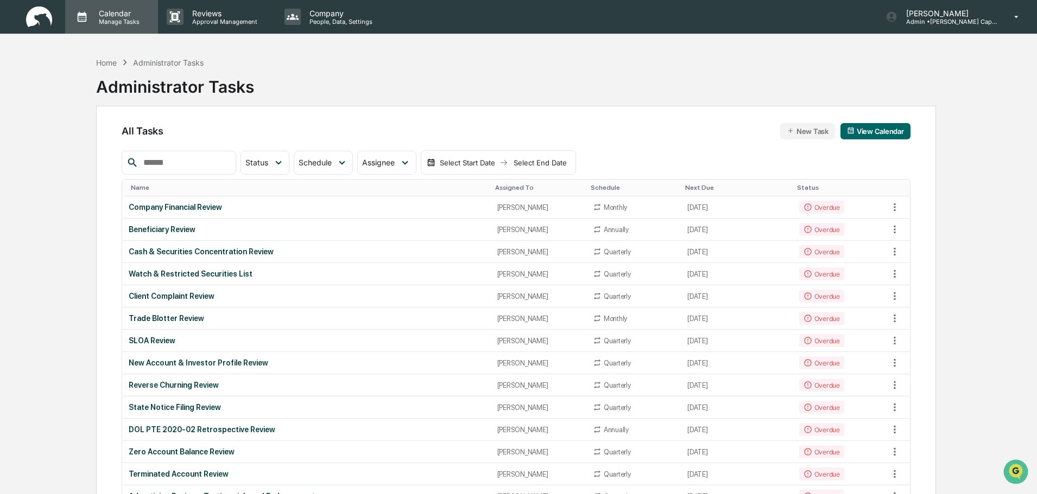
click at [104, 11] on p "Calendar" at bounding box center [117, 13] width 55 height 9
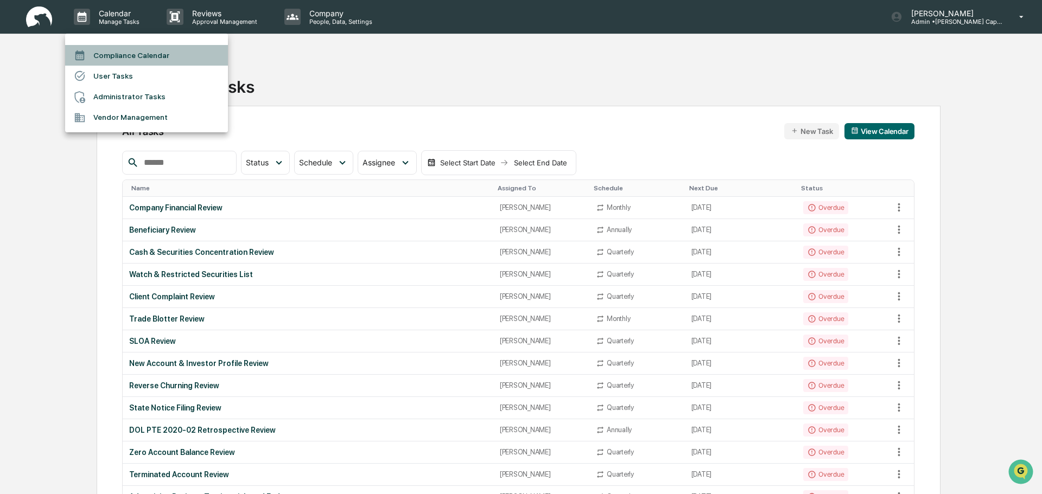
click at [118, 53] on li "Compliance Calendar" at bounding box center [146, 55] width 163 height 21
